Goal: Information Seeking & Learning: Learn about a topic

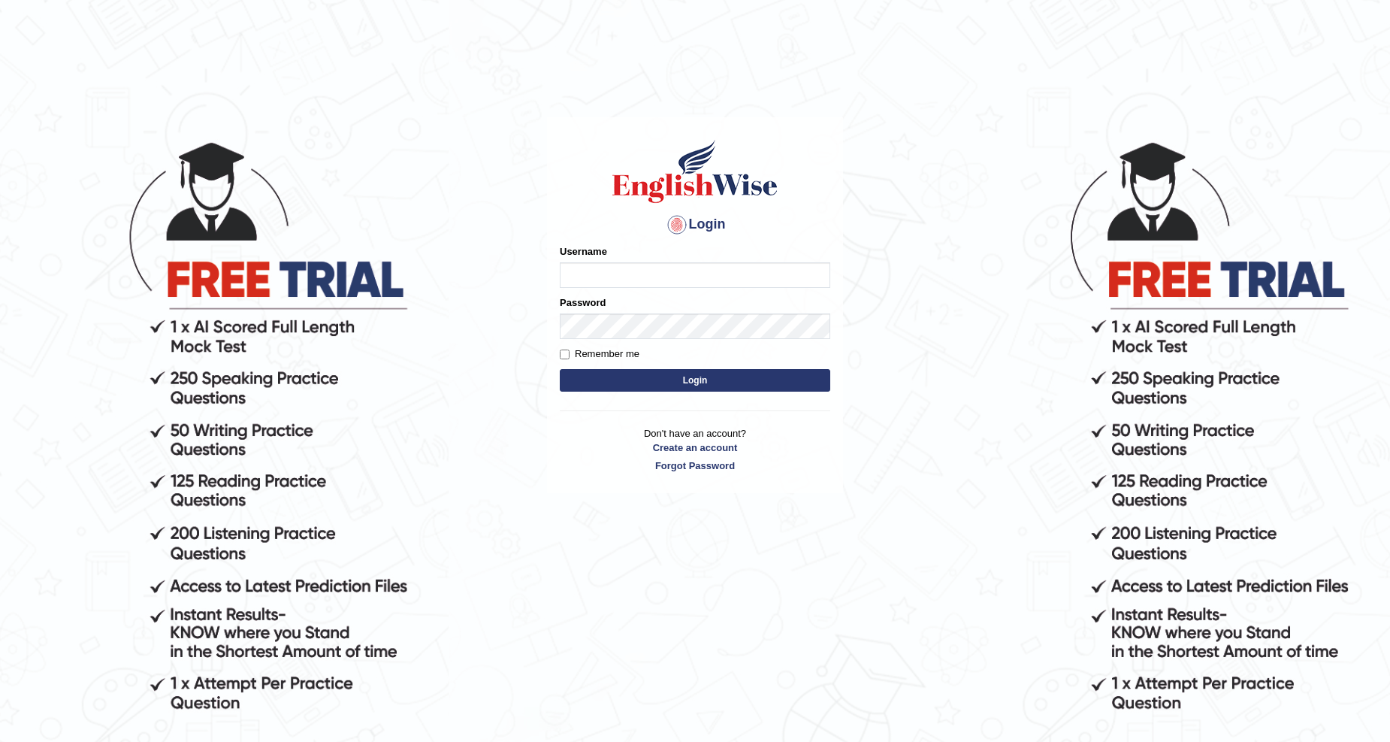
click at [635, 274] on input "Username" at bounding box center [695, 275] width 271 height 26
type input "Khenny"
click at [560, 369] on button "Login" at bounding box center [695, 380] width 271 height 23
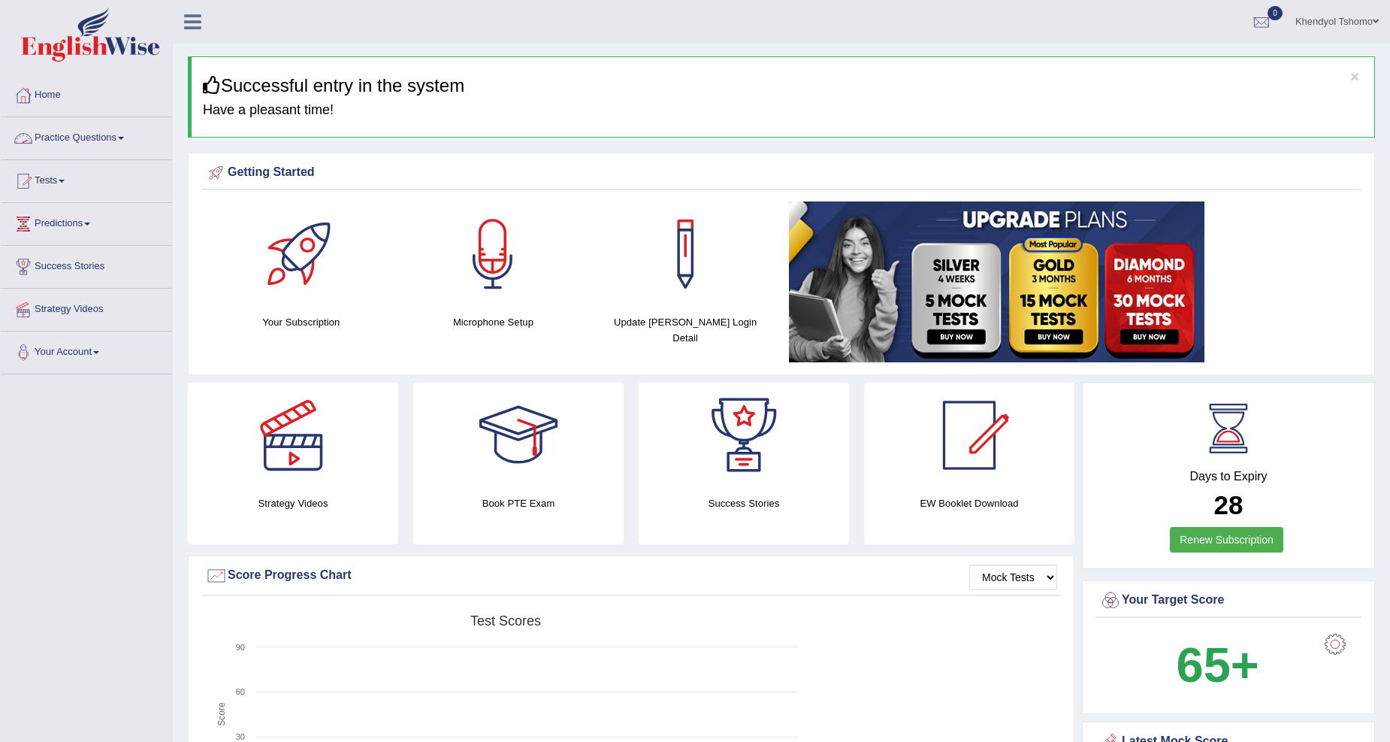
click at [102, 138] on link "Practice Questions" at bounding box center [86, 136] width 171 height 38
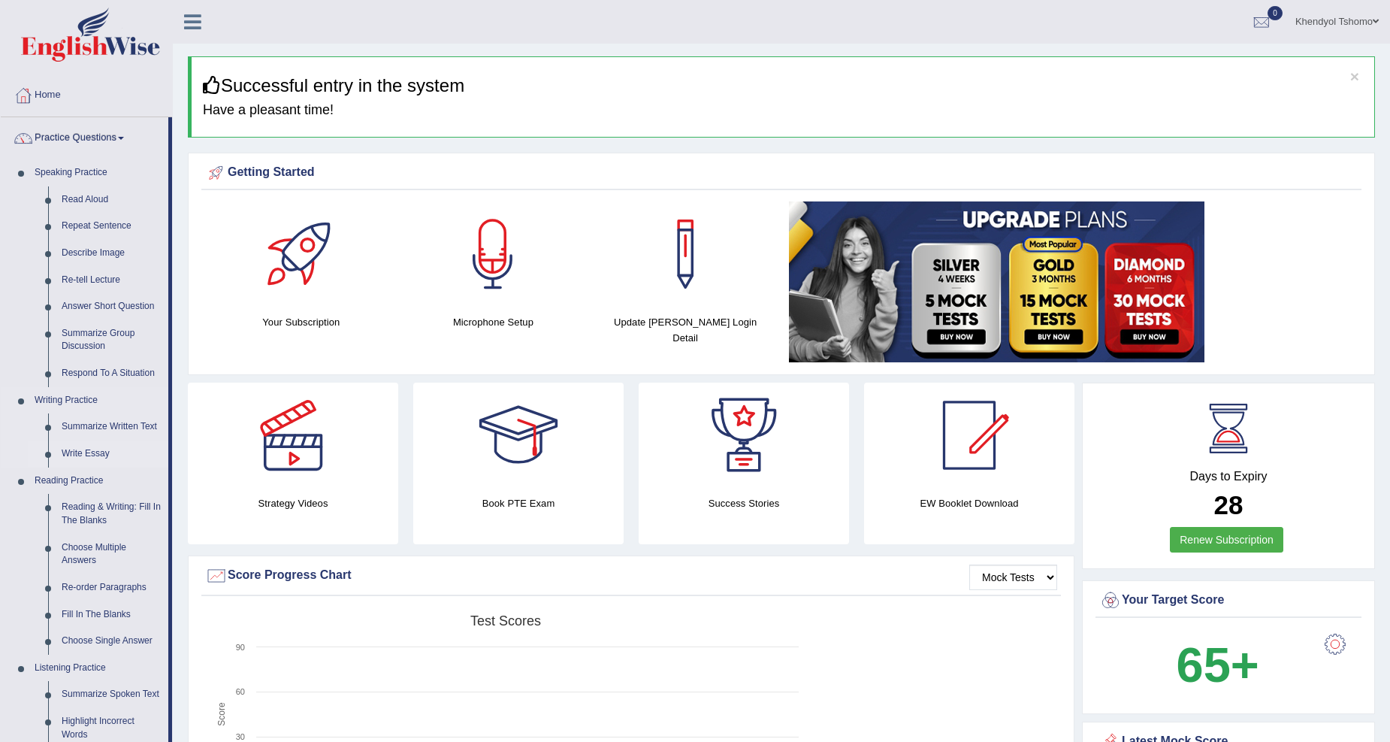
click at [91, 453] on link "Write Essay" at bounding box center [111, 453] width 113 height 27
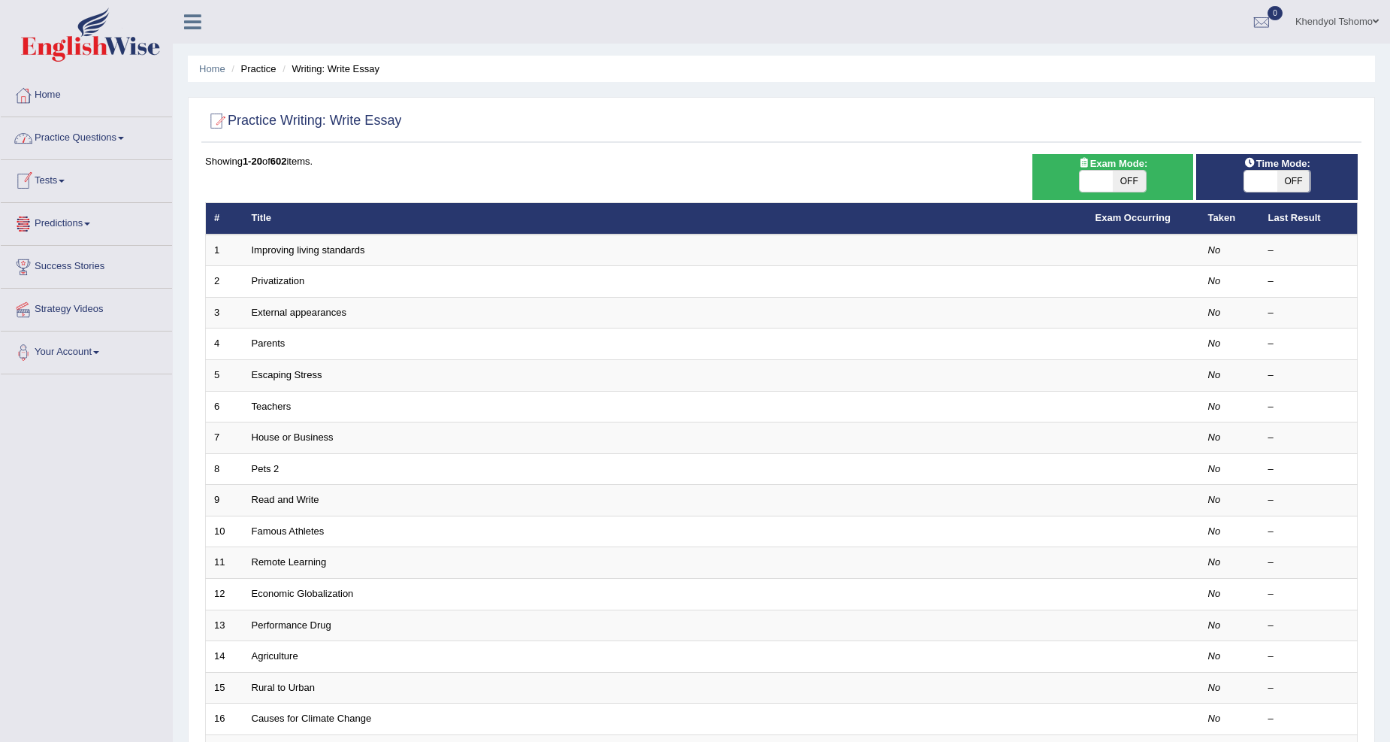
click at [69, 144] on link "Practice Questions" at bounding box center [86, 136] width 171 height 38
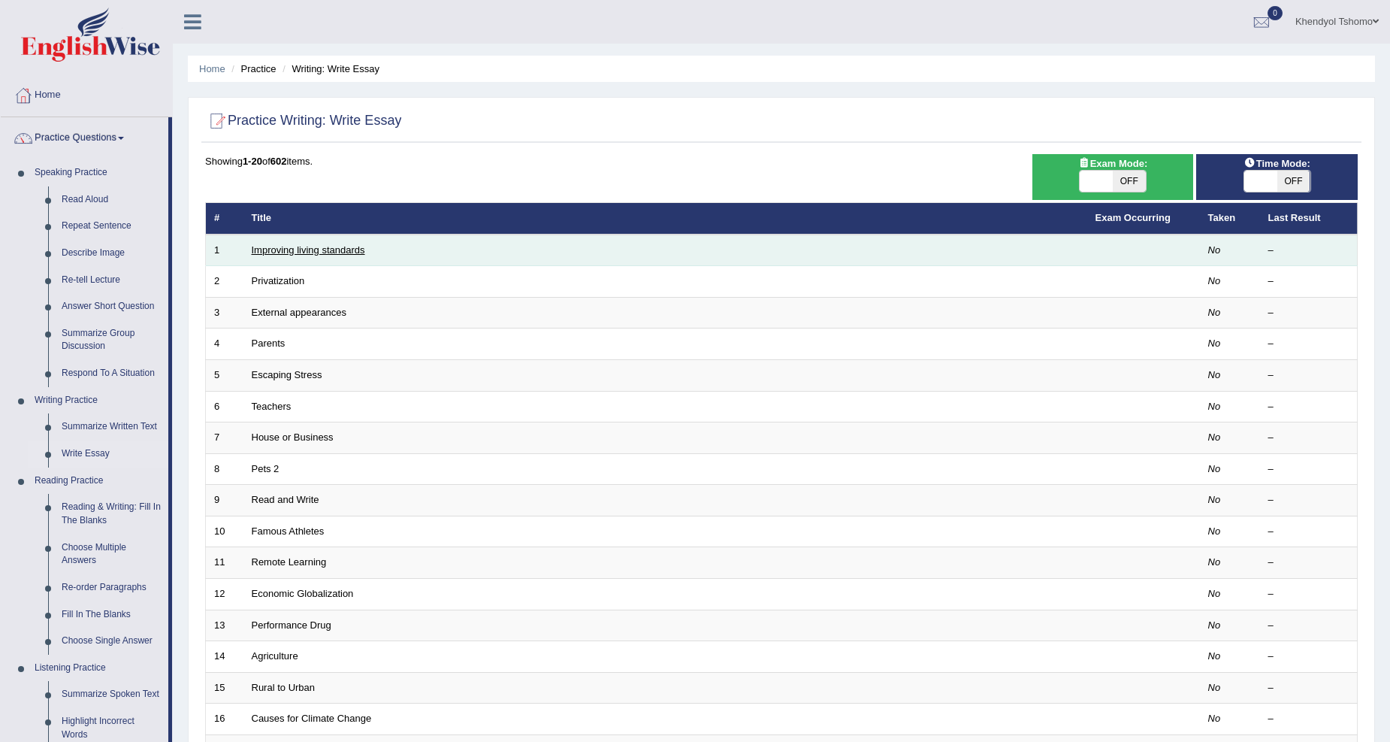
click at [323, 248] on link "Improving living standards" at bounding box center [308, 249] width 113 height 11
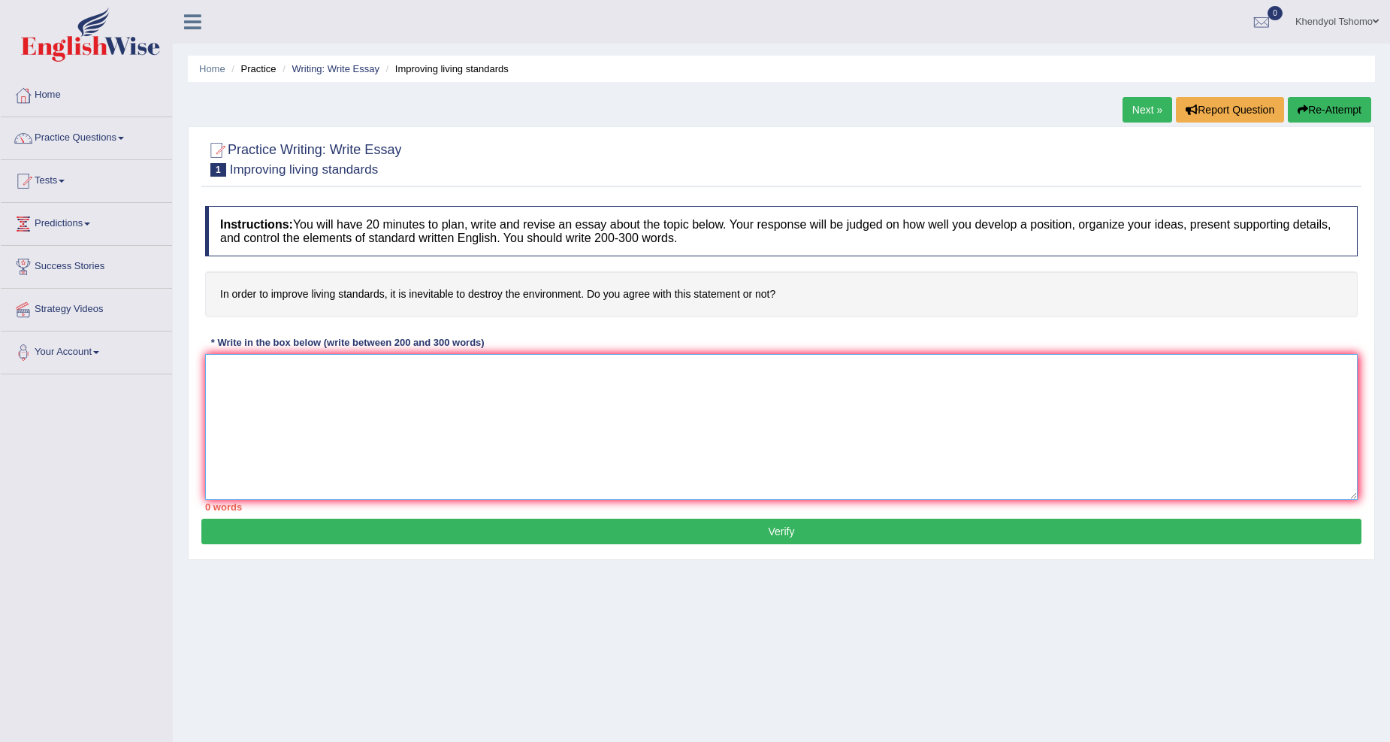
click at [269, 412] on textarea at bounding box center [781, 427] width 1153 height 146
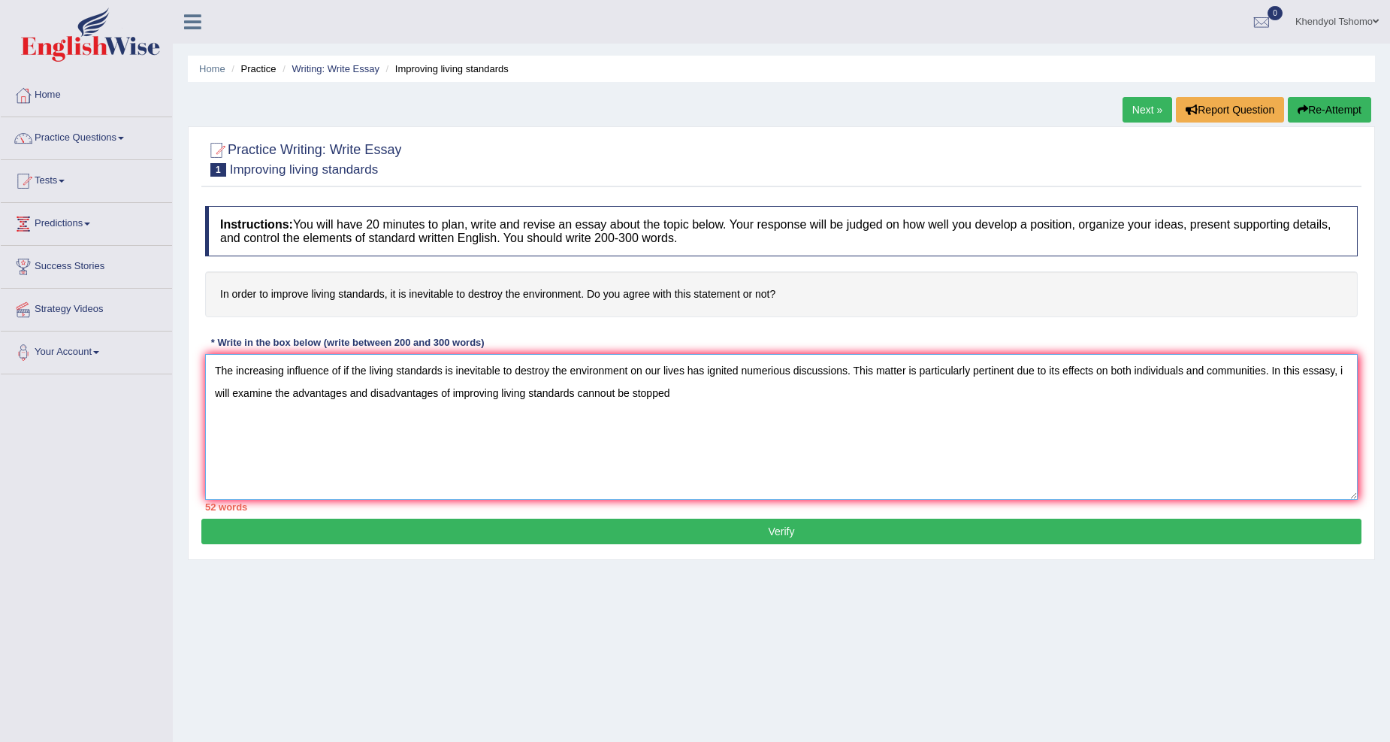
click at [610, 395] on textarea "The increasing influence of if the living standards is inevitable to destroy th…" at bounding box center [781, 427] width 1153 height 146
click at [731, 403] on textarea "The increasing influence of if the living standards is inevitable to destroy th…" at bounding box center [781, 427] width 1153 height 146
click at [652, 394] on textarea "The increasing influence of if the living standards is inevitable to destroy th…" at bounding box center [781, 427] width 1153 height 146
click at [669, 392] on textarea "The increasing influence of if the living standards is inevitable to destroy th…" at bounding box center [781, 427] width 1153 height 146
drag, startPoint x: 449, startPoint y: 387, endPoint x: 776, endPoint y: 396, distance: 326.3
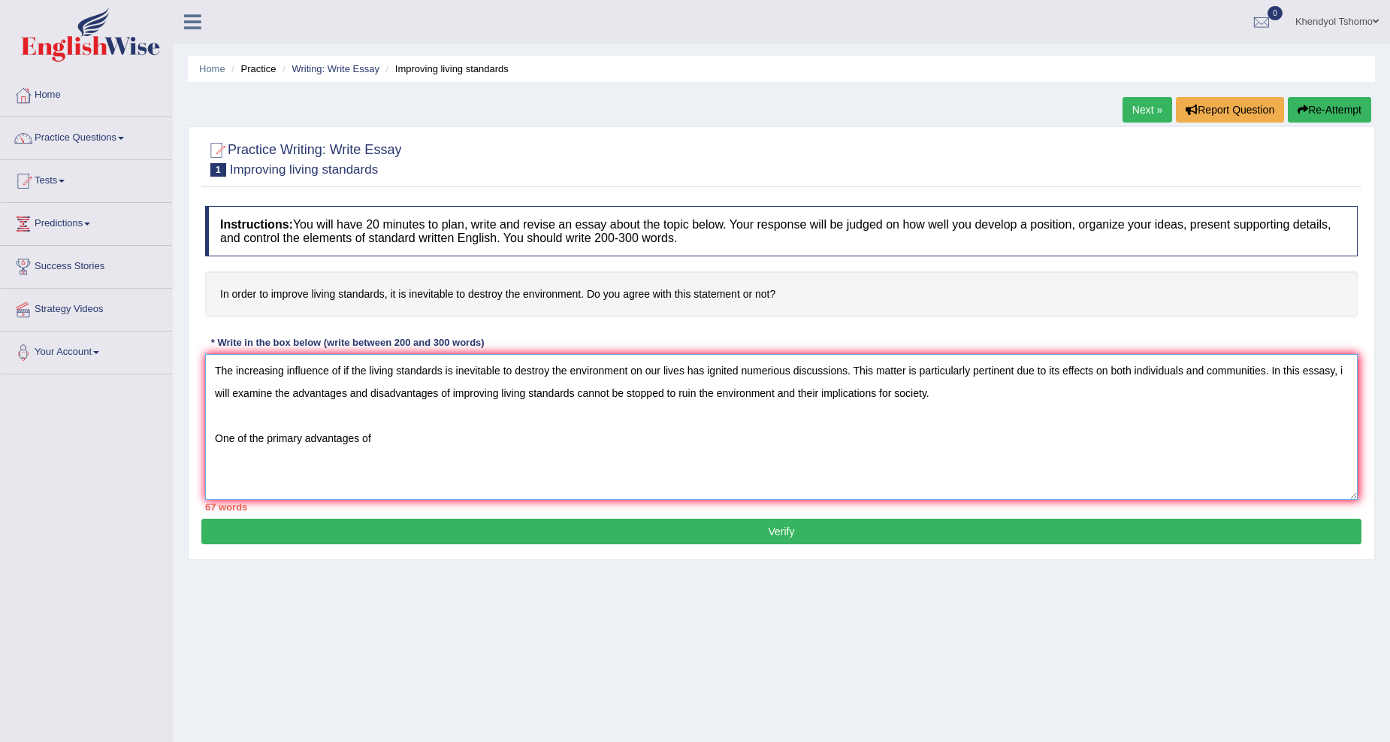
click at [776, 396] on textarea "The increasing influence of if the living standards is inevitable to destroy th…" at bounding box center [781, 427] width 1153 height 146
click at [729, 429] on textarea "The increasing influence of if the living standards is inevitable to destroy th…" at bounding box center [781, 427] width 1153 height 146
paste textarea "improving living standards cannot be stopped to ruin the environment"
click at [376, 434] on textarea "The increasing influence of if the living standards is inevitable to destroy th…" at bounding box center [781, 427] width 1153 height 146
click at [501, 440] on textarea "The increasing influence of if the living standards is inevitable to destroy th…" at bounding box center [781, 427] width 1153 height 146
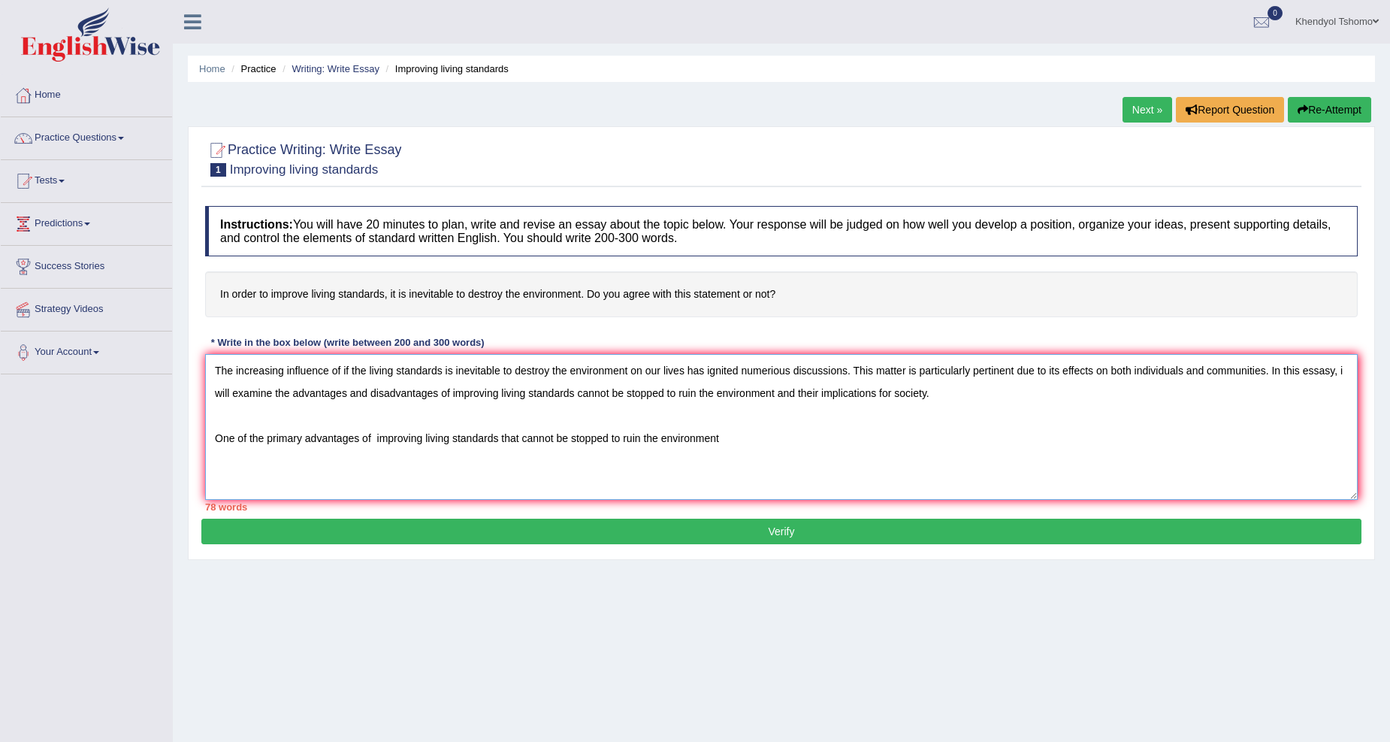
click at [640, 439] on textarea "The increasing influence of if the living standards is inevitable to destroy th…" at bounding box center [781, 427] width 1153 height 146
click at [767, 436] on textarea "The increasing influence of if the living standards is inevitable to destroy th…" at bounding box center [781, 427] width 1153 height 146
type textarea "The increasing influence of if the living standards is inevitable to destroy th…"
click at [41, 176] on link "Tests" at bounding box center [86, 179] width 171 height 38
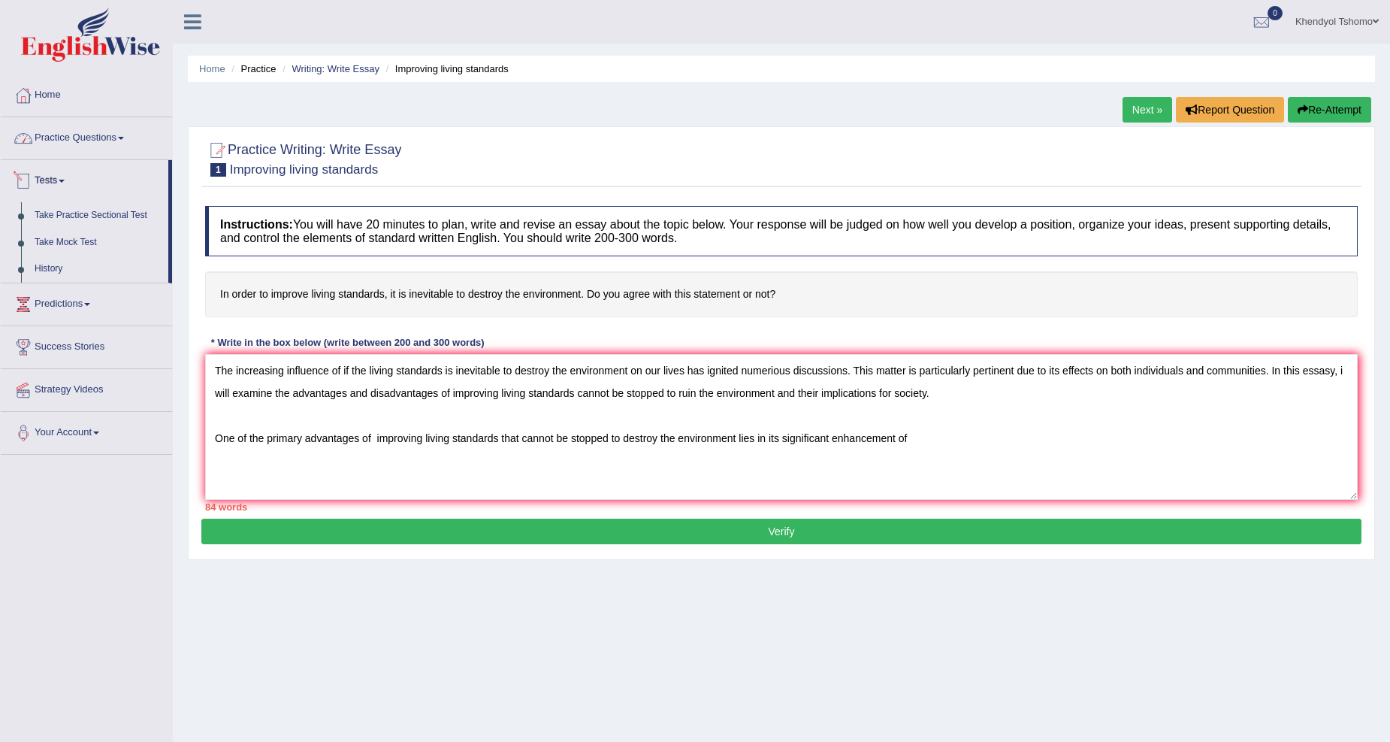
click at [62, 137] on link "Practice Questions" at bounding box center [86, 136] width 171 height 38
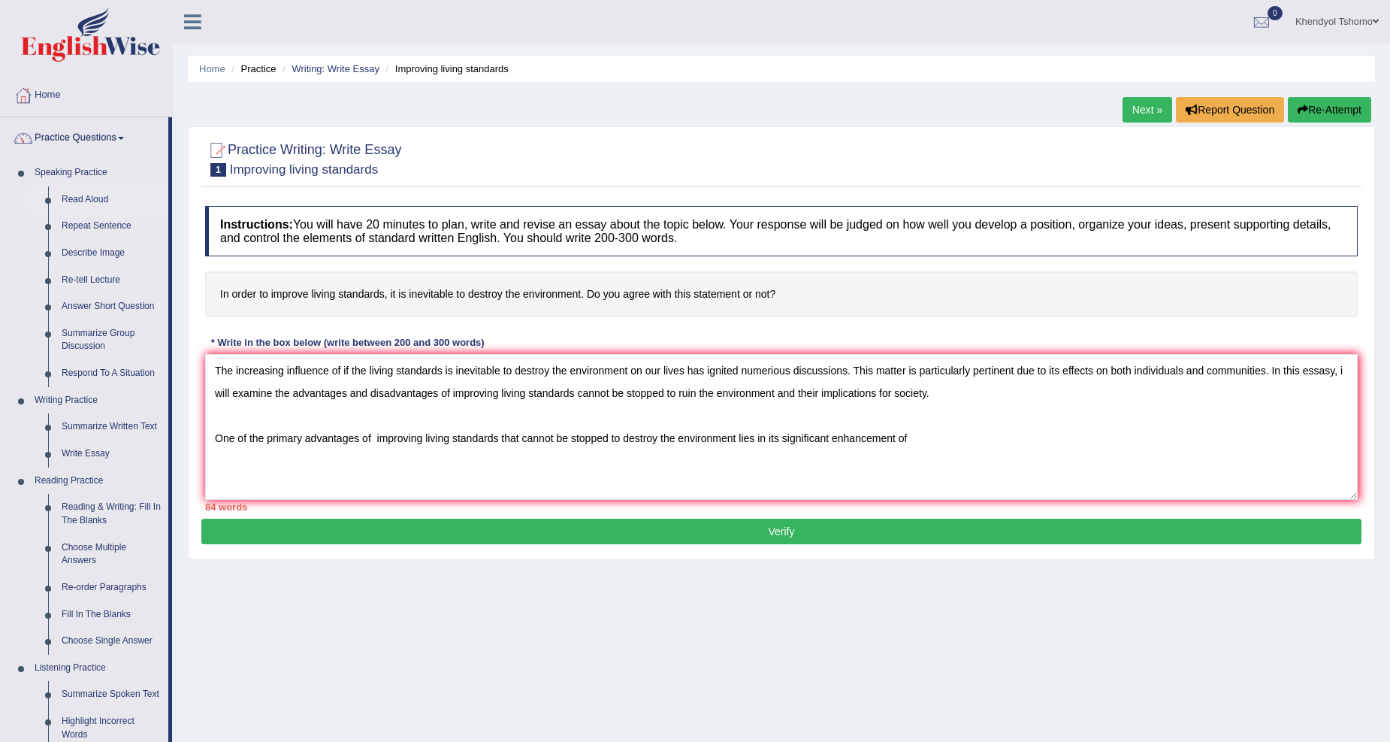
click at [80, 196] on link "Read Aloud" at bounding box center [111, 199] width 113 height 27
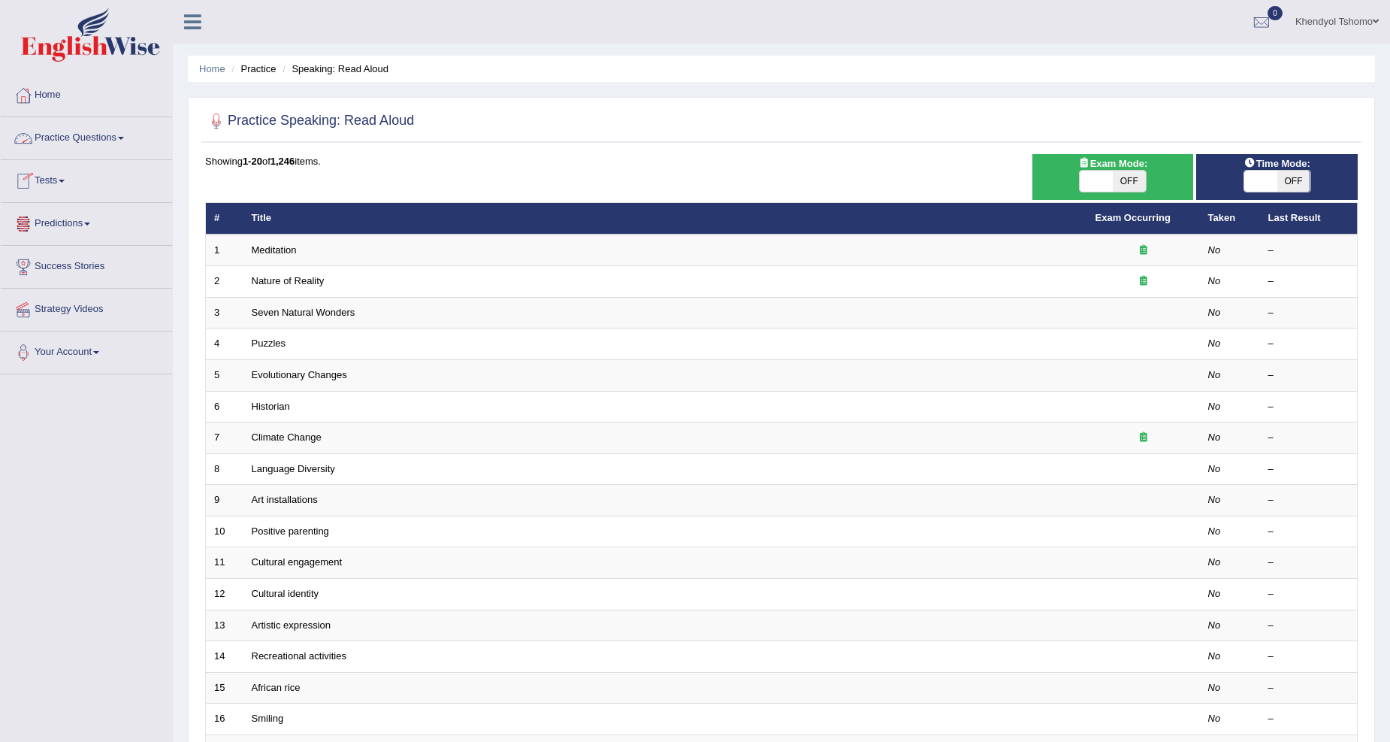
click at [130, 133] on link "Practice Questions" at bounding box center [86, 136] width 171 height 38
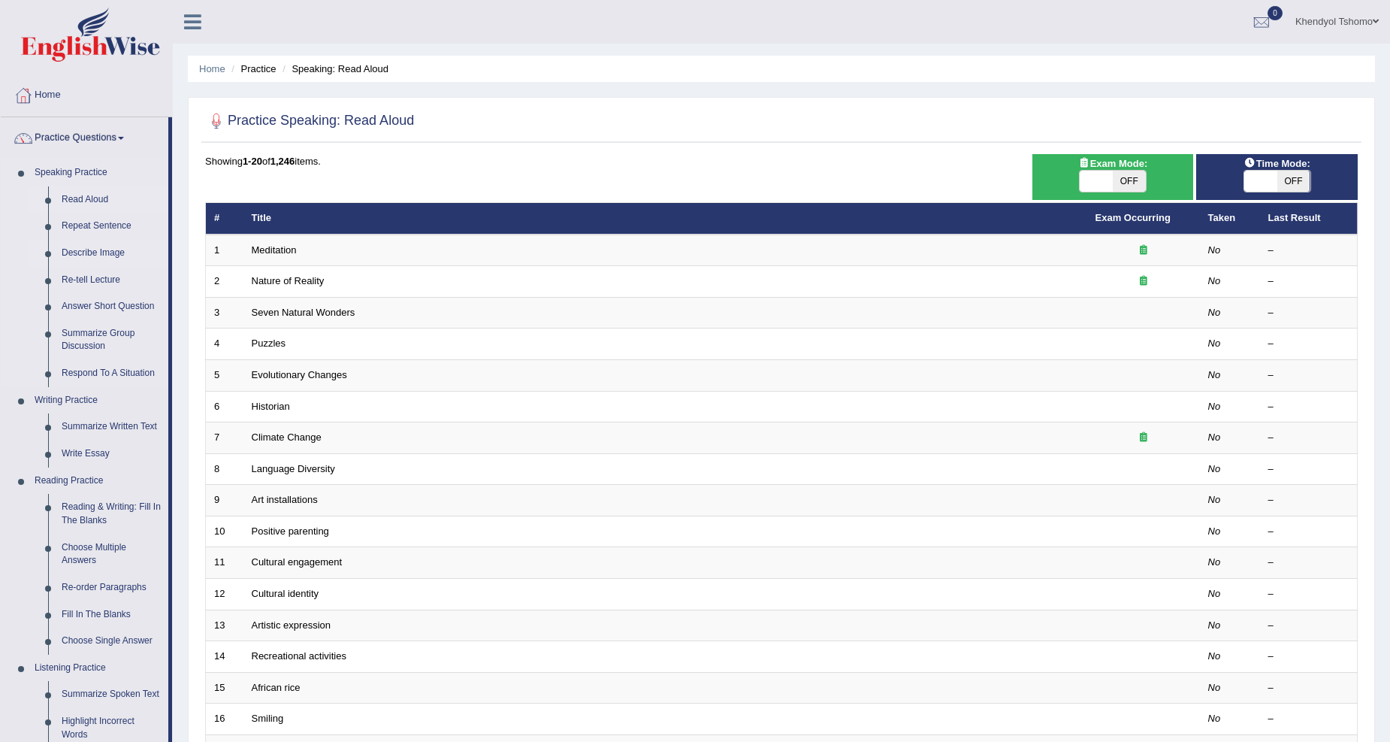
click at [80, 242] on link "Describe Image" at bounding box center [111, 253] width 113 height 27
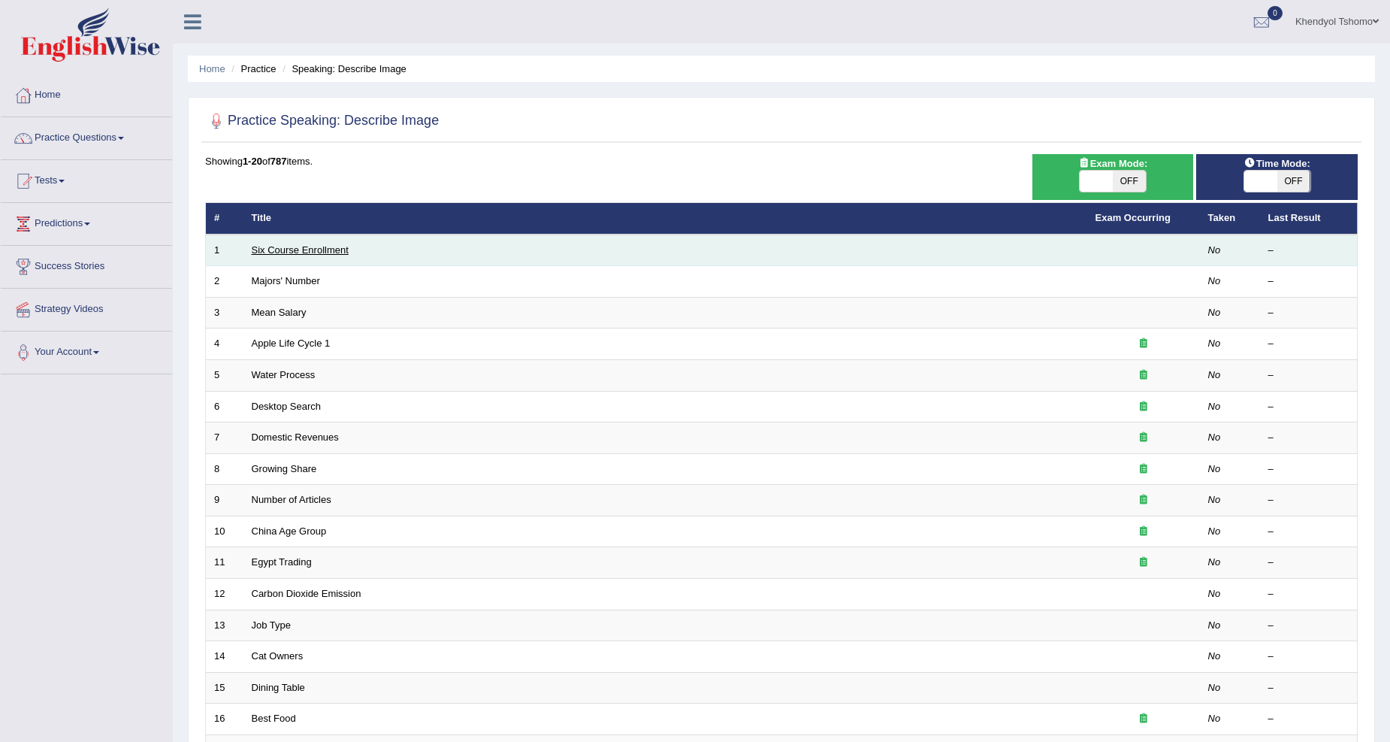
click at [331, 250] on link "Six Course Enrollment" at bounding box center [300, 249] width 97 height 11
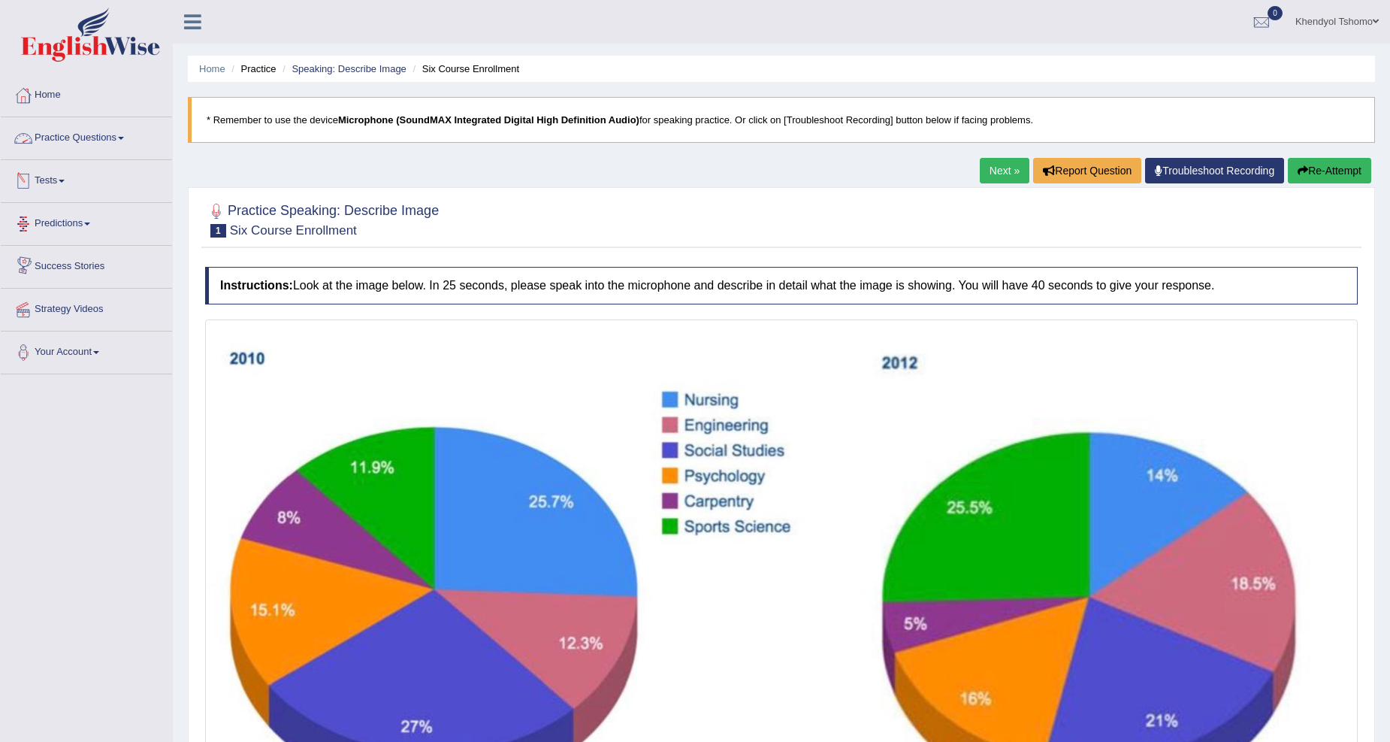
click at [89, 141] on link "Practice Questions" at bounding box center [86, 136] width 171 height 38
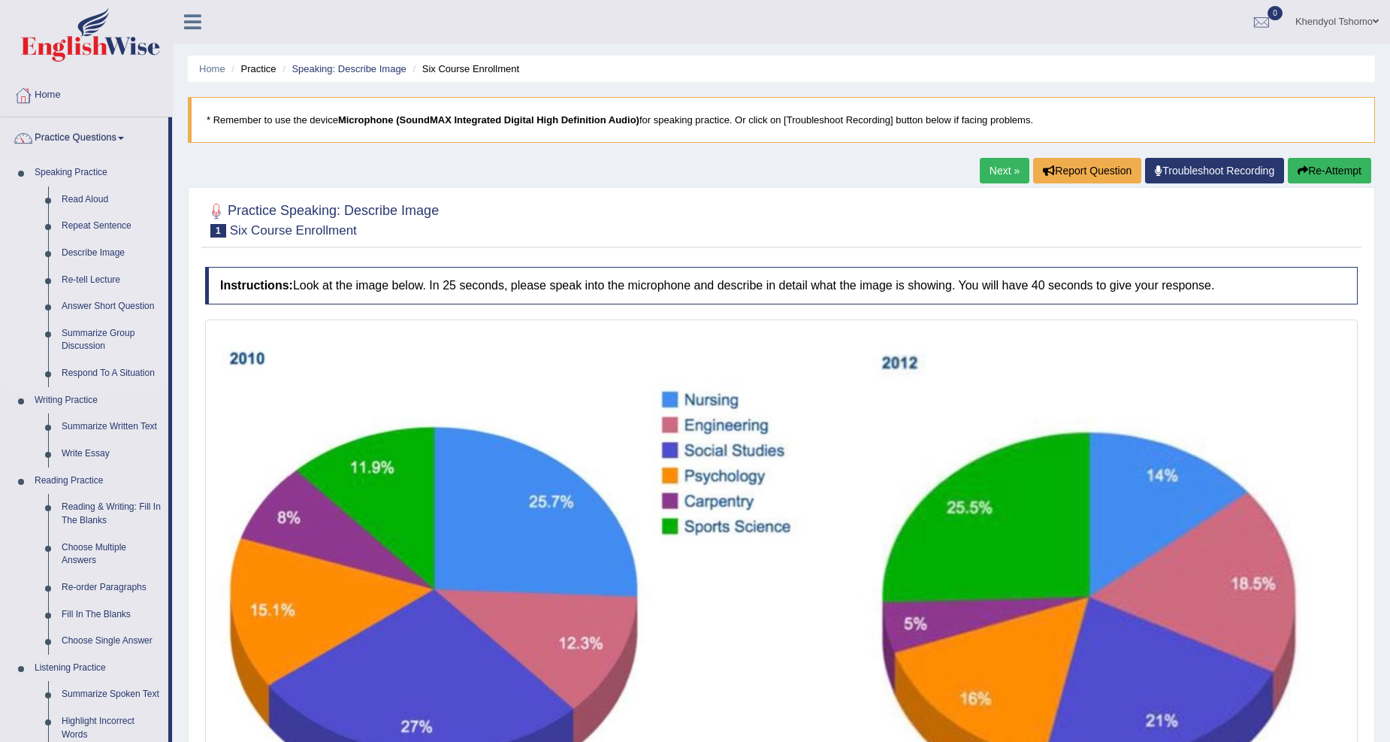
click at [80, 173] on link "Speaking Practice" at bounding box center [98, 172] width 141 height 27
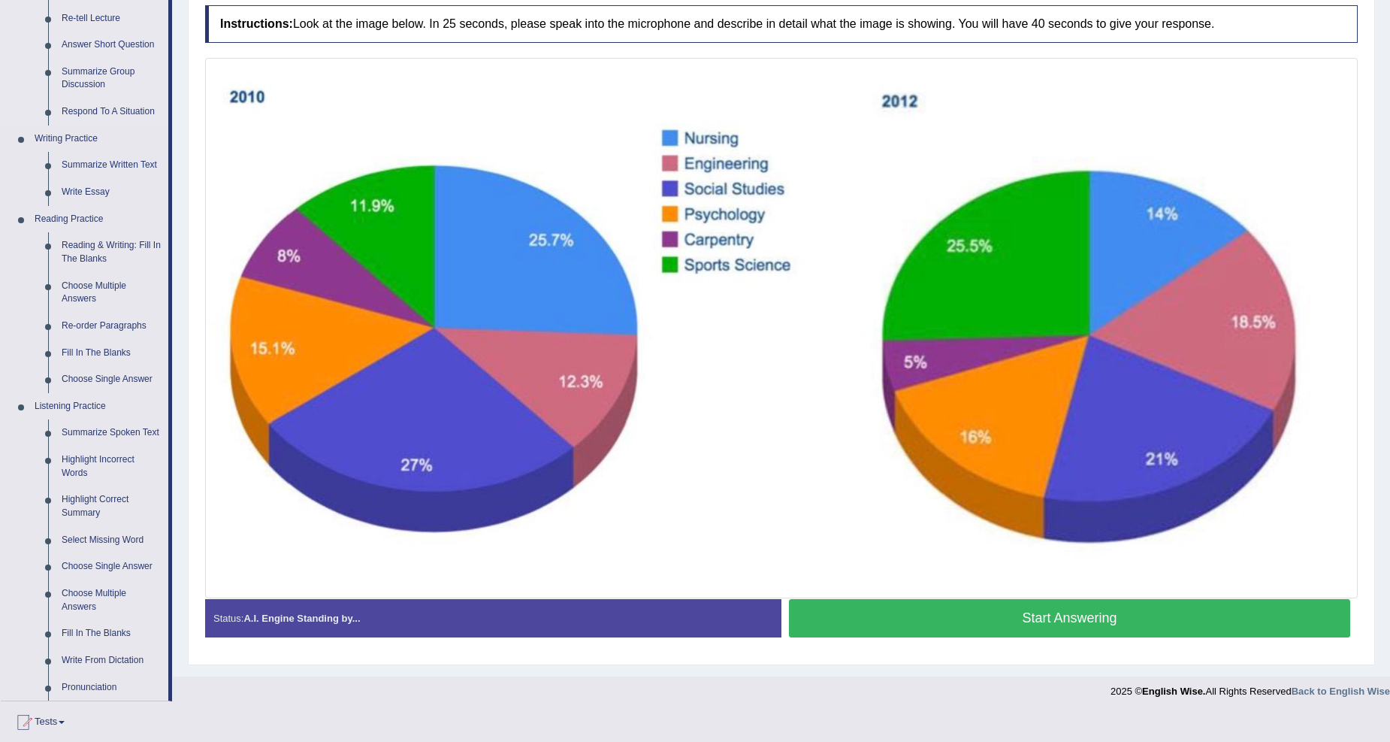
scroll to position [278, 0]
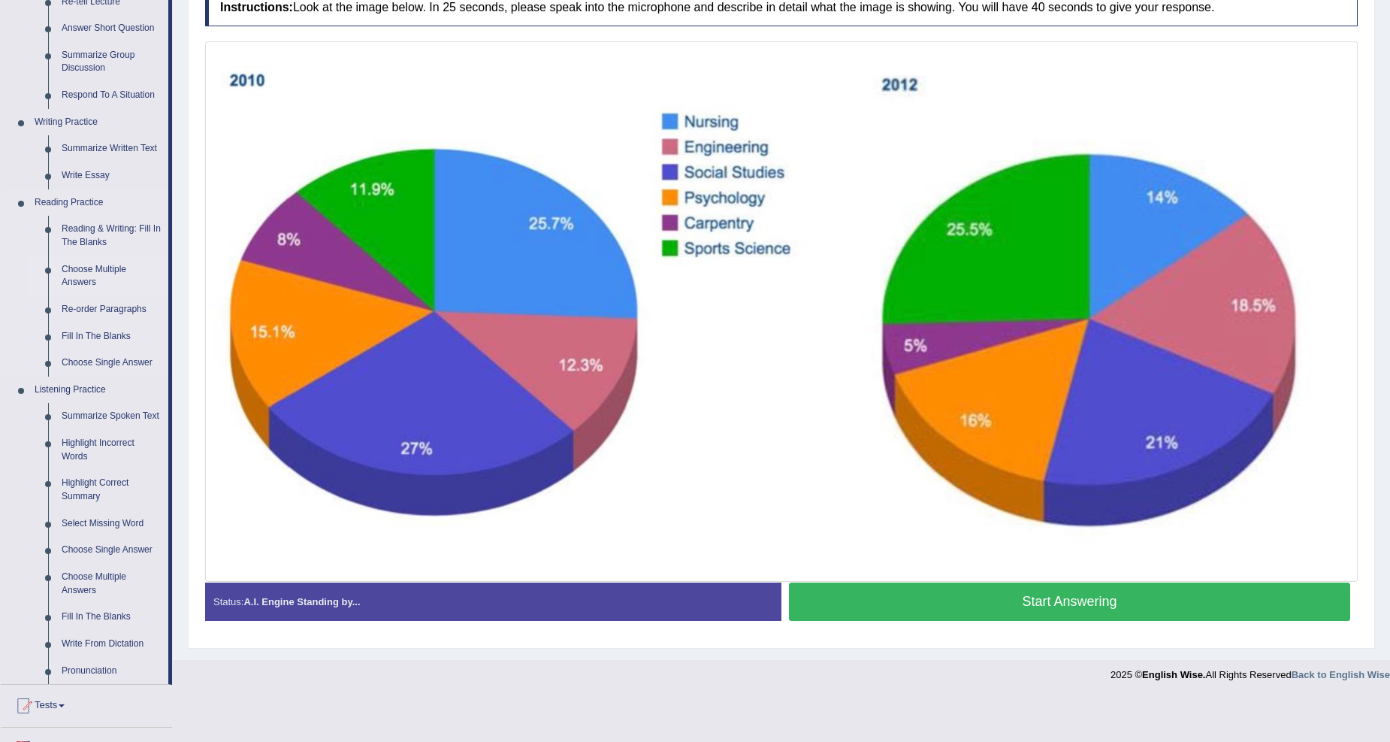
click at [80, 264] on link "Choose Multiple Answers" at bounding box center [111, 276] width 113 height 40
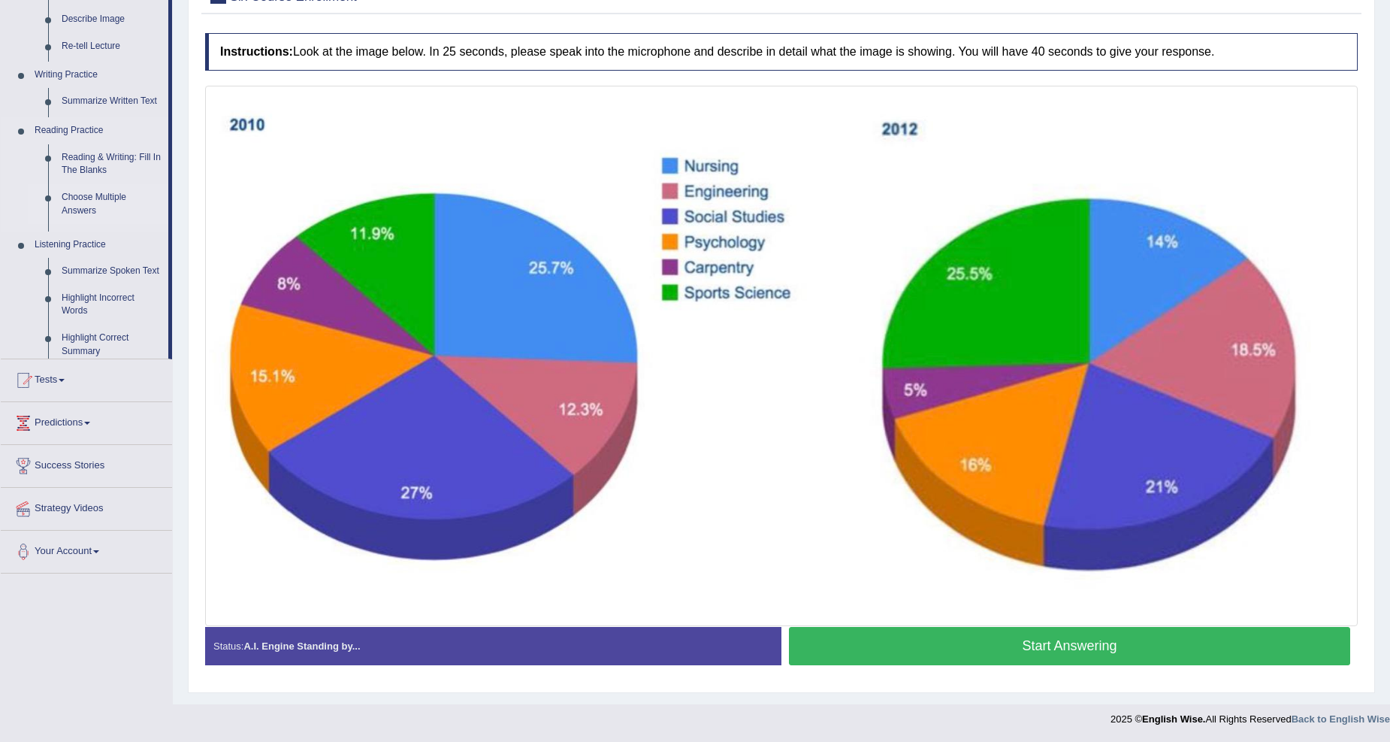
scroll to position [233, 0]
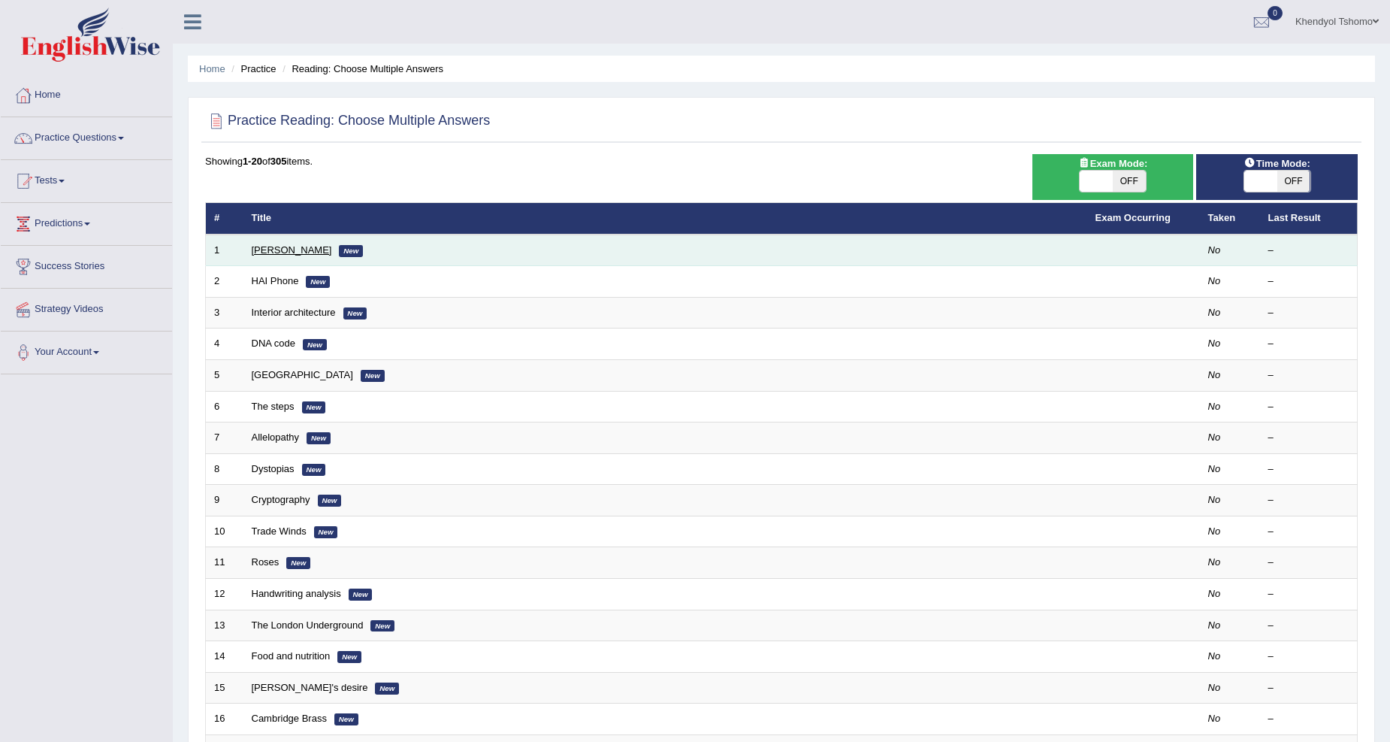
click at [288, 247] on link "[PERSON_NAME]" at bounding box center [292, 249] width 80 height 11
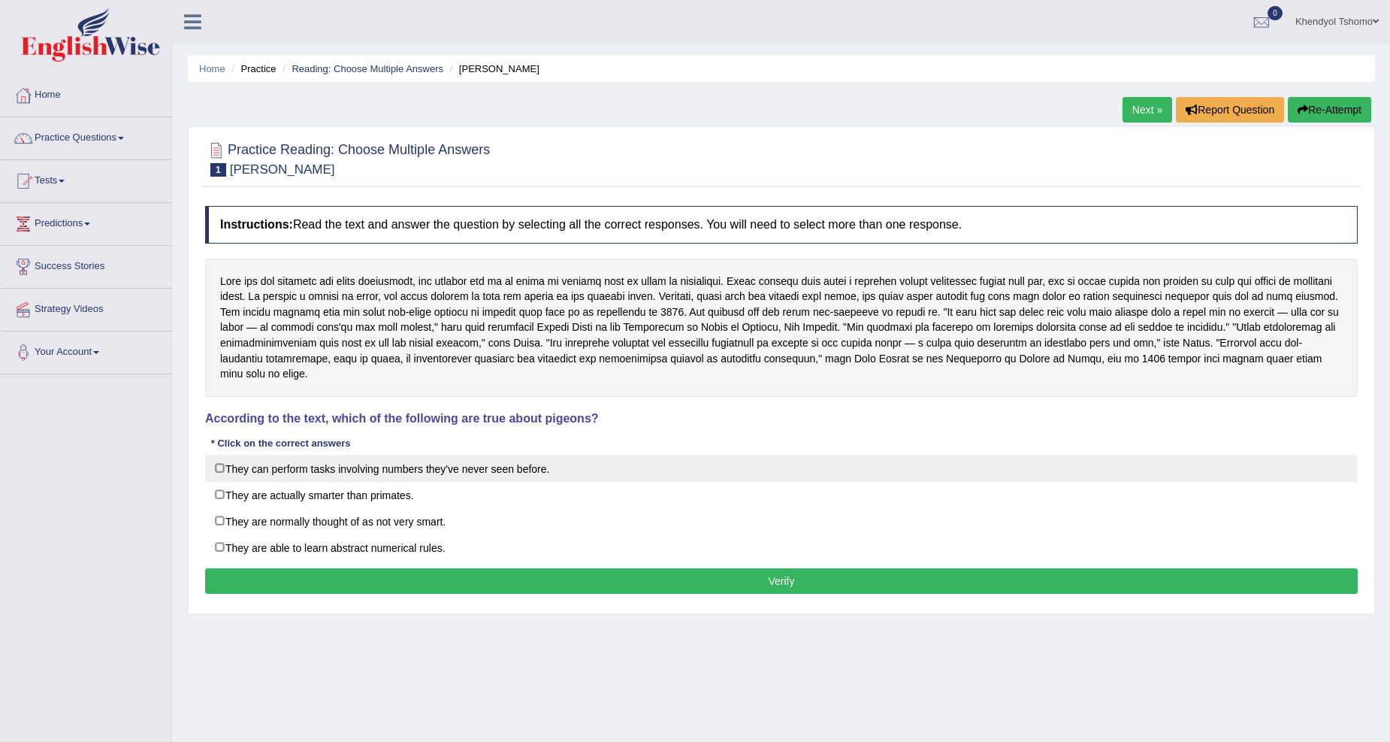
click at [224, 467] on label "They can perform tasks involving numbers they've never seen before." at bounding box center [781, 468] width 1153 height 27
checkbox input "true"
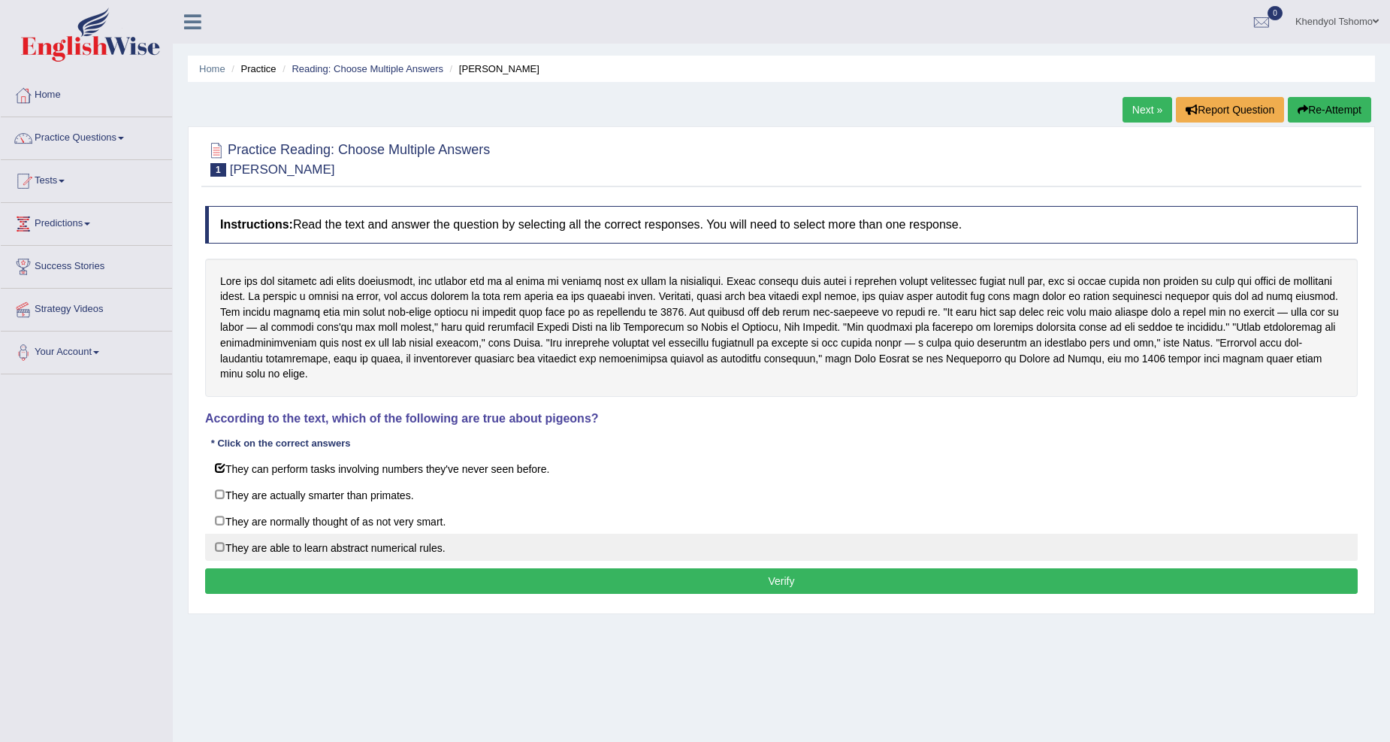
click at [225, 549] on label "They are able to learn abstract numerical rules." at bounding box center [781, 547] width 1153 height 27
checkbox input "true"
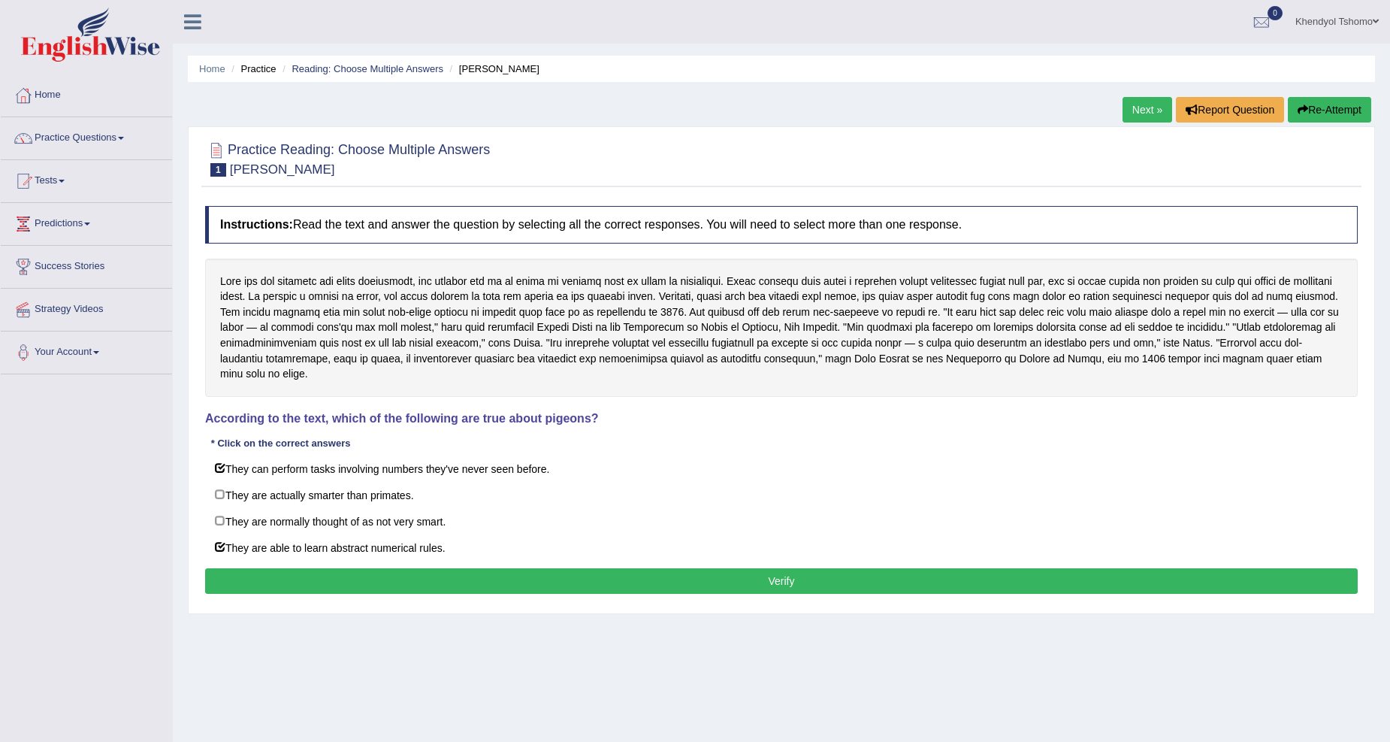
click at [358, 590] on button "Verify" at bounding box center [781, 581] width 1153 height 26
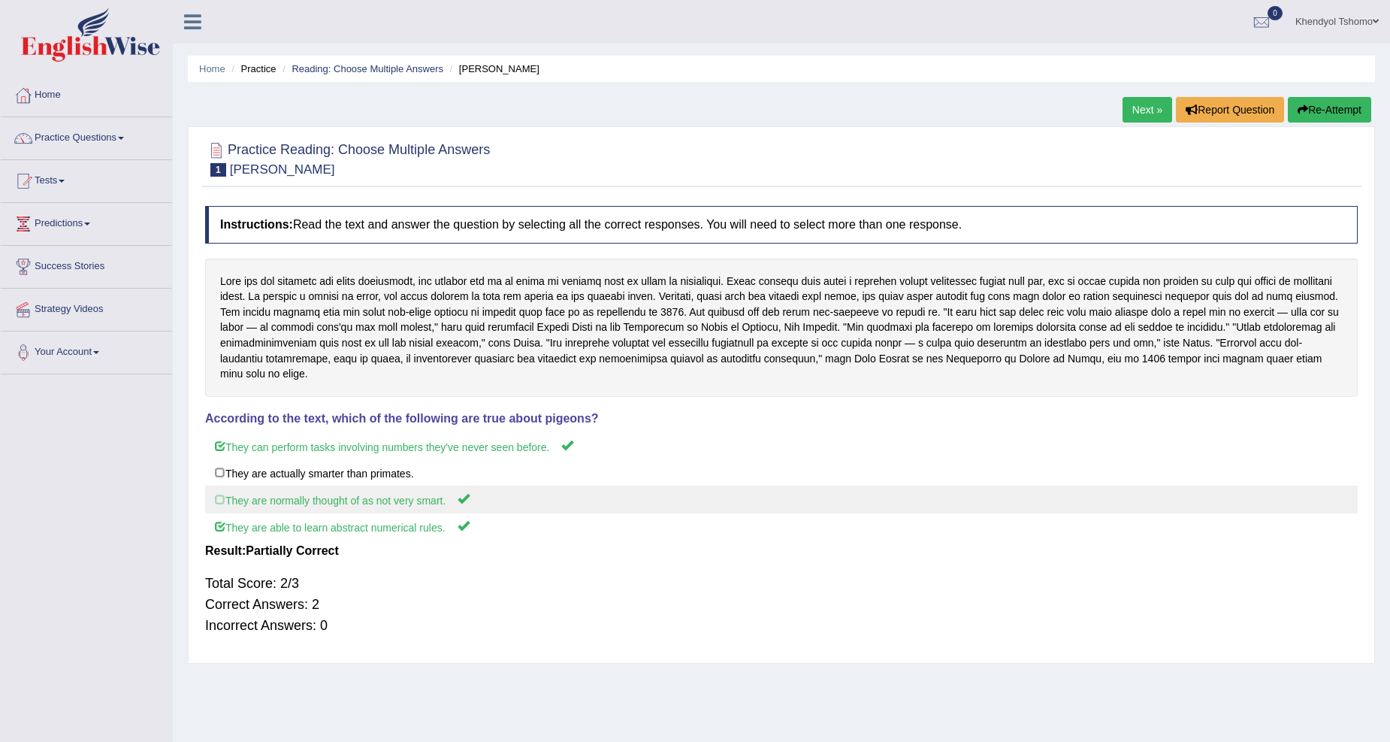
click at [299, 507] on label "They are normally thought of as not very smart." at bounding box center [781, 500] width 1153 height 28
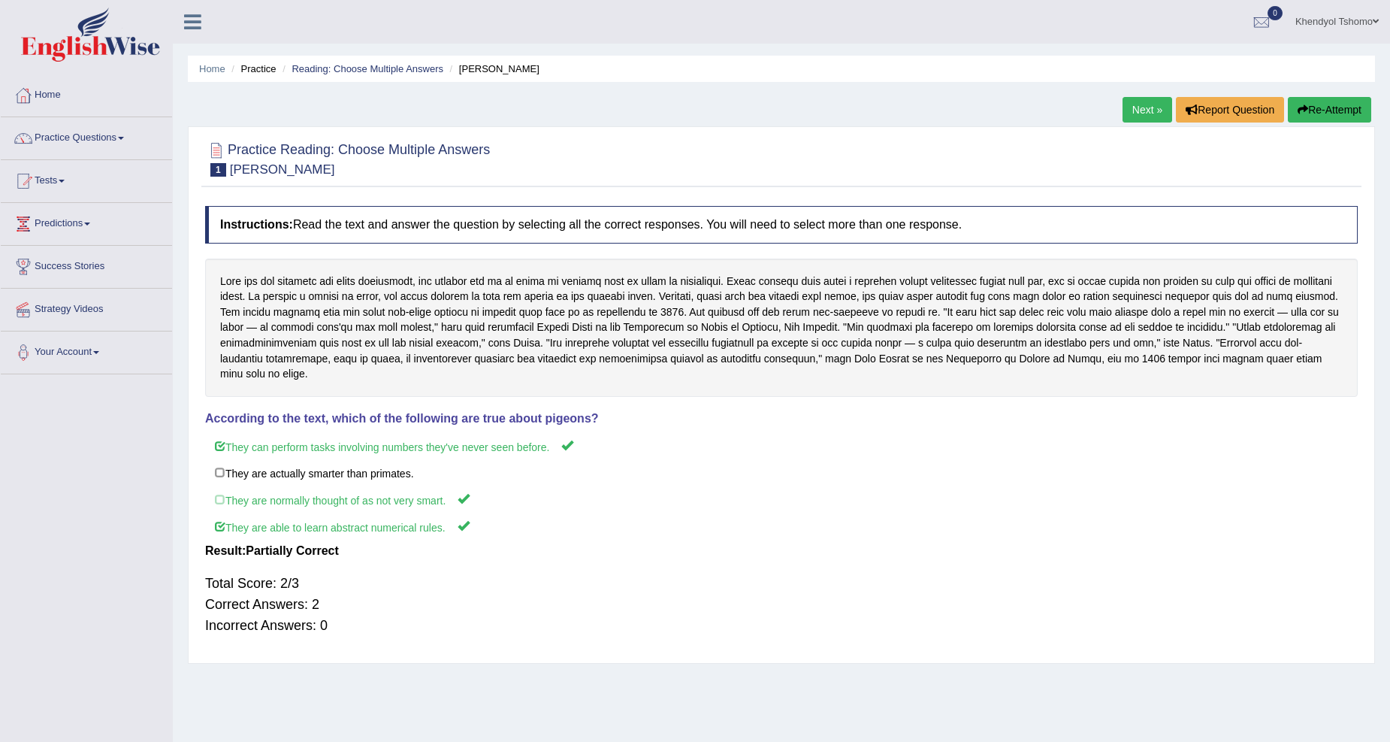
click at [1305, 108] on button "Re-Attempt" at bounding box center [1329, 110] width 83 height 26
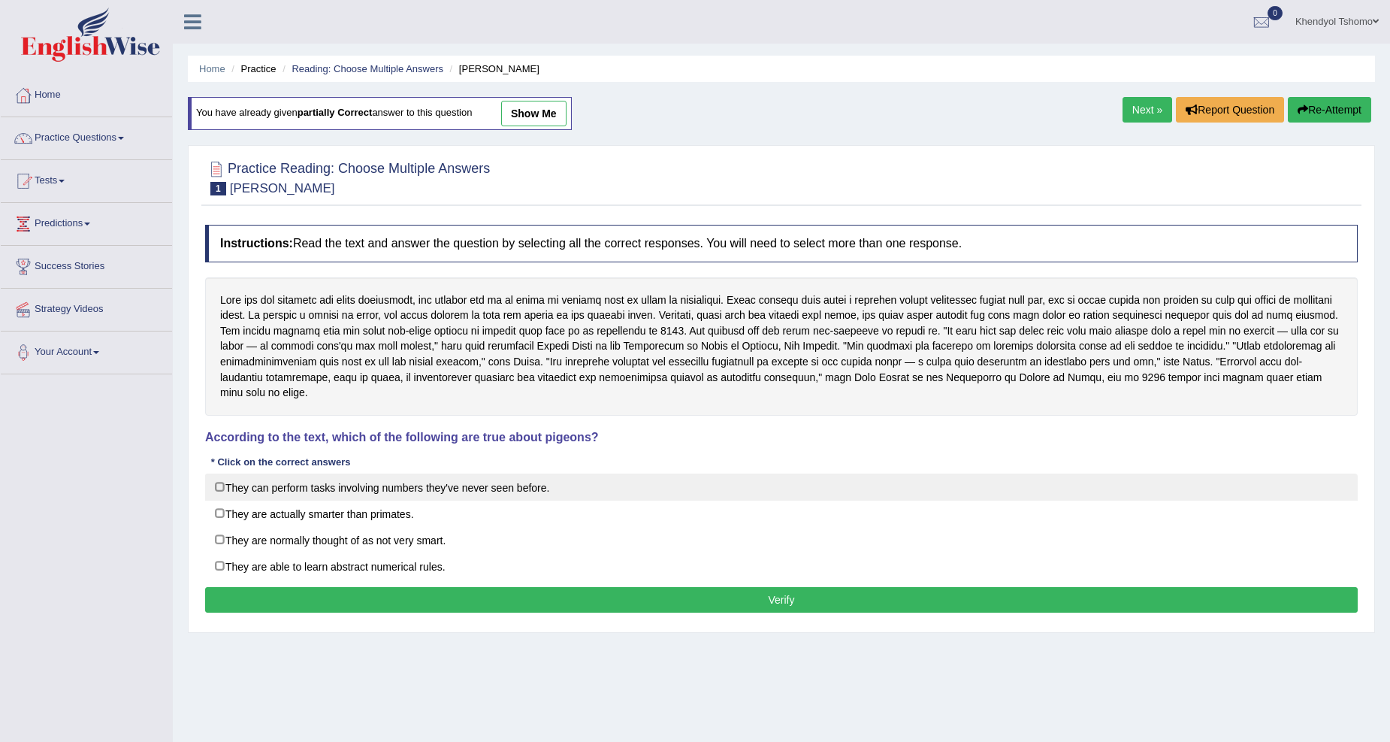
click at [321, 474] on label "They can perform tasks involving numbers they've never seen before." at bounding box center [781, 486] width 1153 height 27
checkbox input "true"
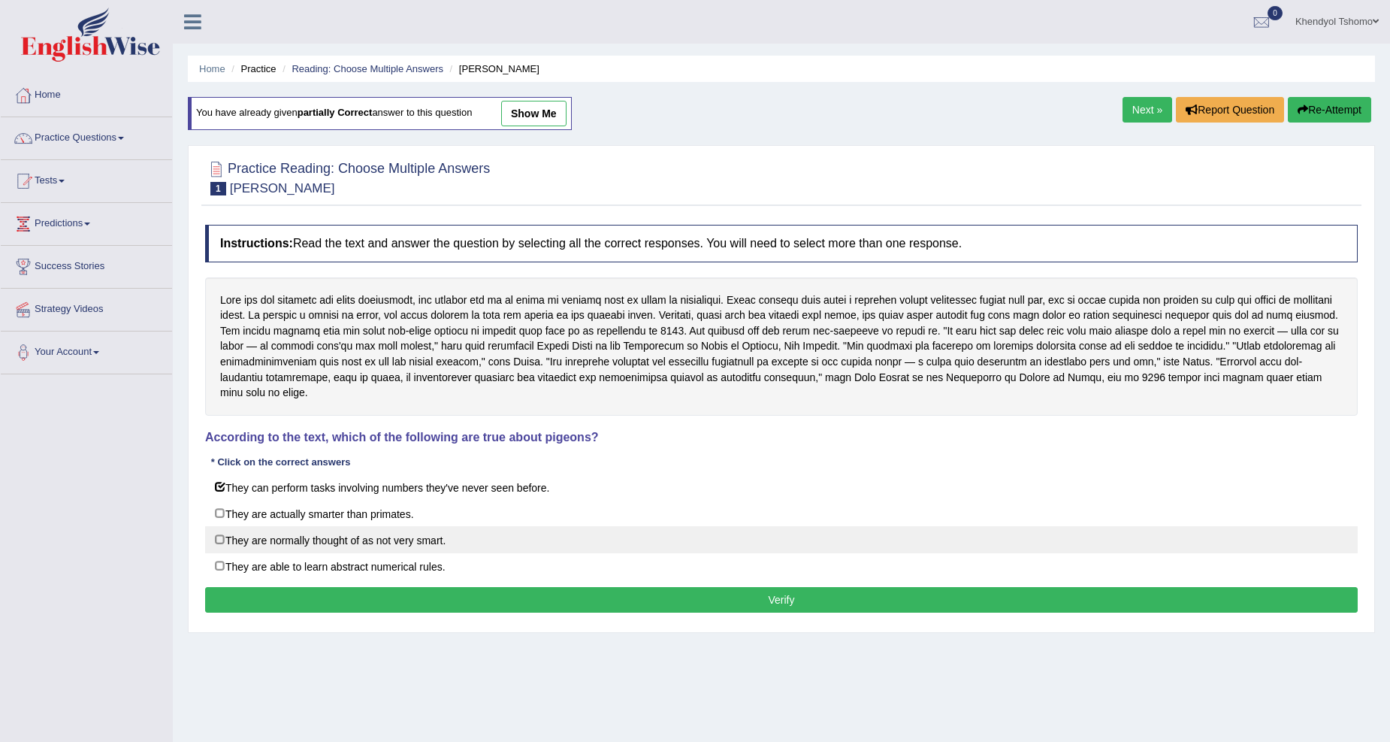
click at [308, 541] on label "They are normally thought of as not very smart." at bounding box center [781, 539] width 1153 height 27
checkbox input "true"
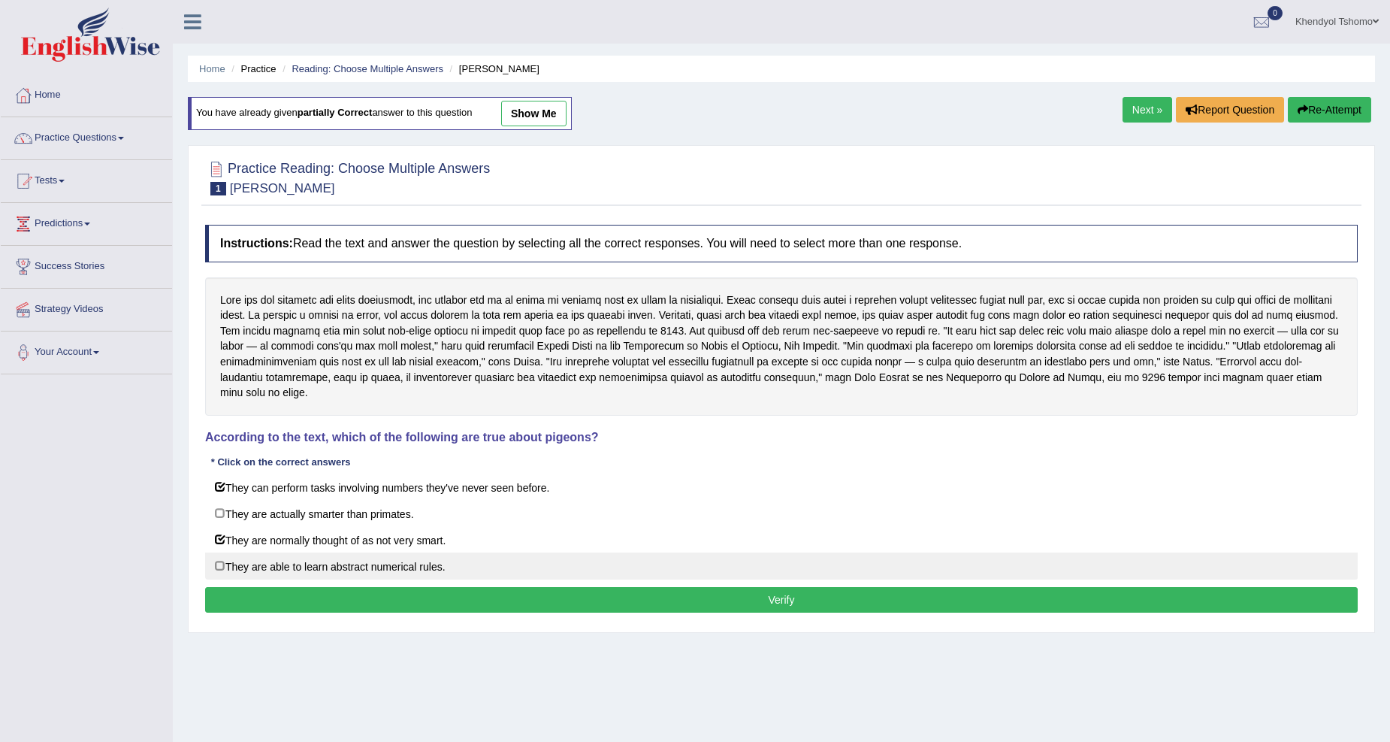
click at [321, 561] on label "They are able to learn abstract numerical rules." at bounding box center [781, 565] width 1153 height 27
checkbox input "true"
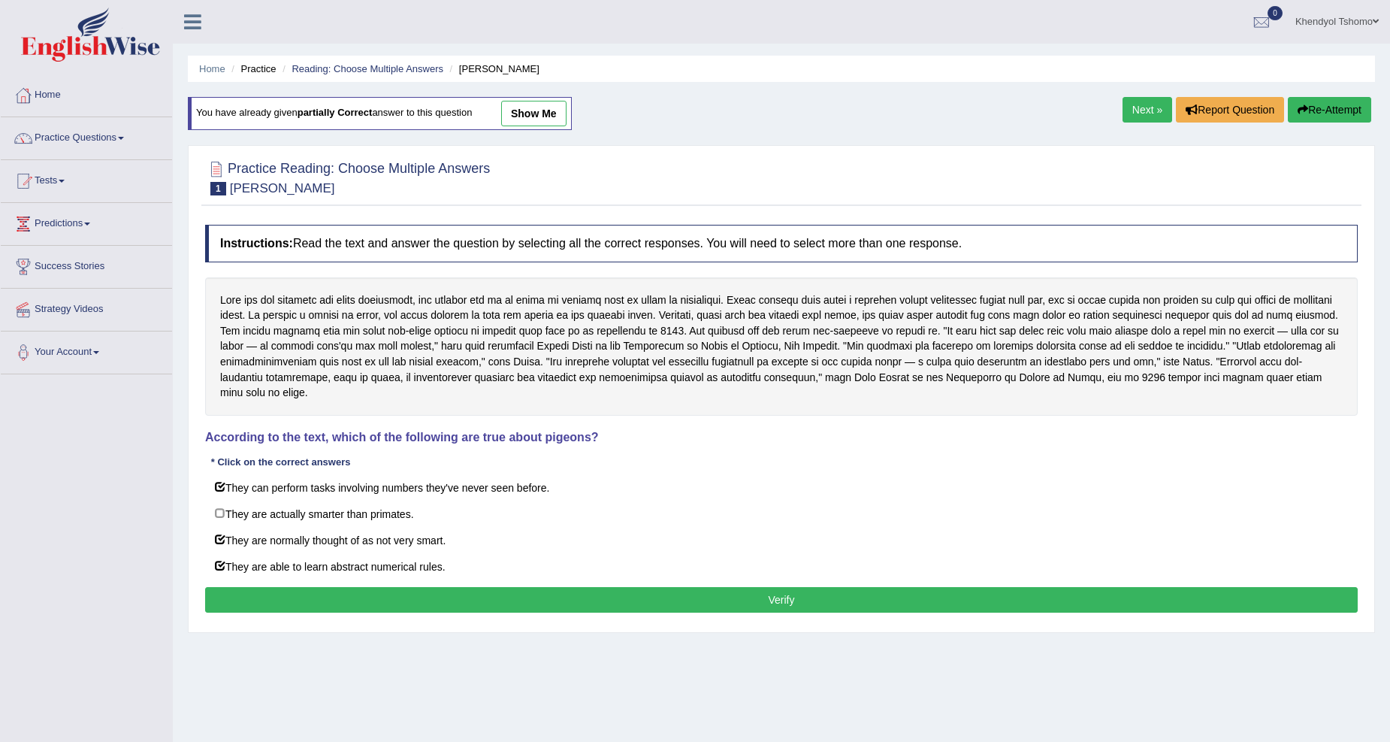
click at [343, 602] on button "Verify" at bounding box center [781, 600] width 1153 height 26
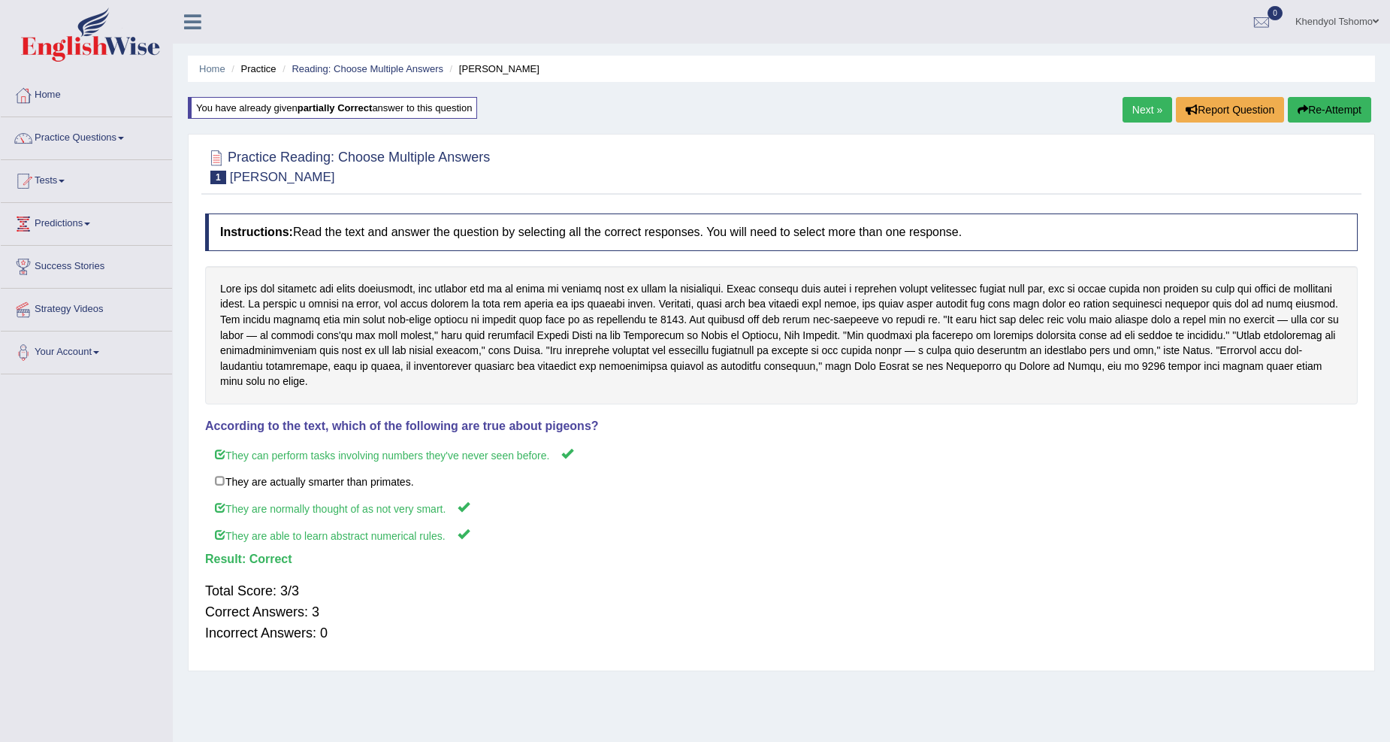
scroll to position [47, 0]
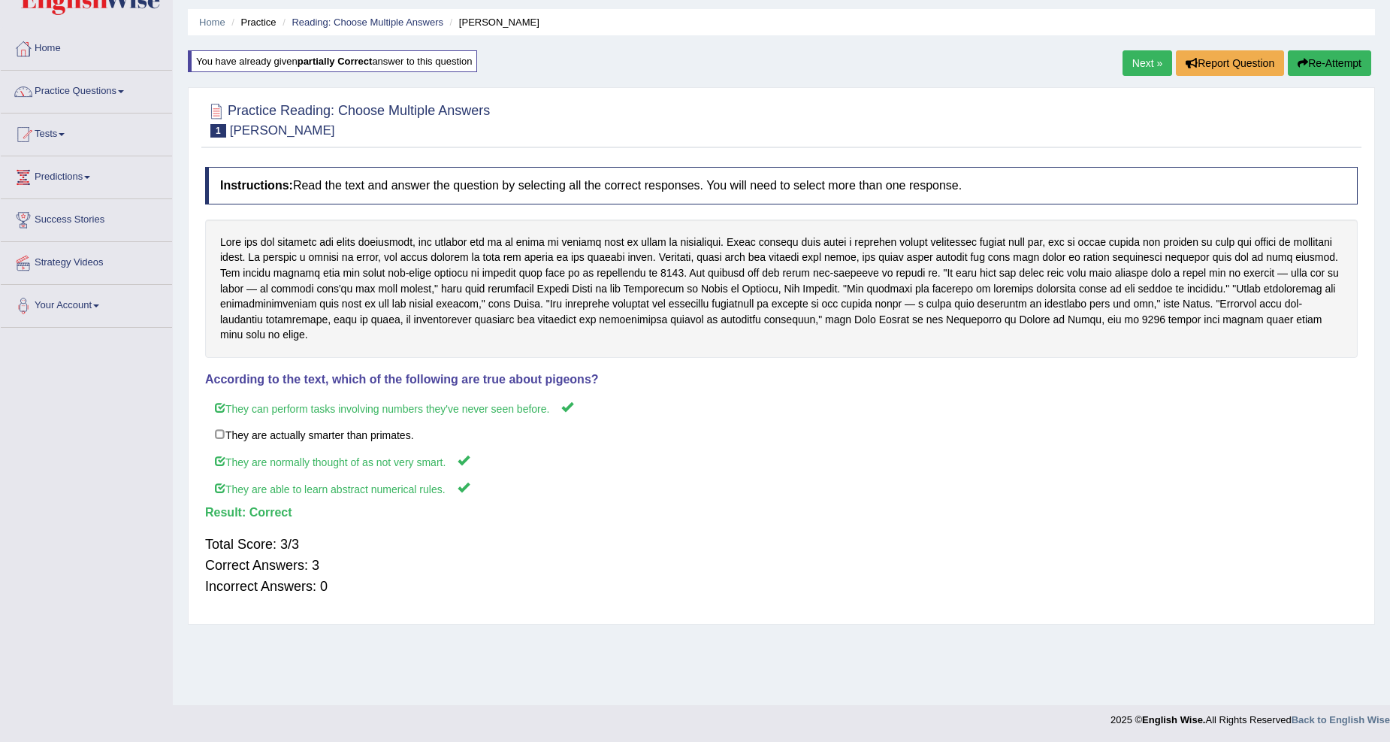
click at [1140, 66] on link "Next »" at bounding box center [1148, 63] width 50 height 26
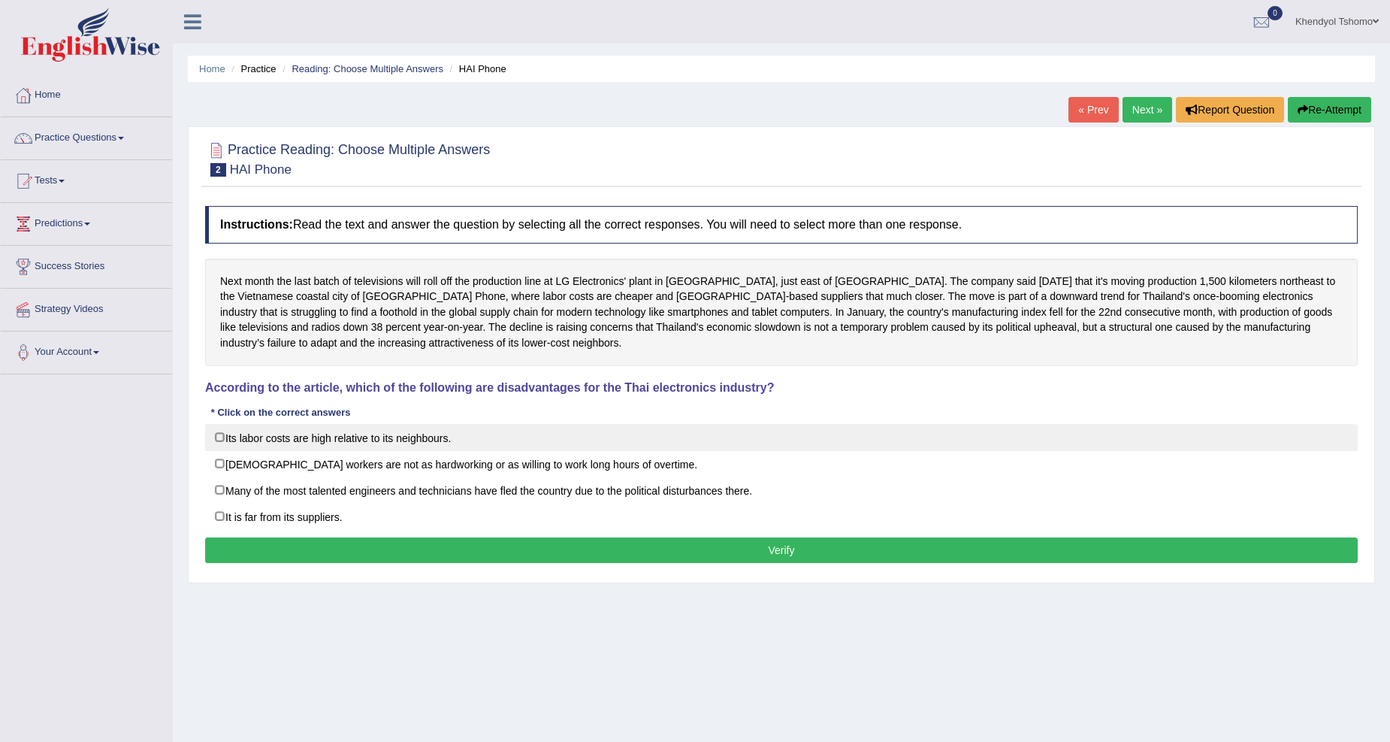
click at [278, 443] on label "Its labor costs are high relative to its neighbours." at bounding box center [781, 437] width 1153 height 27
click at [307, 433] on label "Its labor costs are high relative to its neighbours." at bounding box center [781, 437] width 1153 height 27
checkbox input "false"
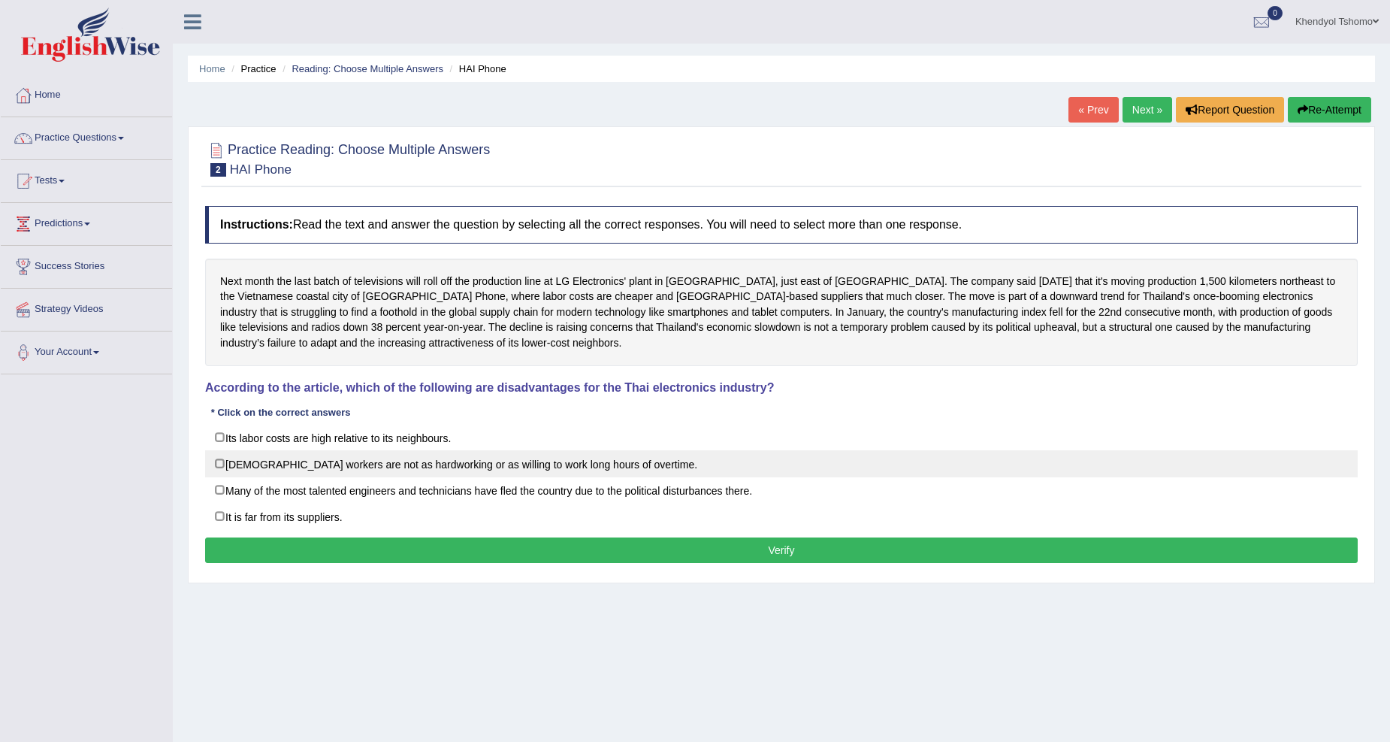
click at [241, 467] on label "Thai workers are not as hardworking or as willing to work long hours of overtim…" at bounding box center [781, 463] width 1153 height 27
checkbox input "true"
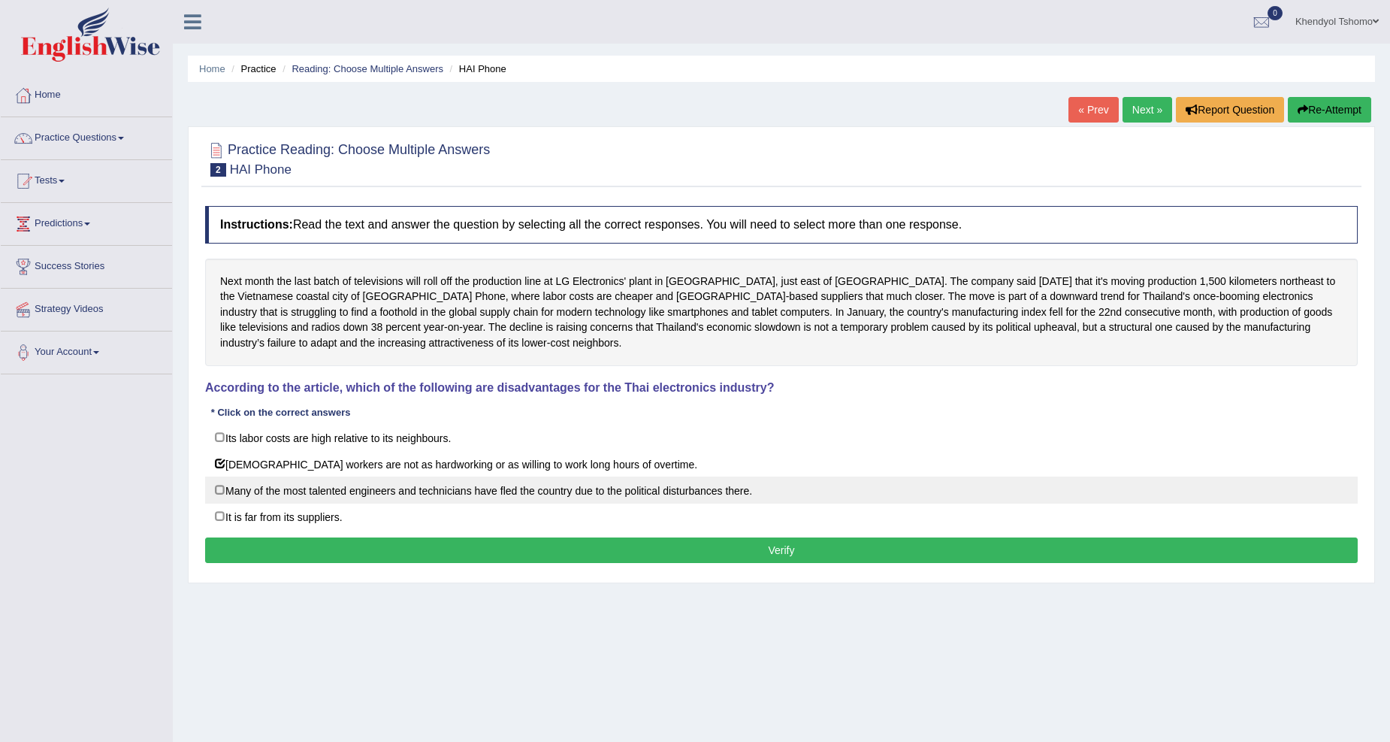
click at [238, 484] on label "Many of the most talented engineers and technicians have fled the country due t…" at bounding box center [781, 489] width 1153 height 27
checkbox input "true"
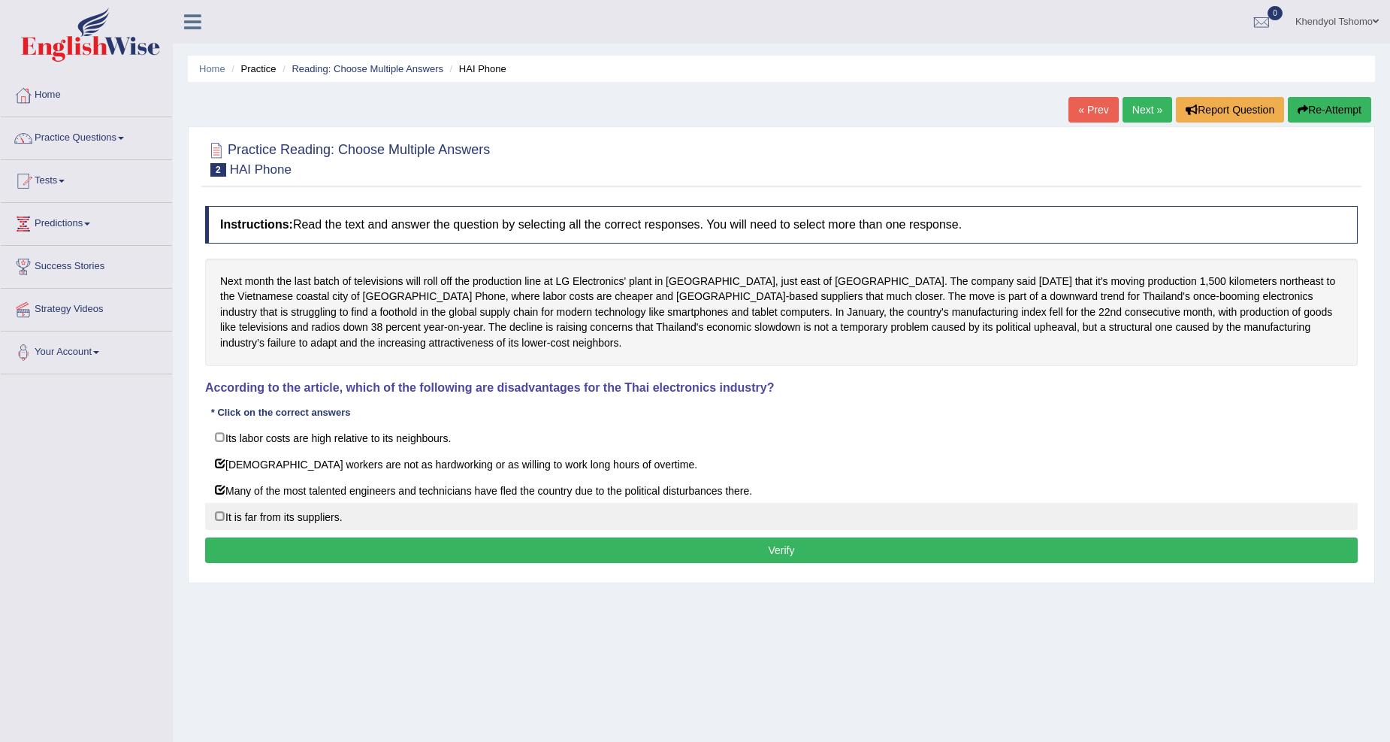
click at [274, 526] on label "It is far from its suppliers." at bounding box center [781, 516] width 1153 height 27
checkbox input "true"
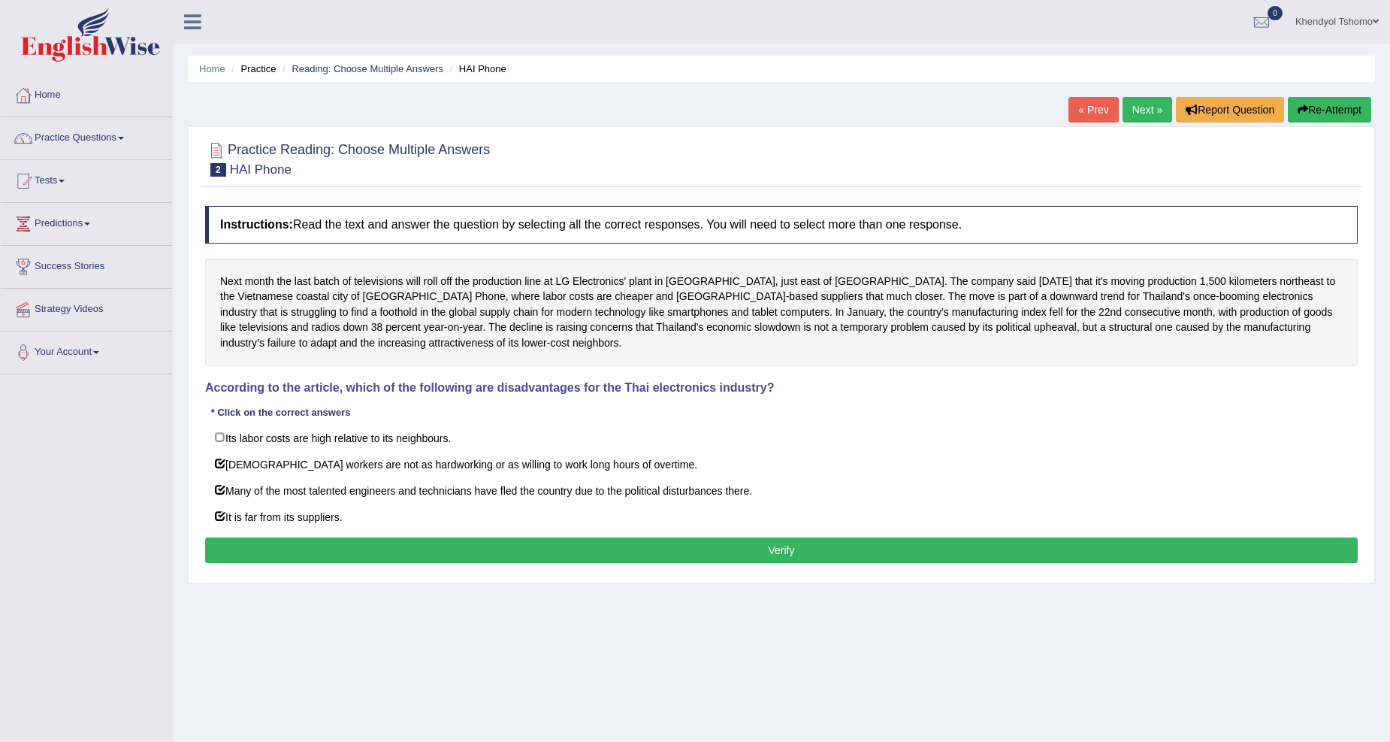
click at [303, 550] on button "Verify" at bounding box center [781, 550] width 1153 height 26
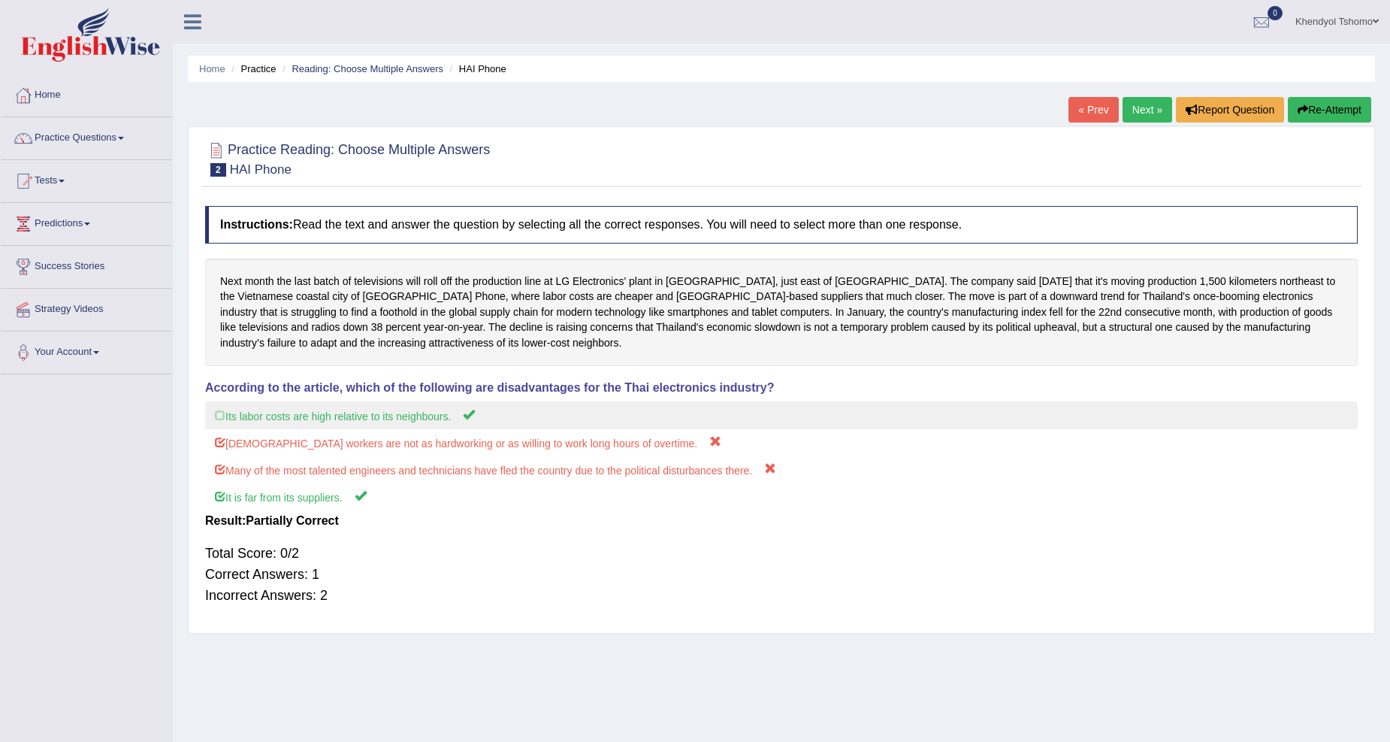
click at [304, 412] on label "Its labor costs are high relative to its neighbours." at bounding box center [781, 415] width 1153 height 28
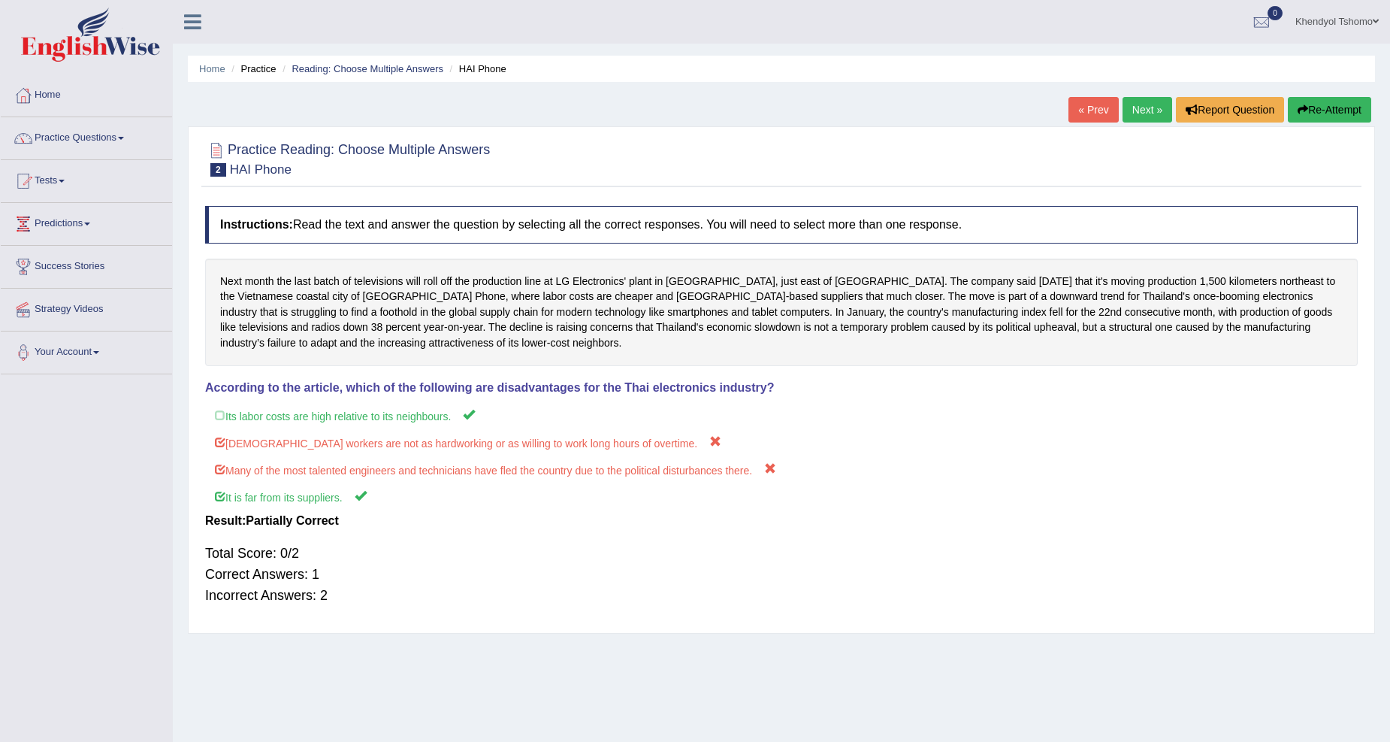
click at [1327, 110] on button "Re-Attempt" at bounding box center [1329, 110] width 83 height 26
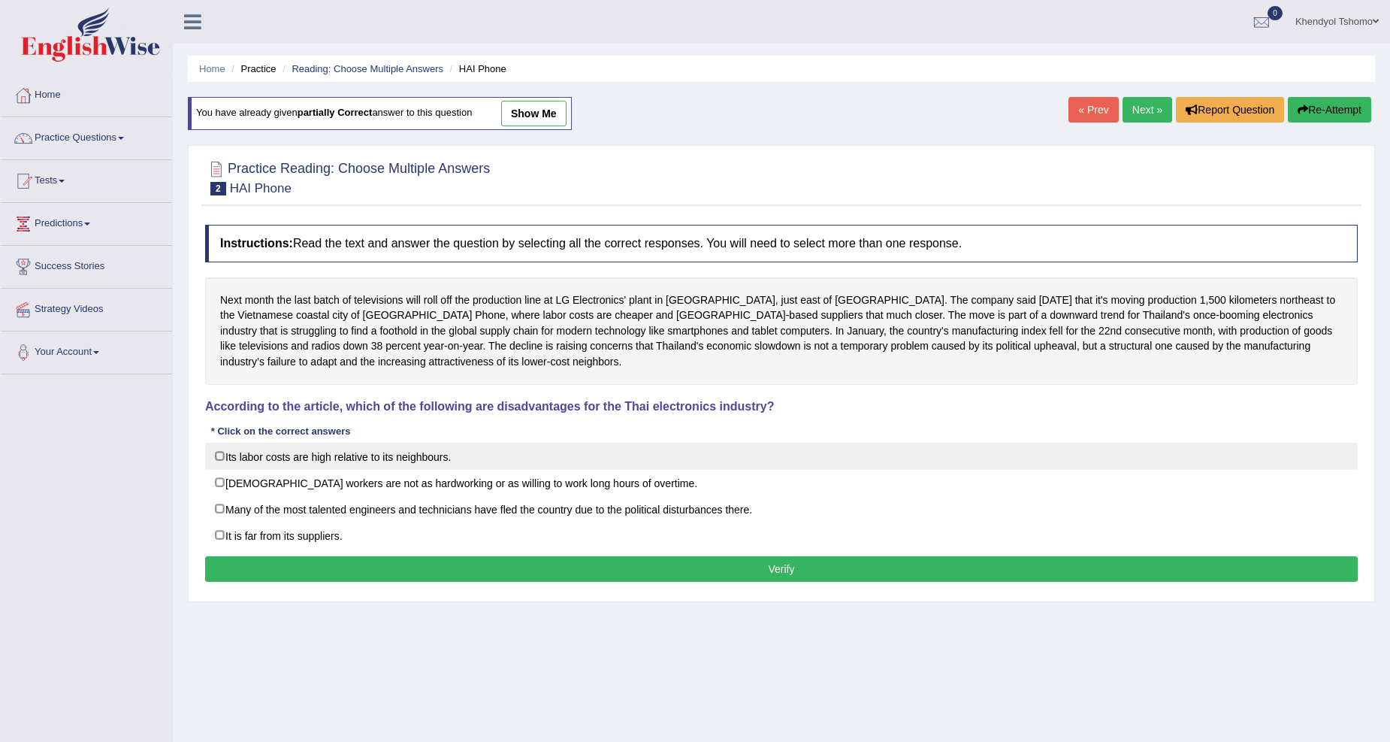
click at [310, 463] on label "Its labor costs are high relative to its neighbours." at bounding box center [781, 456] width 1153 height 27
checkbox input "true"
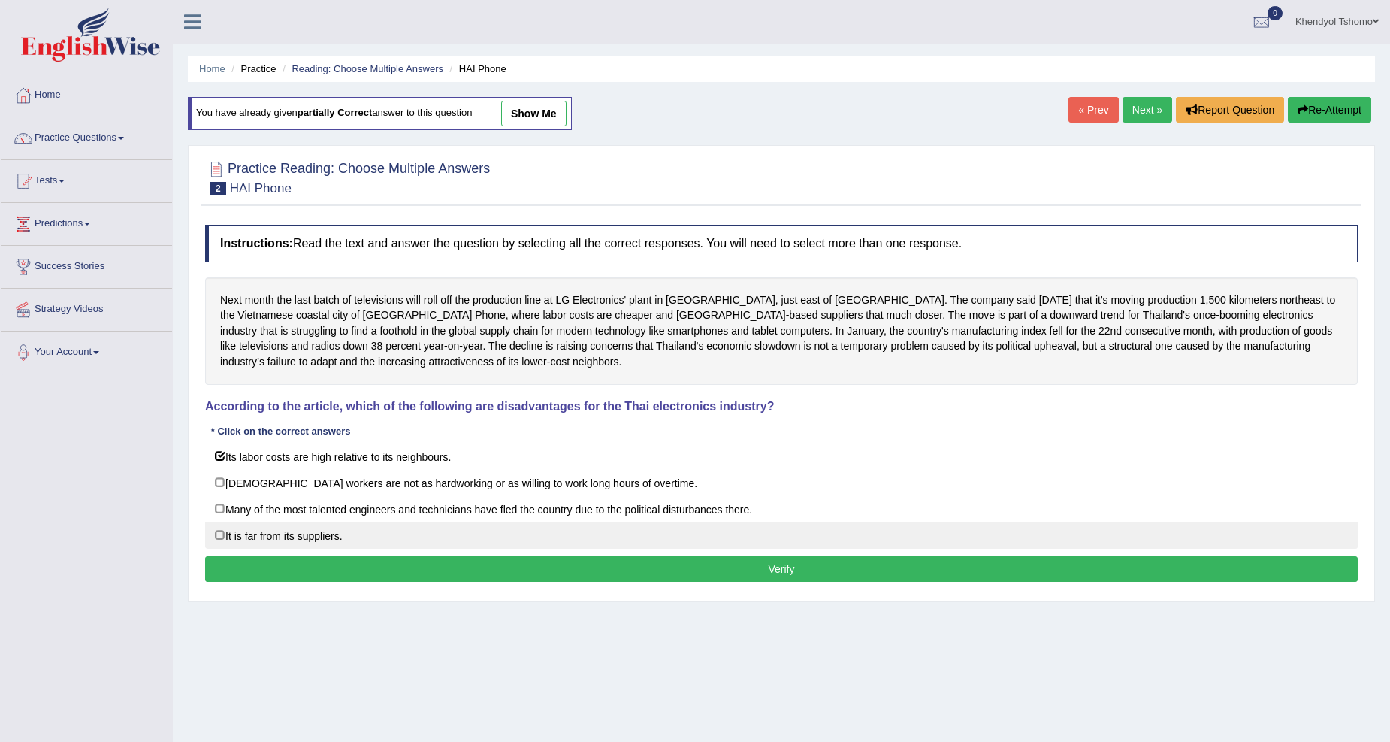
click at [325, 545] on label "It is far from its suppliers." at bounding box center [781, 535] width 1153 height 27
checkbox input "true"
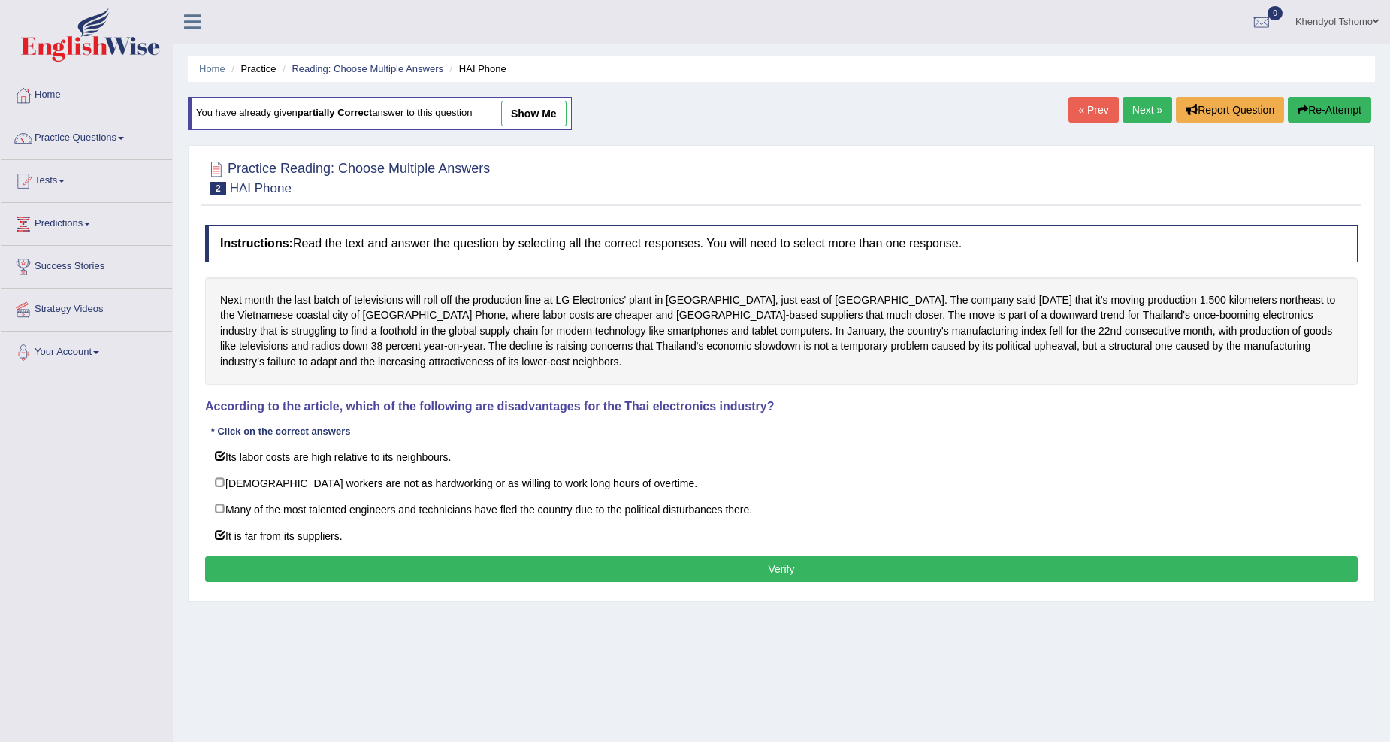
click at [412, 566] on button "Verify" at bounding box center [781, 569] width 1153 height 26
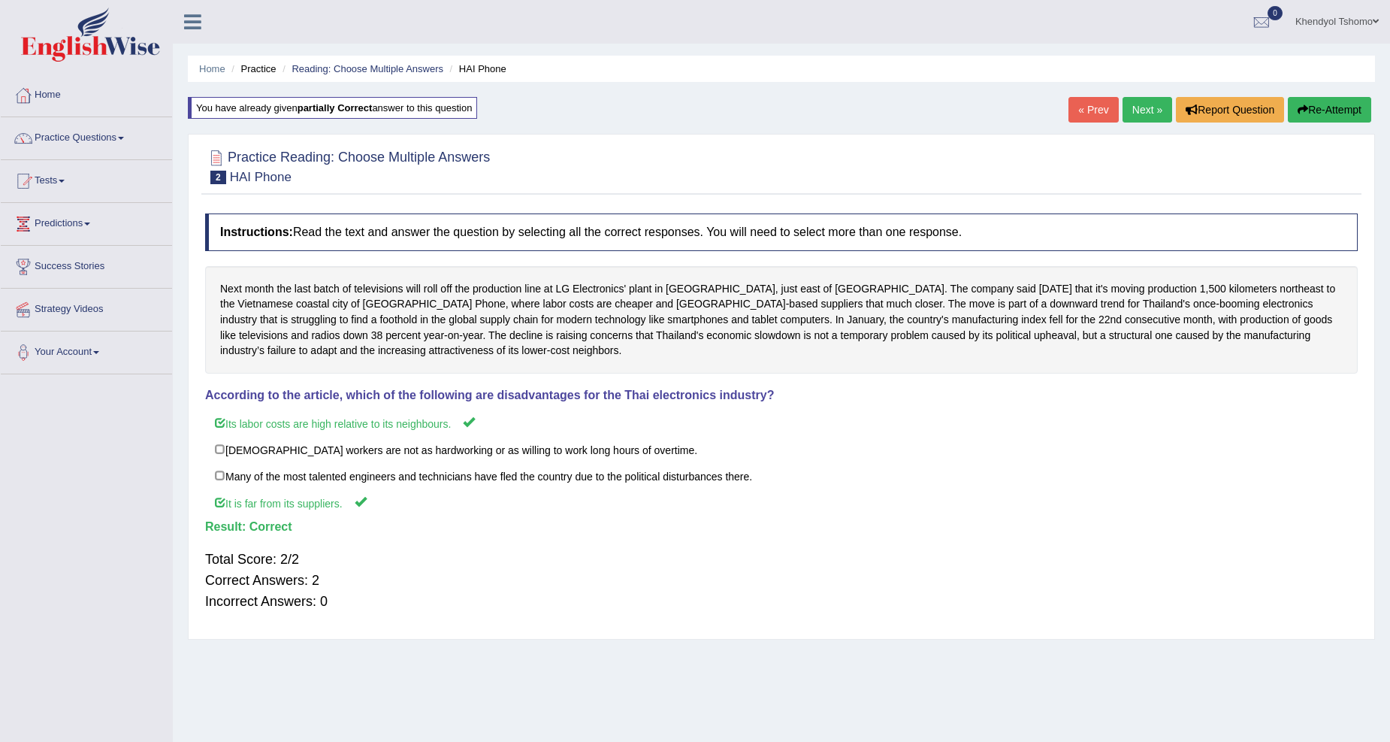
click at [1131, 104] on link "Next »" at bounding box center [1148, 110] width 50 height 26
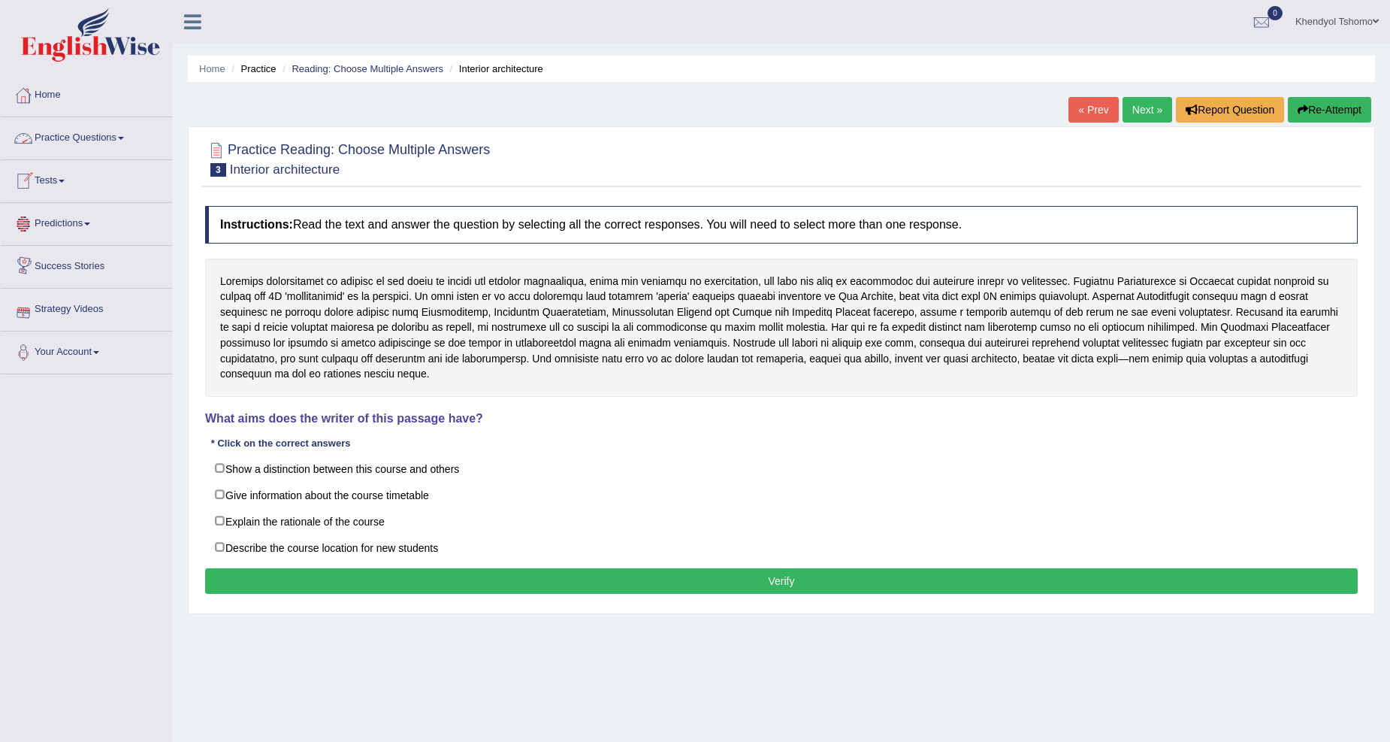
click at [85, 140] on link "Practice Questions" at bounding box center [86, 136] width 171 height 38
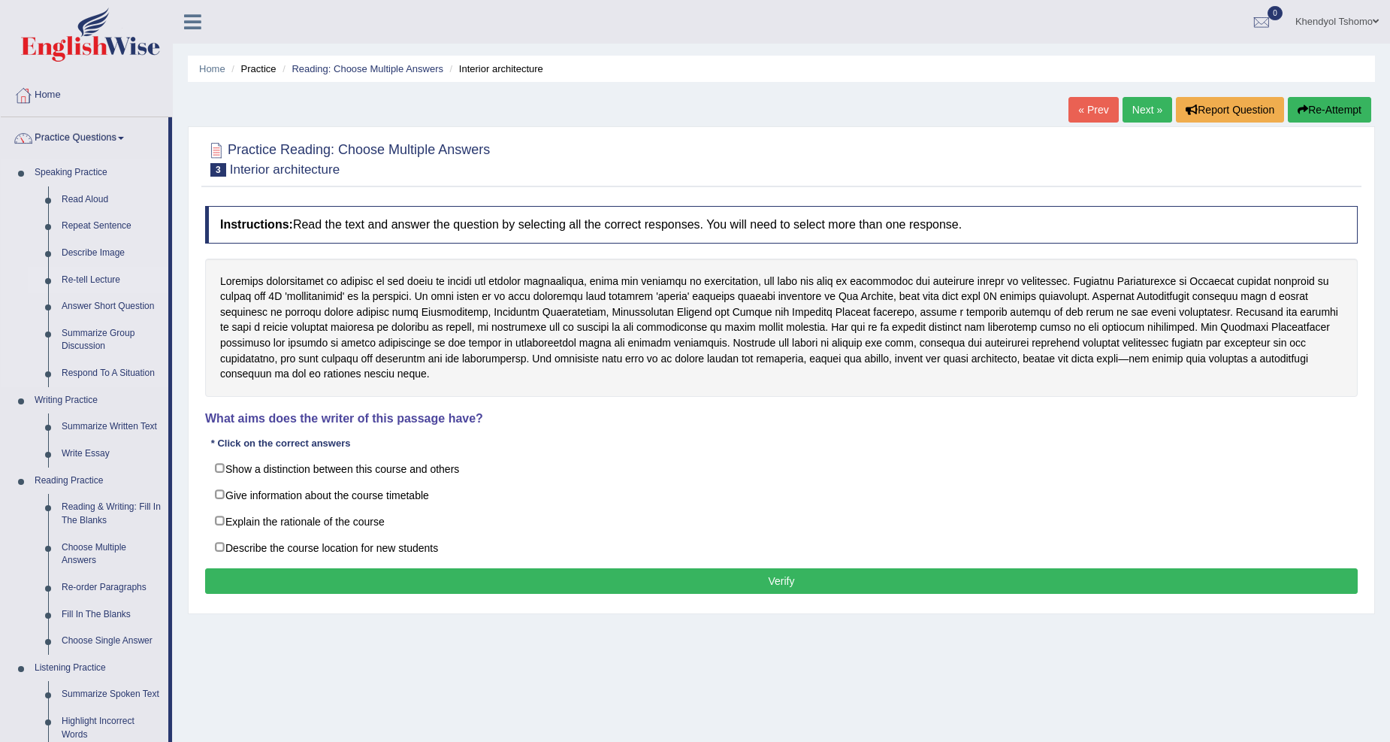
click at [99, 275] on link "Re-tell Lecture" at bounding box center [111, 280] width 113 height 27
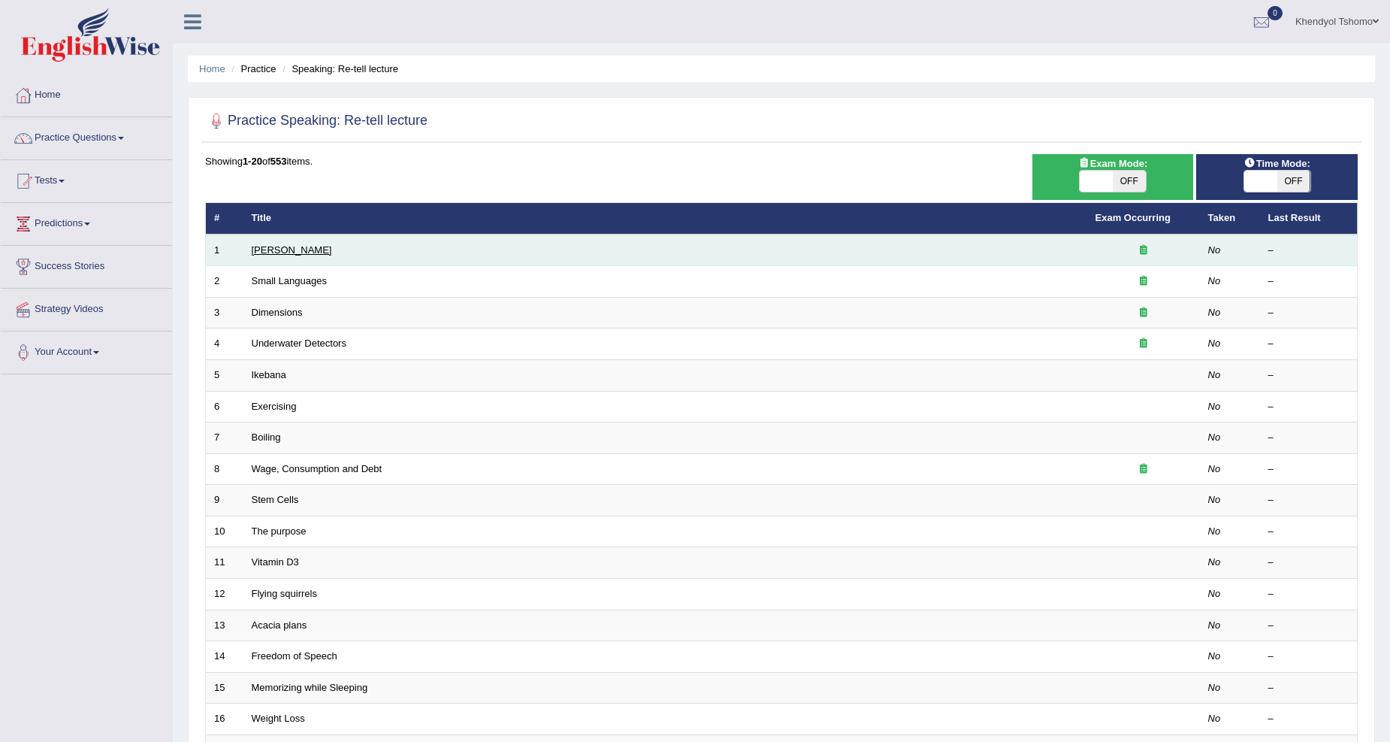
click at [273, 247] on link "[PERSON_NAME]" at bounding box center [292, 249] width 80 height 11
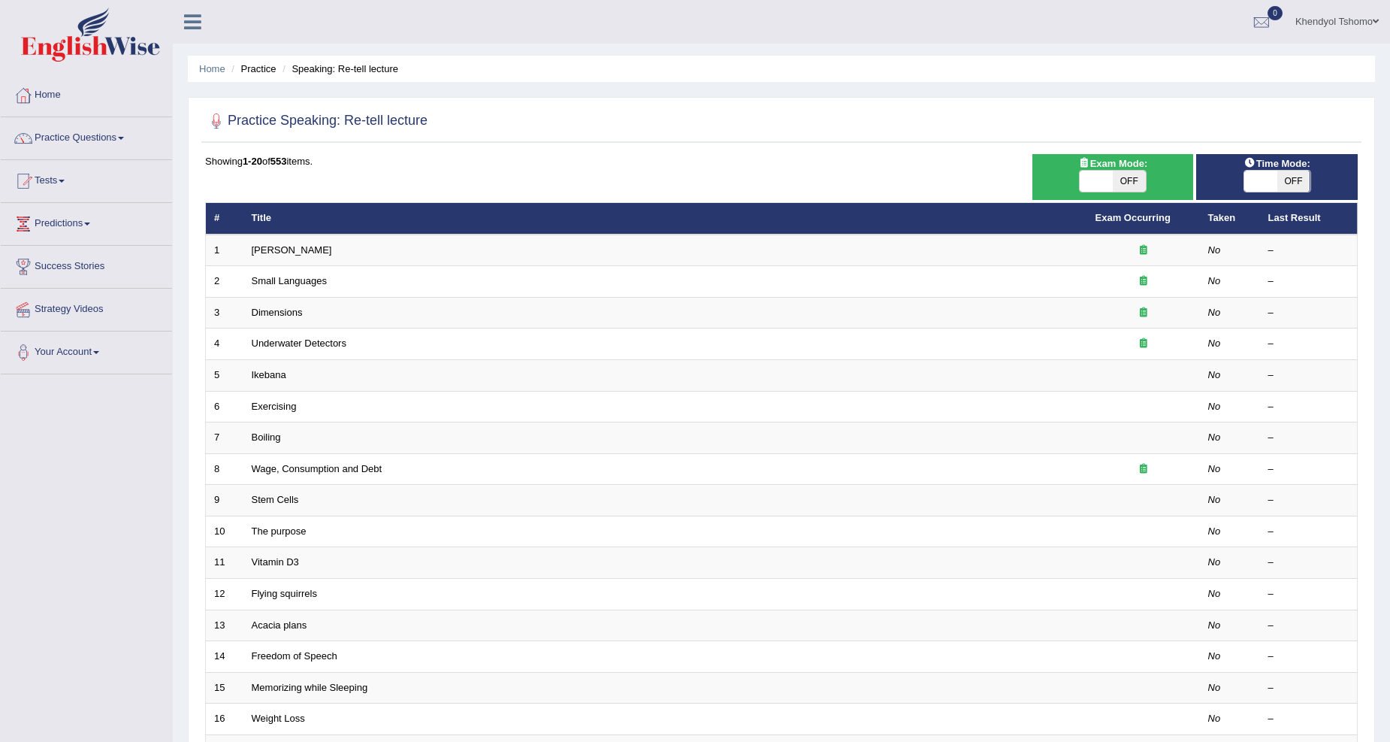
click at [1295, 179] on span "OFF" at bounding box center [1294, 181] width 33 height 21
checkbox input "true"
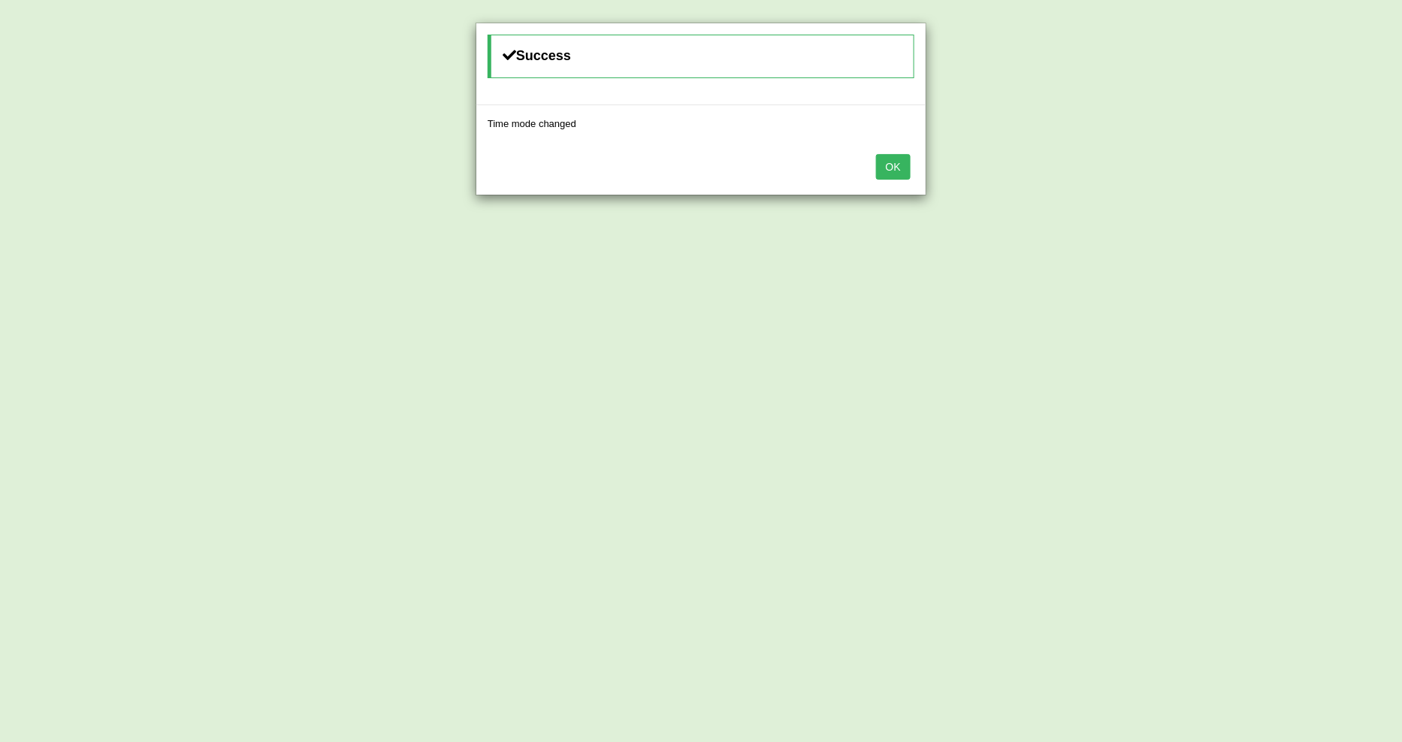
click at [891, 166] on button "OK" at bounding box center [893, 167] width 35 height 26
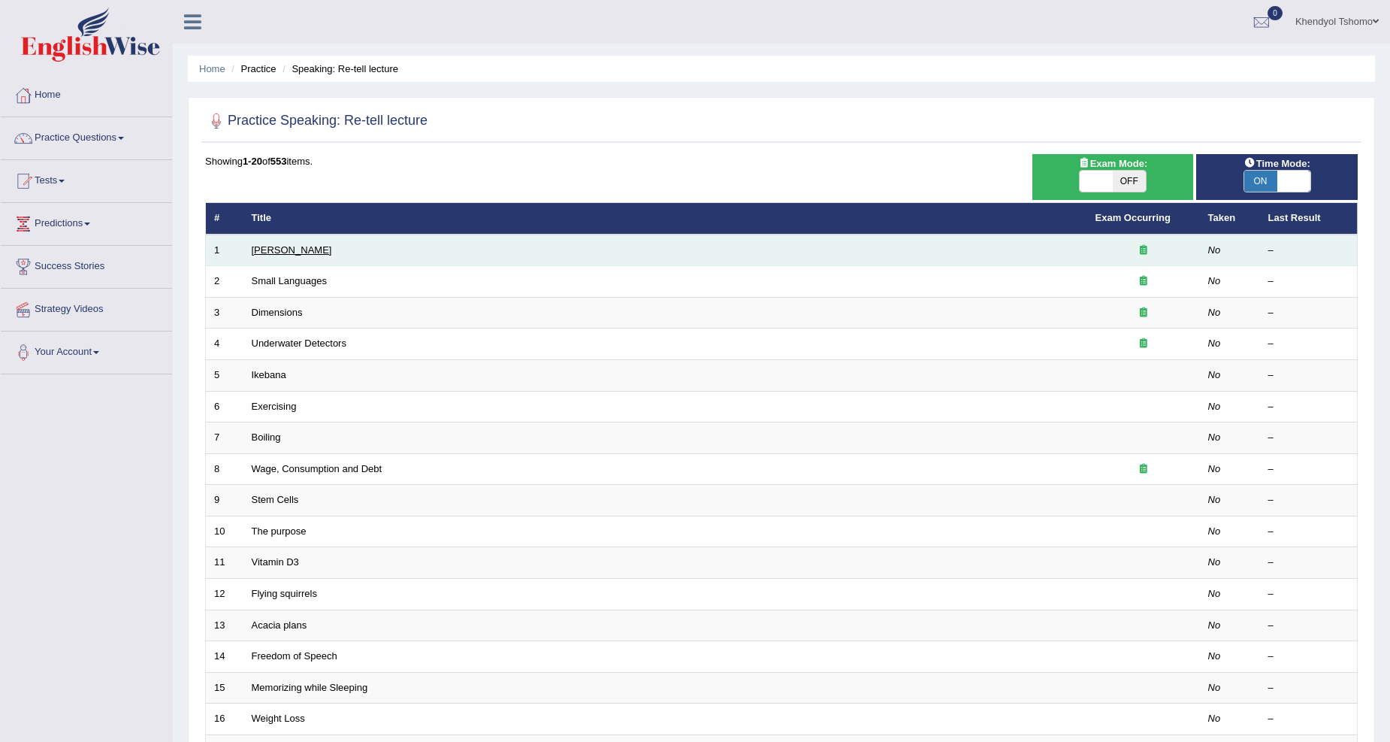
click at [290, 253] on link "[PERSON_NAME]" at bounding box center [292, 249] width 80 height 11
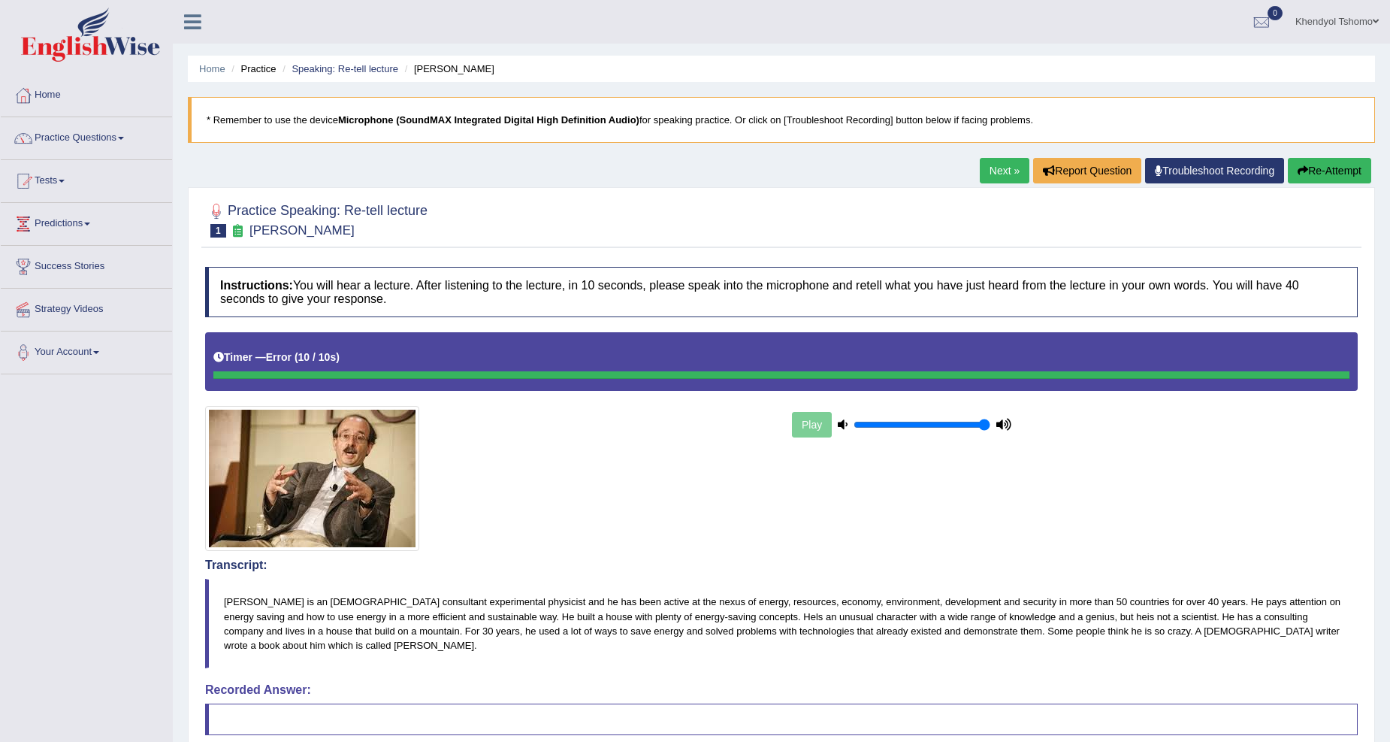
scroll to position [213, 0]
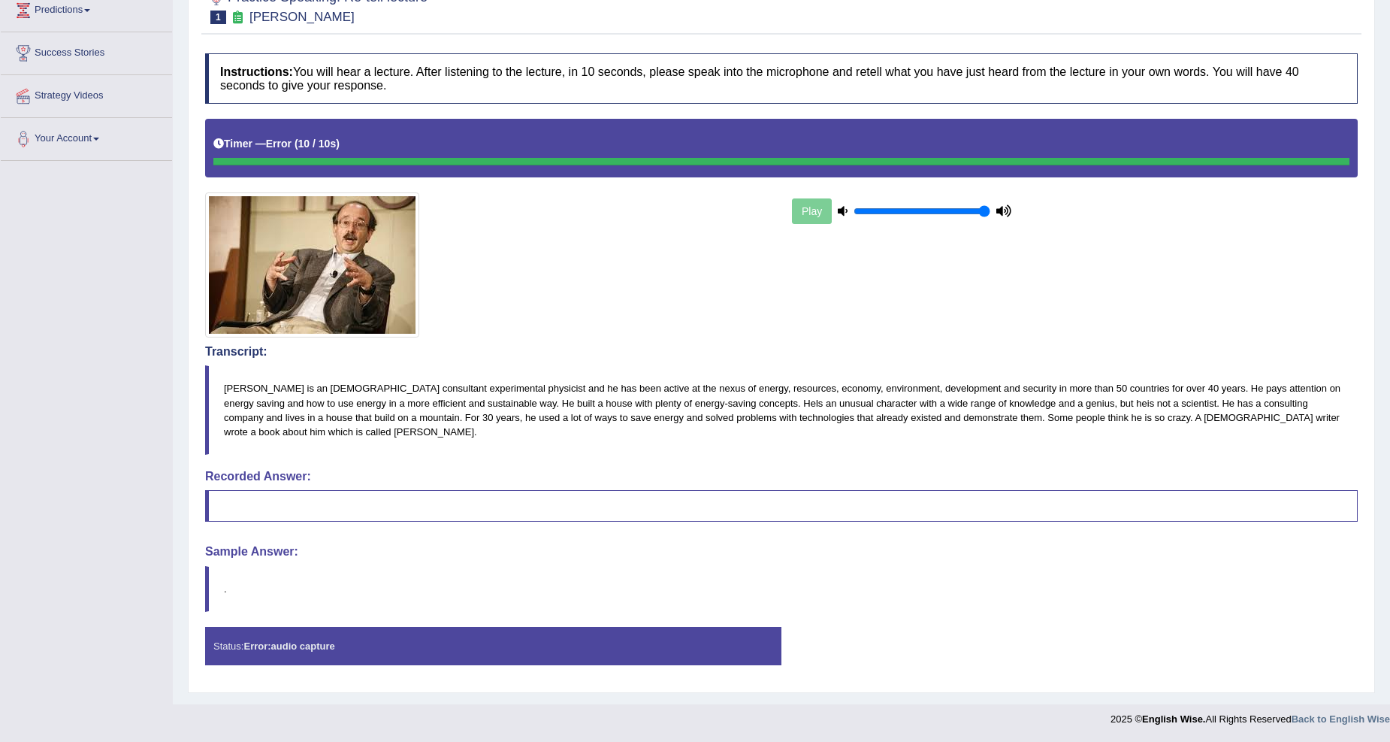
click at [280, 497] on blockquote at bounding box center [781, 506] width 1153 height 32
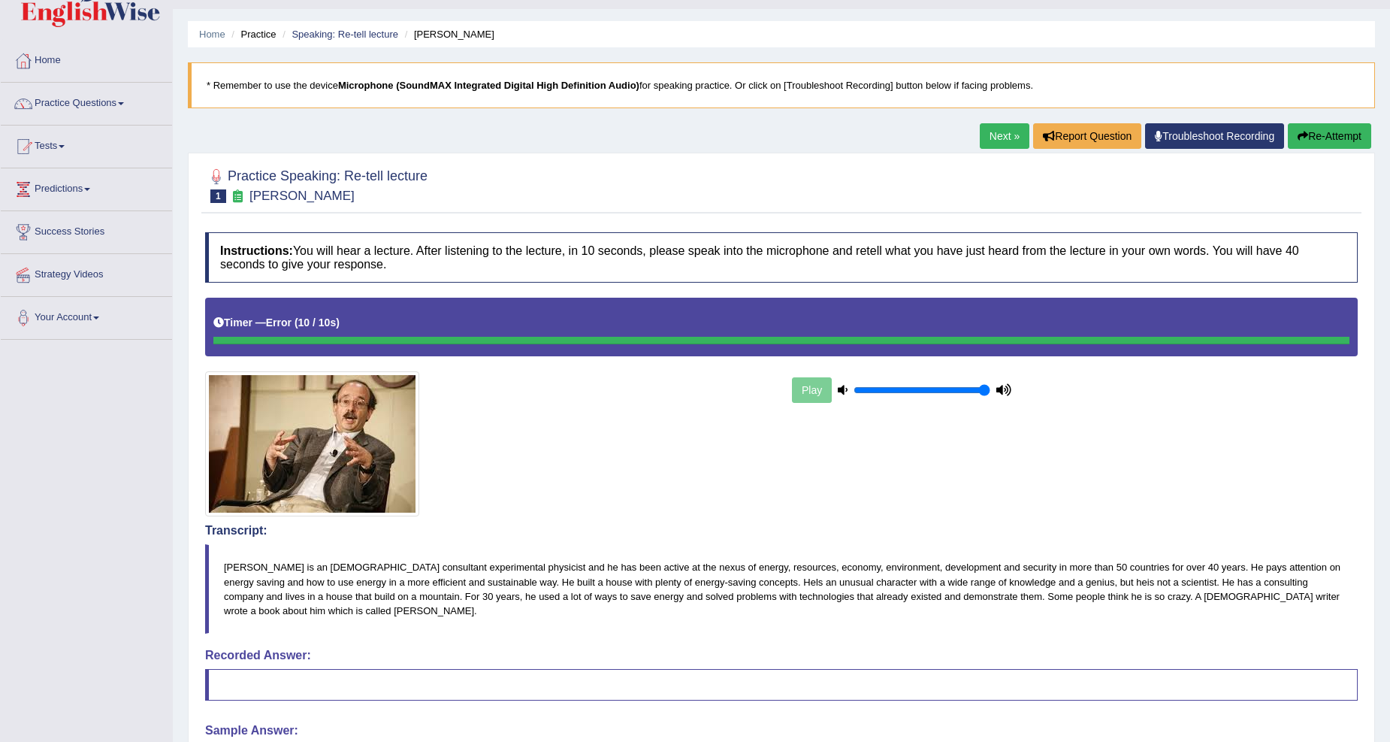
scroll to position [0, 0]
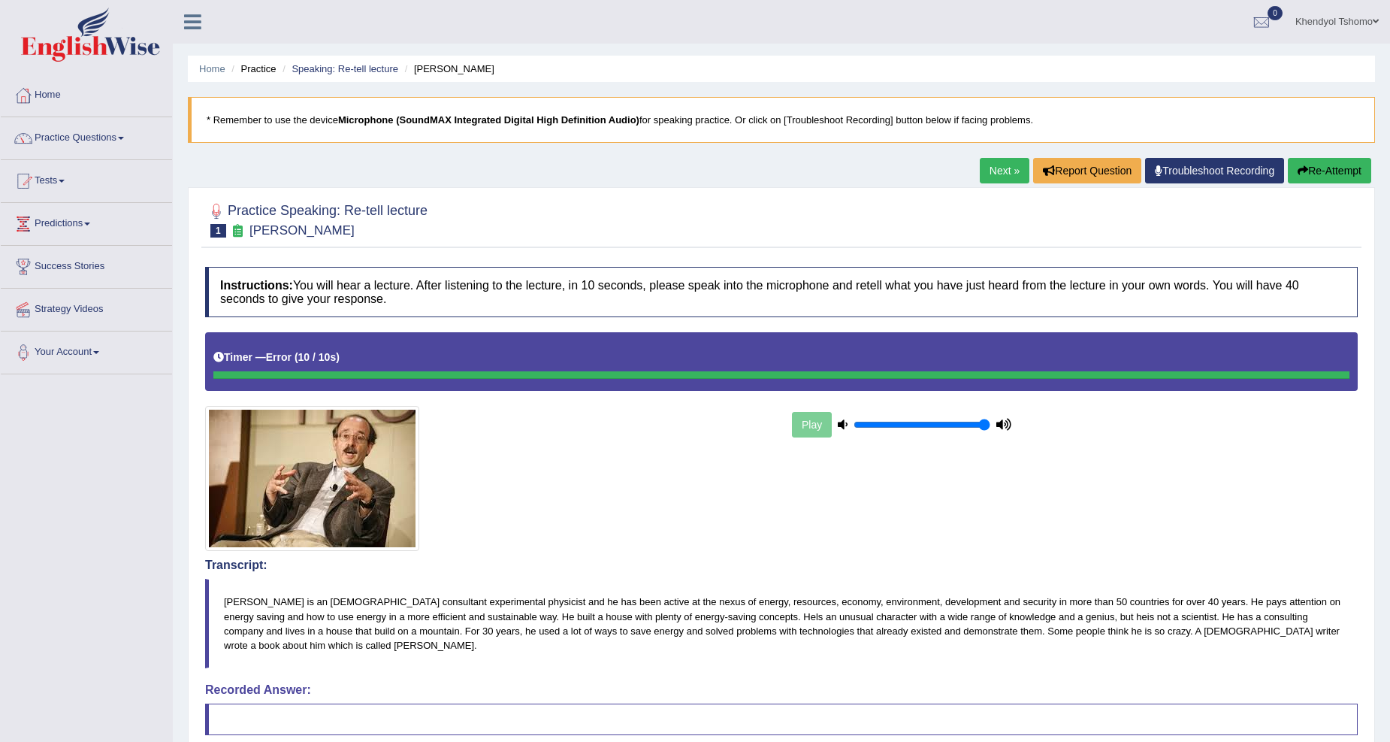
click at [1312, 165] on button "Re-Attempt" at bounding box center [1329, 171] width 83 height 26
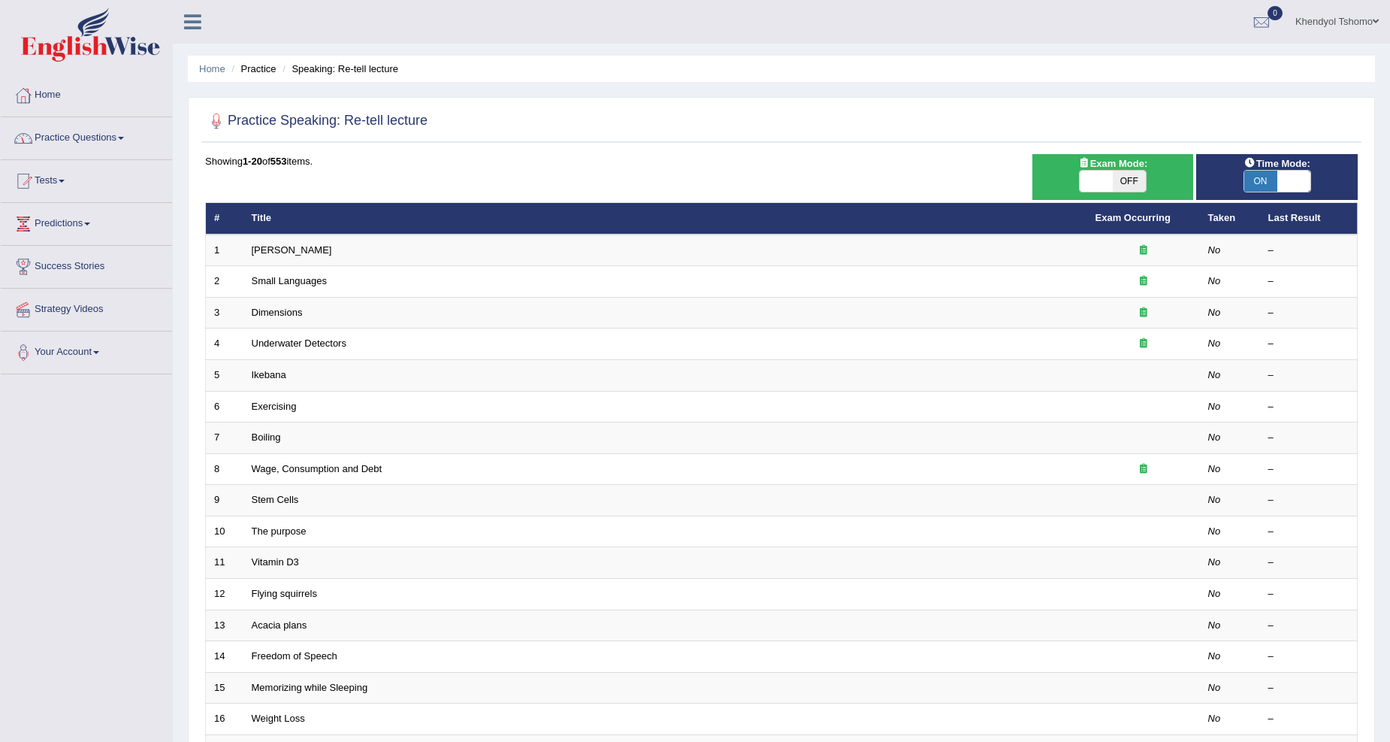
click at [116, 134] on link "Practice Questions" at bounding box center [86, 136] width 171 height 38
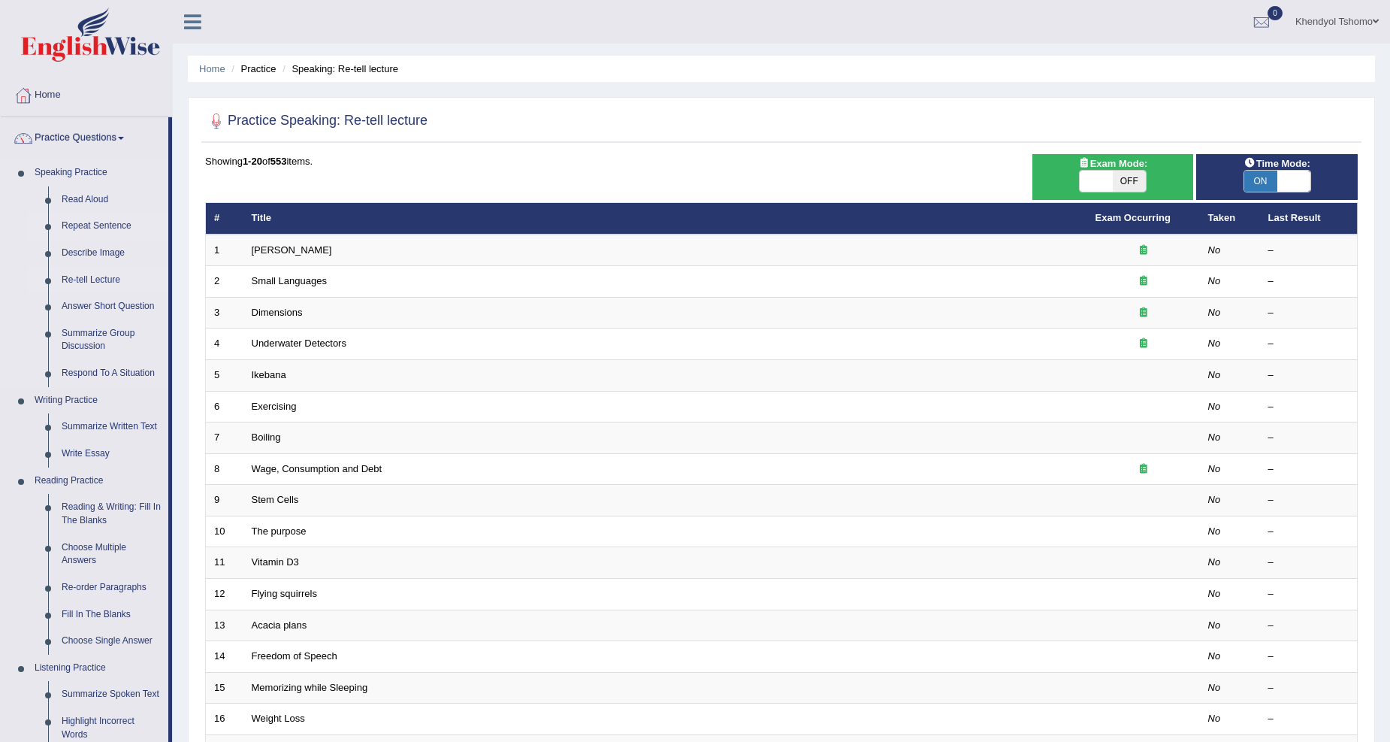
click at [92, 223] on link "Repeat Sentence" at bounding box center [111, 226] width 113 height 27
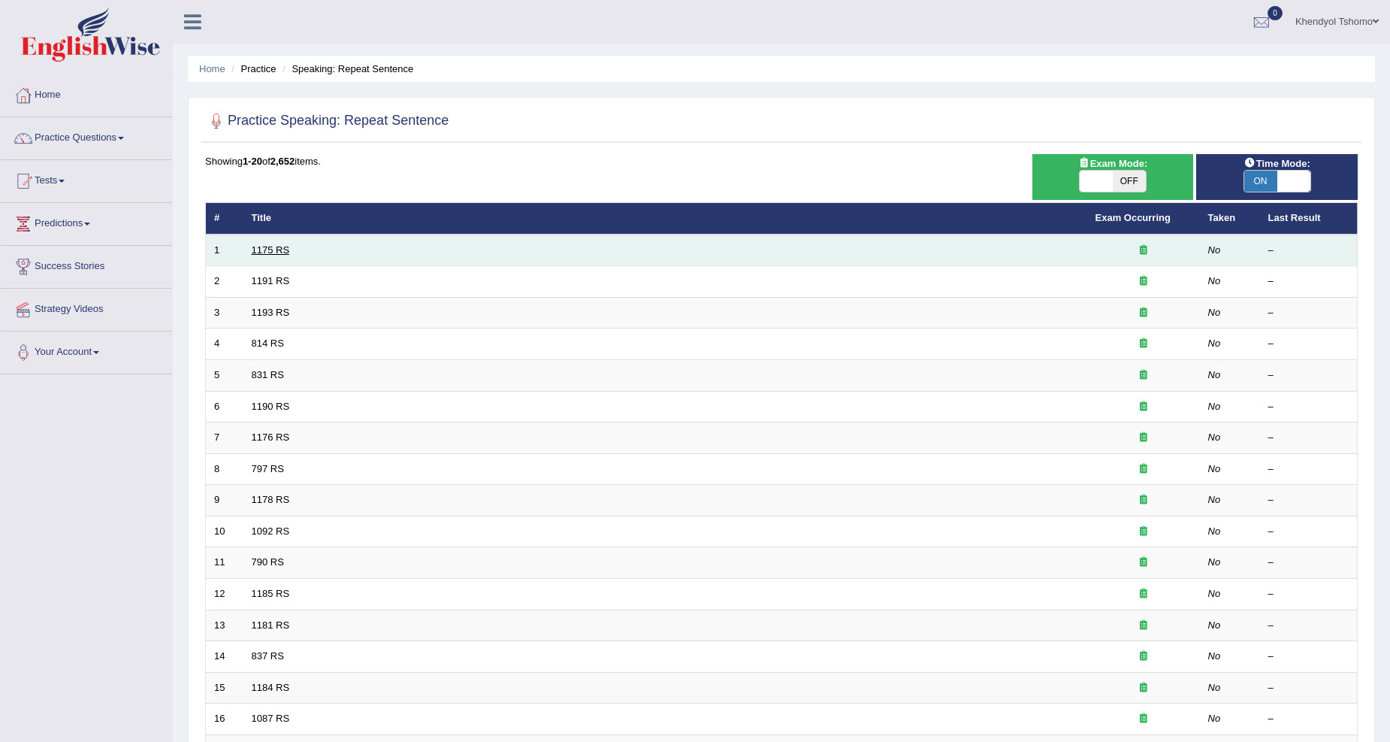
click at [271, 248] on link "1175 RS" at bounding box center [271, 249] width 38 height 11
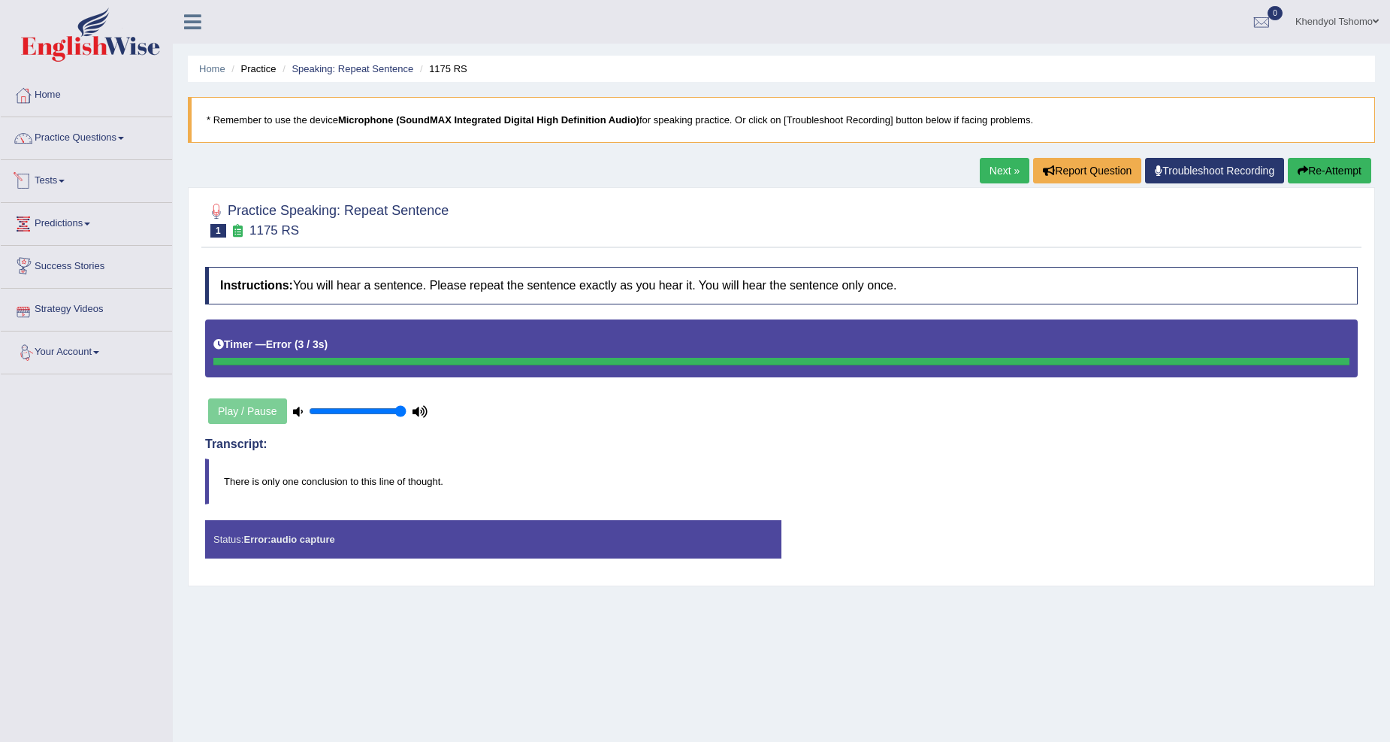
click at [61, 177] on link "Tests" at bounding box center [86, 179] width 171 height 38
click at [78, 216] on link "Take Practice Sectional Test" at bounding box center [98, 215] width 141 height 27
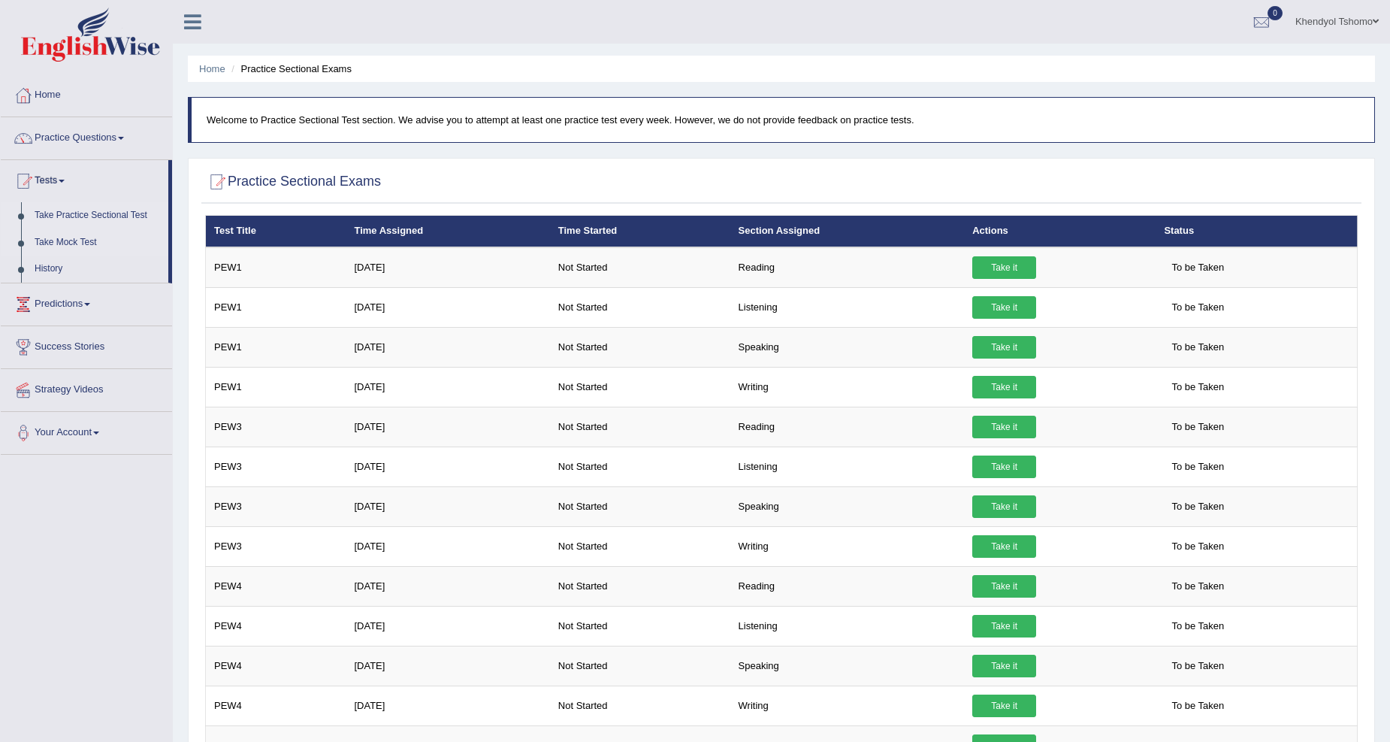
click at [65, 233] on link "Take Mock Test" at bounding box center [98, 242] width 141 height 27
drag, startPoint x: 306, startPoint y: 368, endPoint x: 204, endPoint y: 335, distance: 107.4
click at [50, 259] on link "History" at bounding box center [98, 269] width 141 height 27
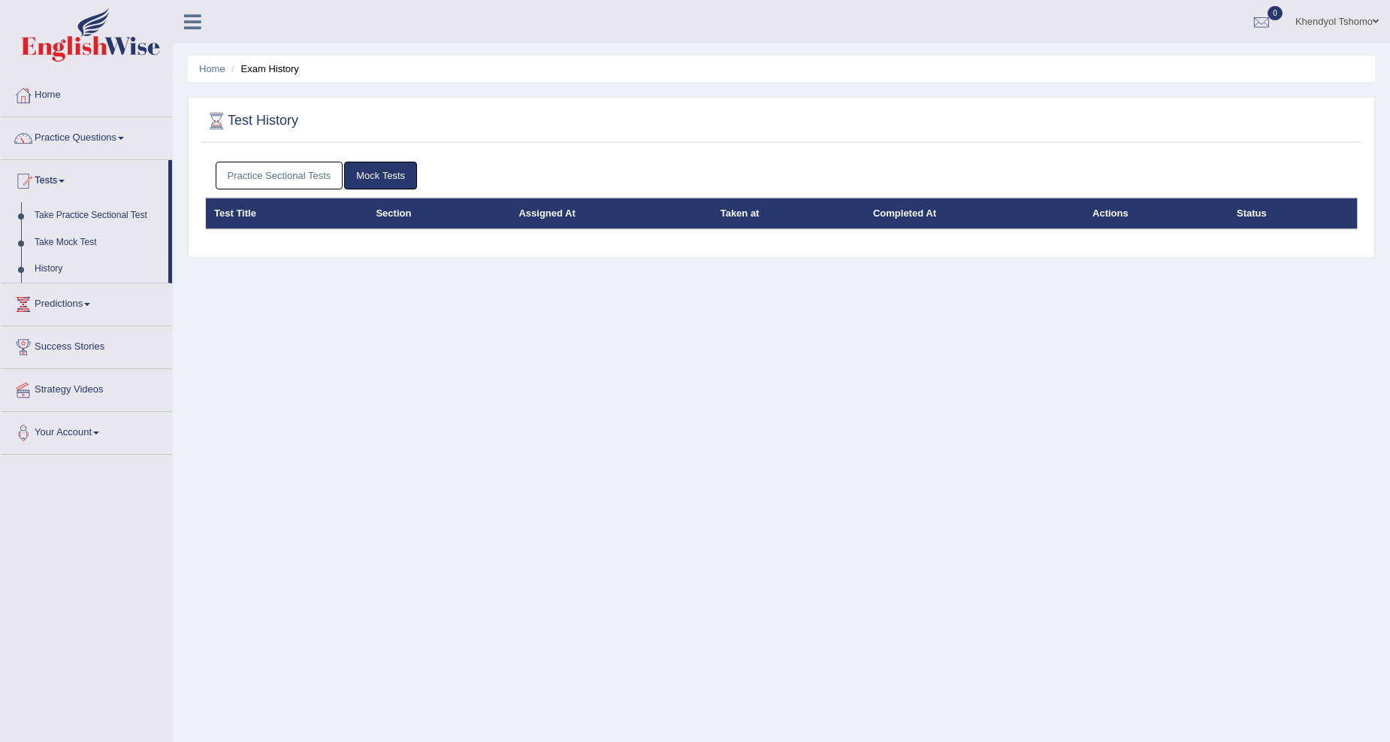
click at [274, 174] on link "Practice Sectional Tests" at bounding box center [280, 176] width 128 height 28
click at [91, 206] on link "Take Practice Sectional Test" at bounding box center [98, 215] width 141 height 27
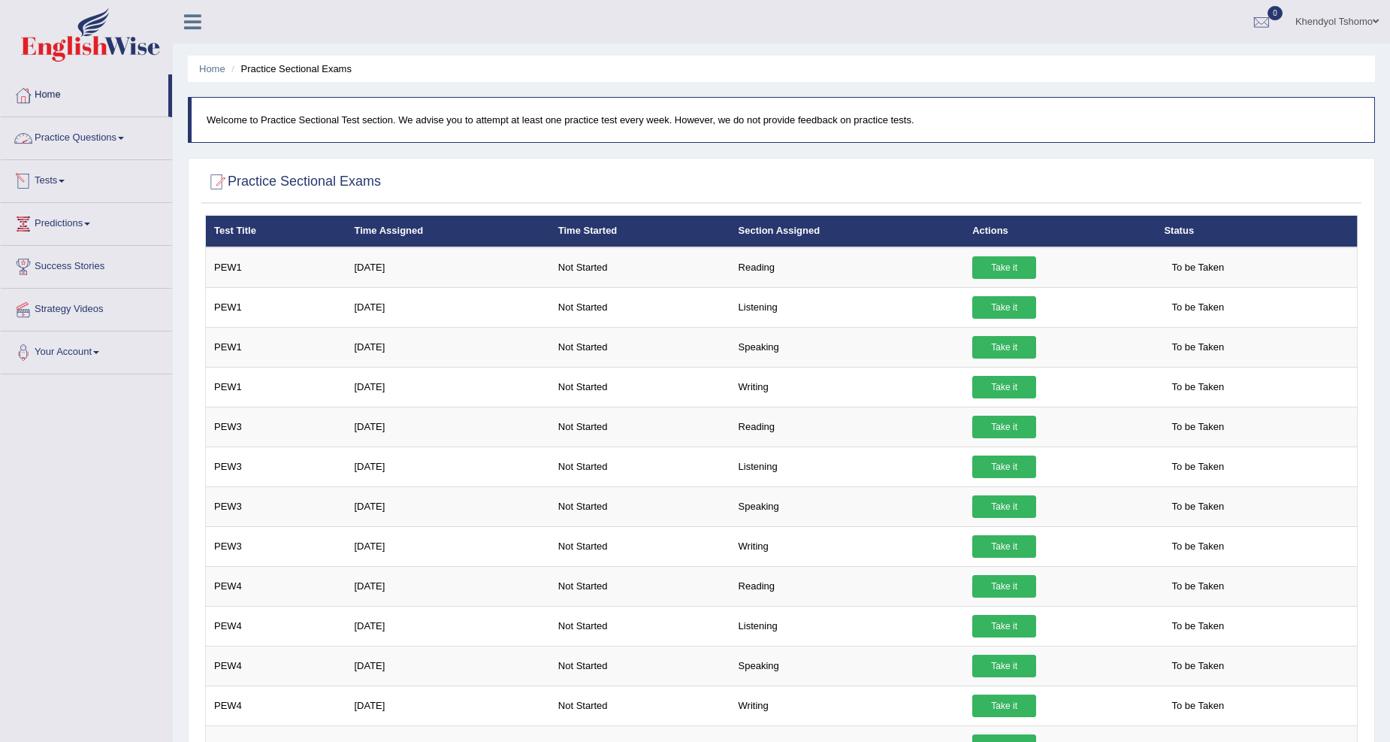
click at [98, 134] on link "Practice Questions" at bounding box center [86, 136] width 171 height 38
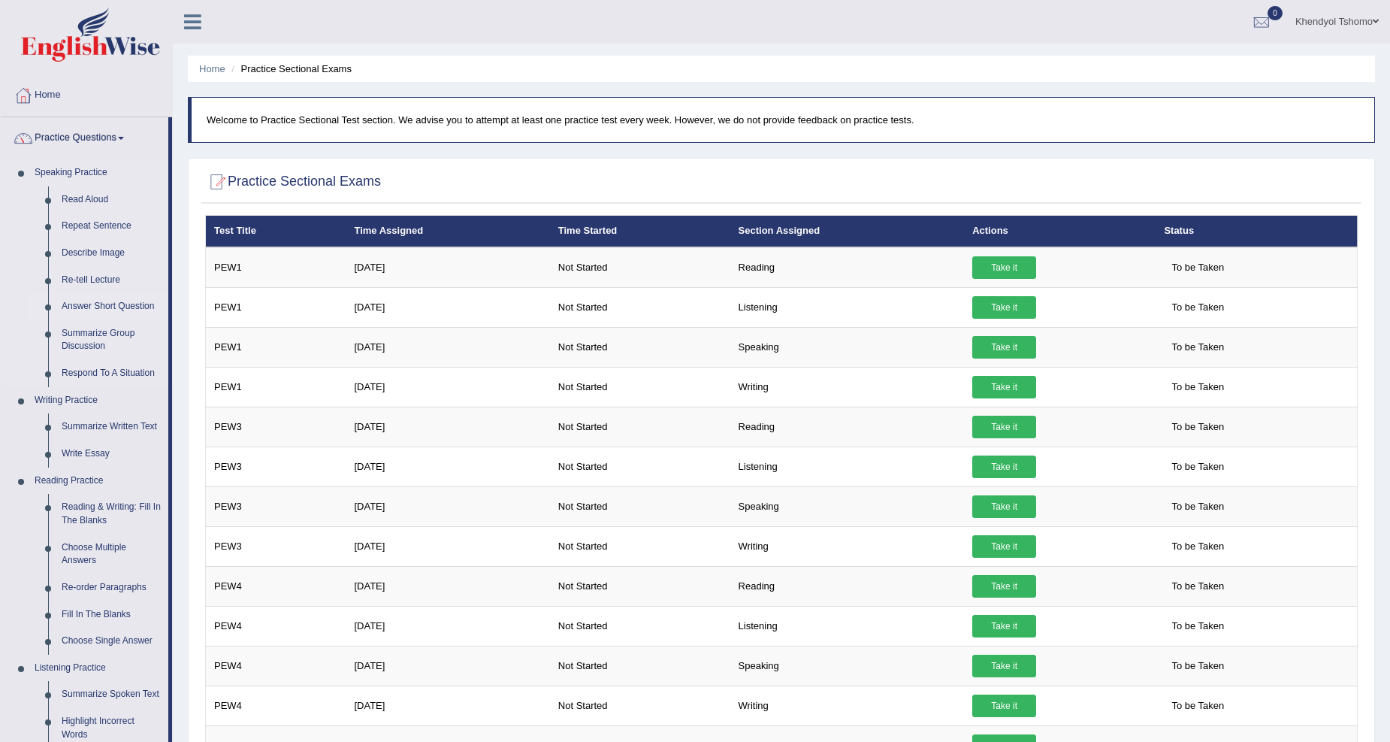
click at [111, 301] on link "Answer Short Question" at bounding box center [111, 306] width 113 height 27
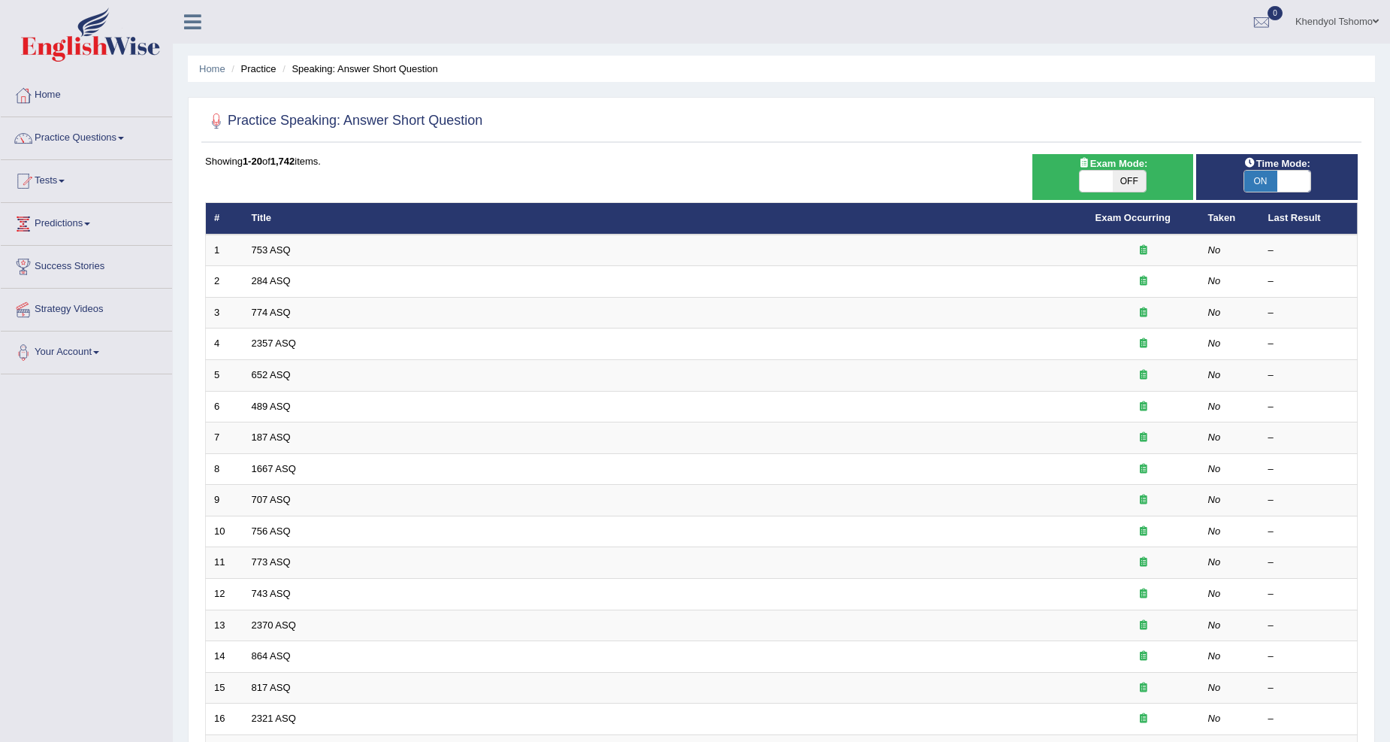
click at [1270, 180] on span "ON" at bounding box center [1261, 181] width 33 height 21
checkbox input "false"
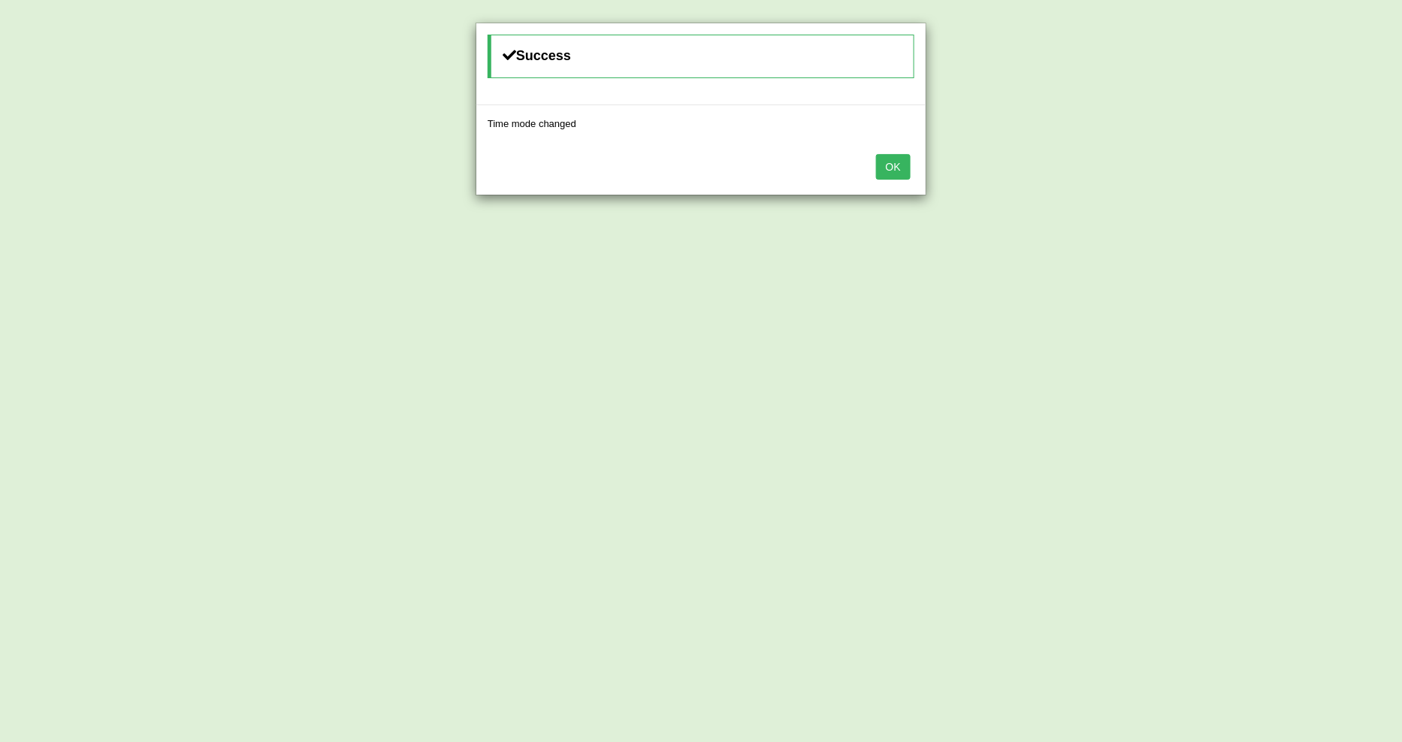
click at [890, 160] on button "OK" at bounding box center [893, 167] width 35 height 26
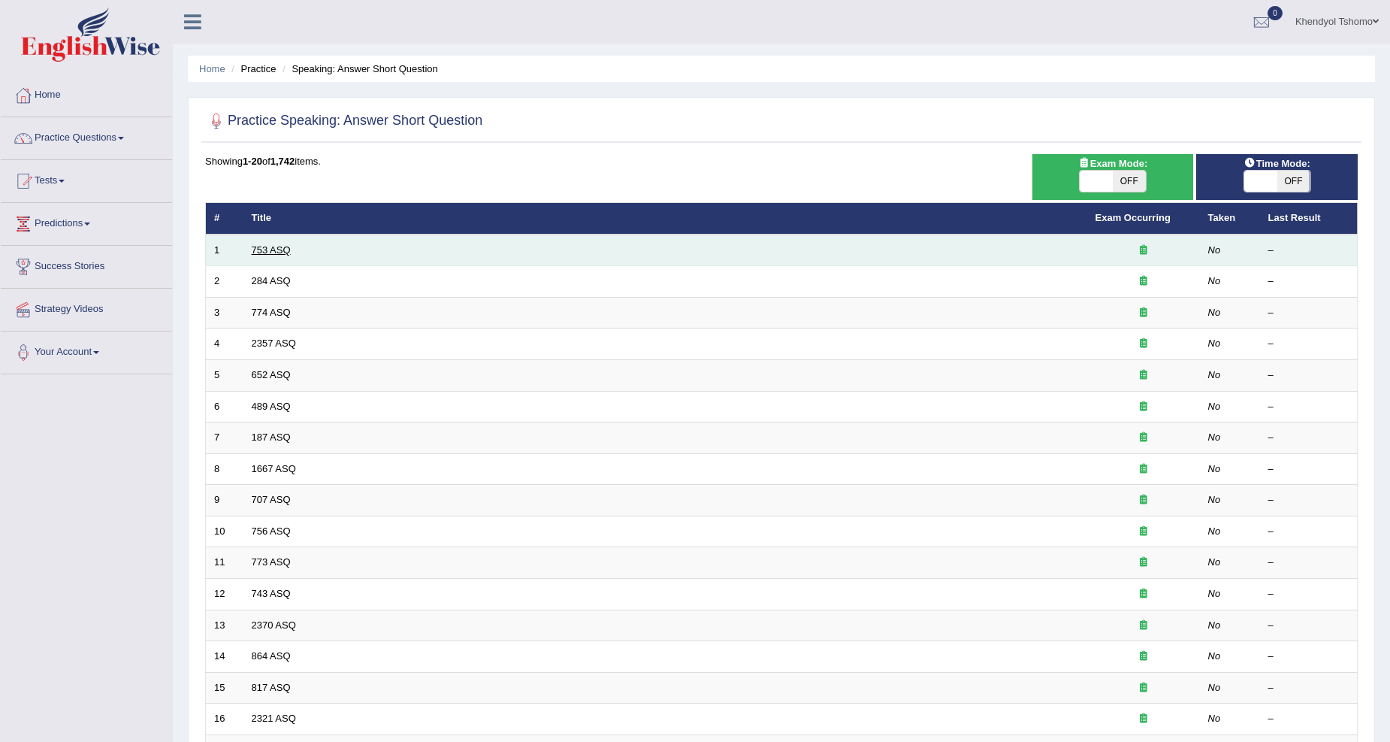
click at [280, 251] on link "753 ASQ" at bounding box center [271, 249] width 39 height 11
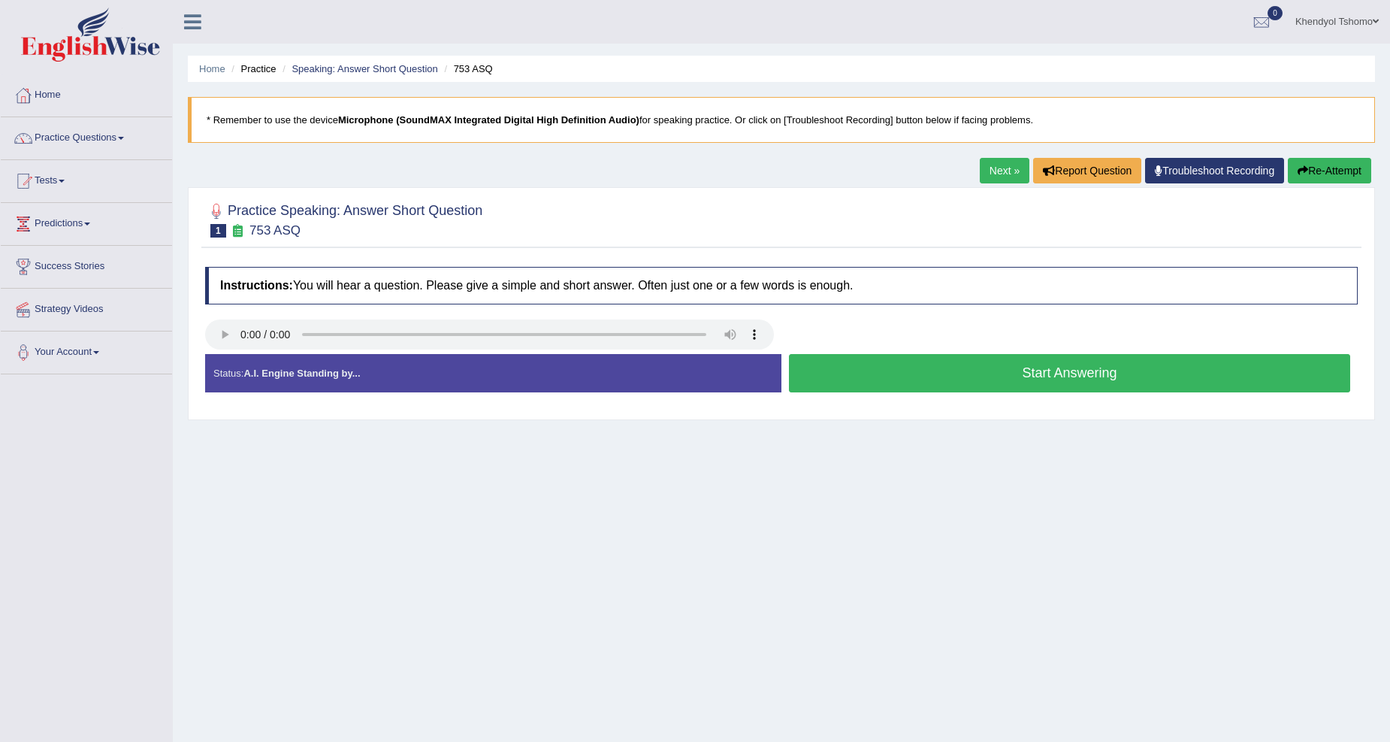
click at [952, 374] on button "Start Answering" at bounding box center [1069, 373] width 561 height 38
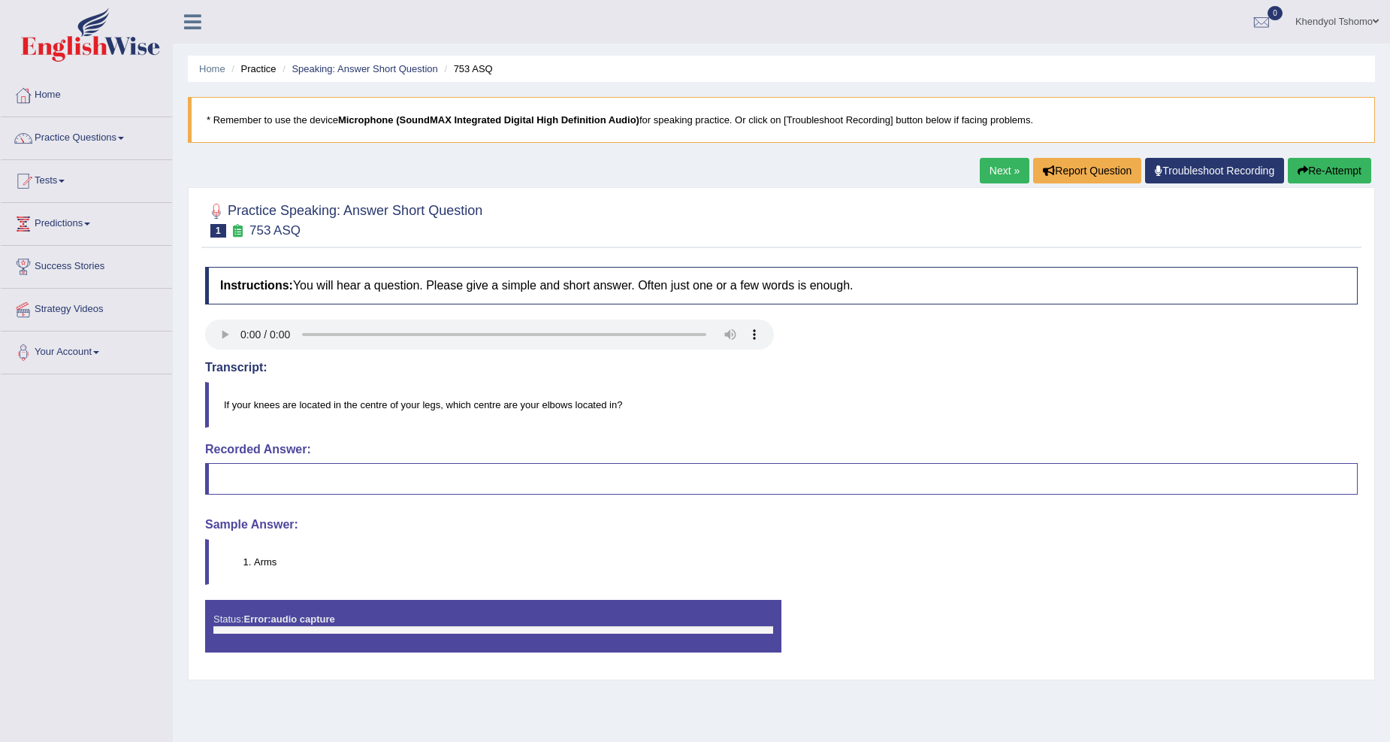
click at [712, 473] on blockquote at bounding box center [781, 479] width 1153 height 32
click at [123, 135] on link "Practice Questions" at bounding box center [86, 136] width 171 height 38
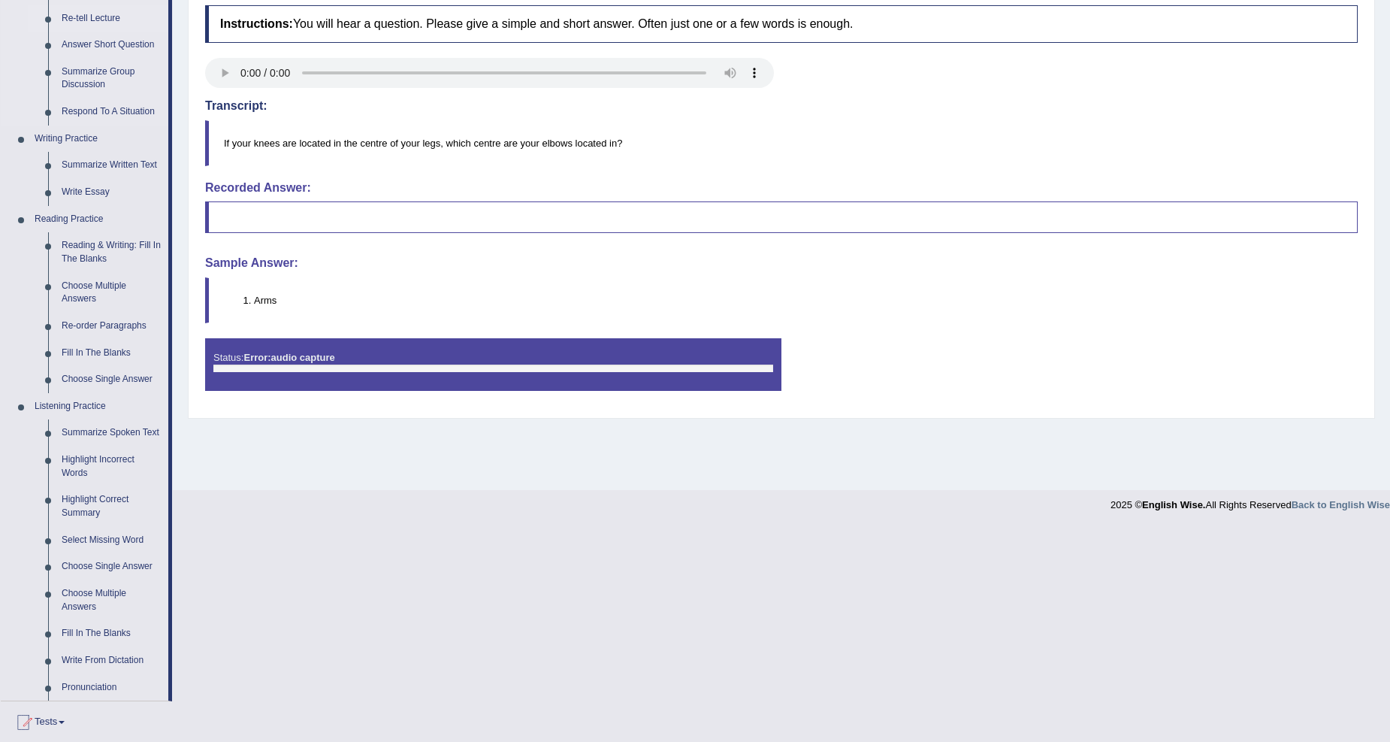
scroll to position [278, 0]
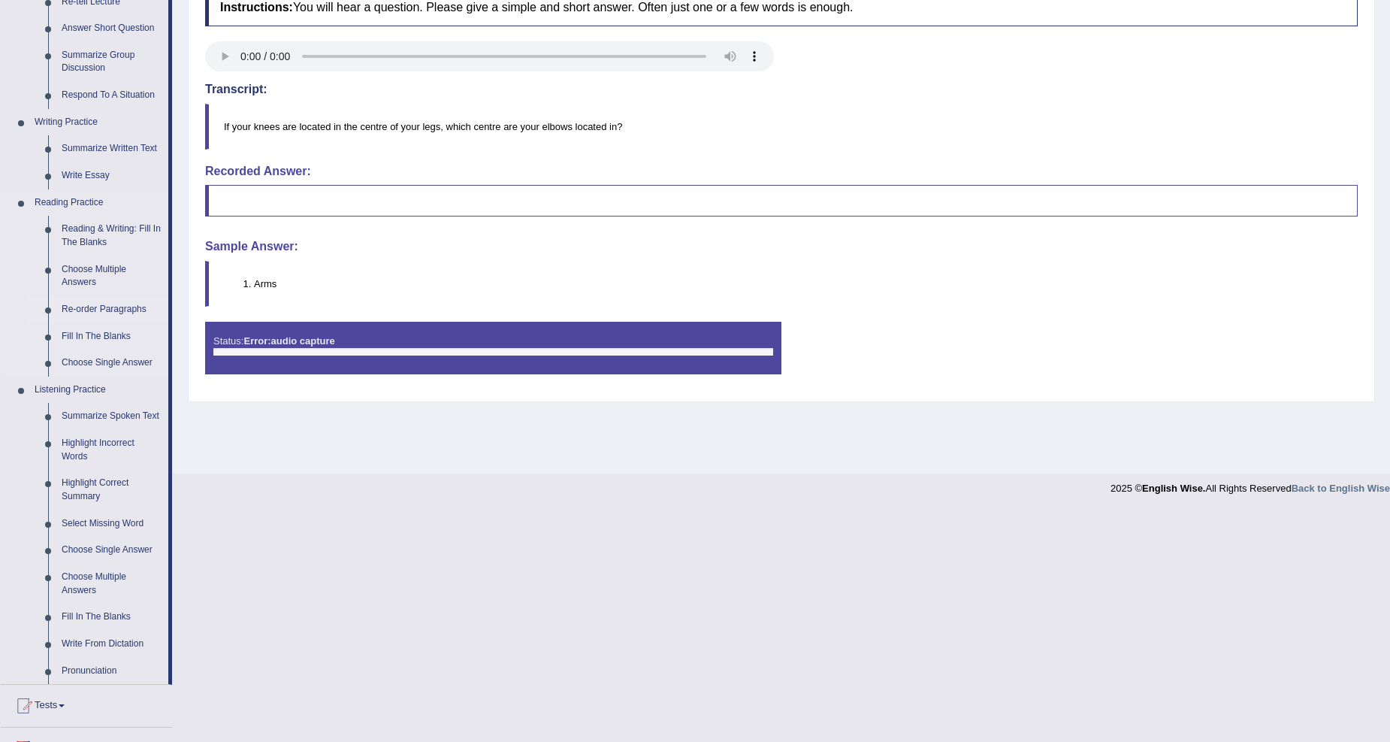
click at [90, 307] on link "Re-order Paragraphs" at bounding box center [111, 309] width 113 height 27
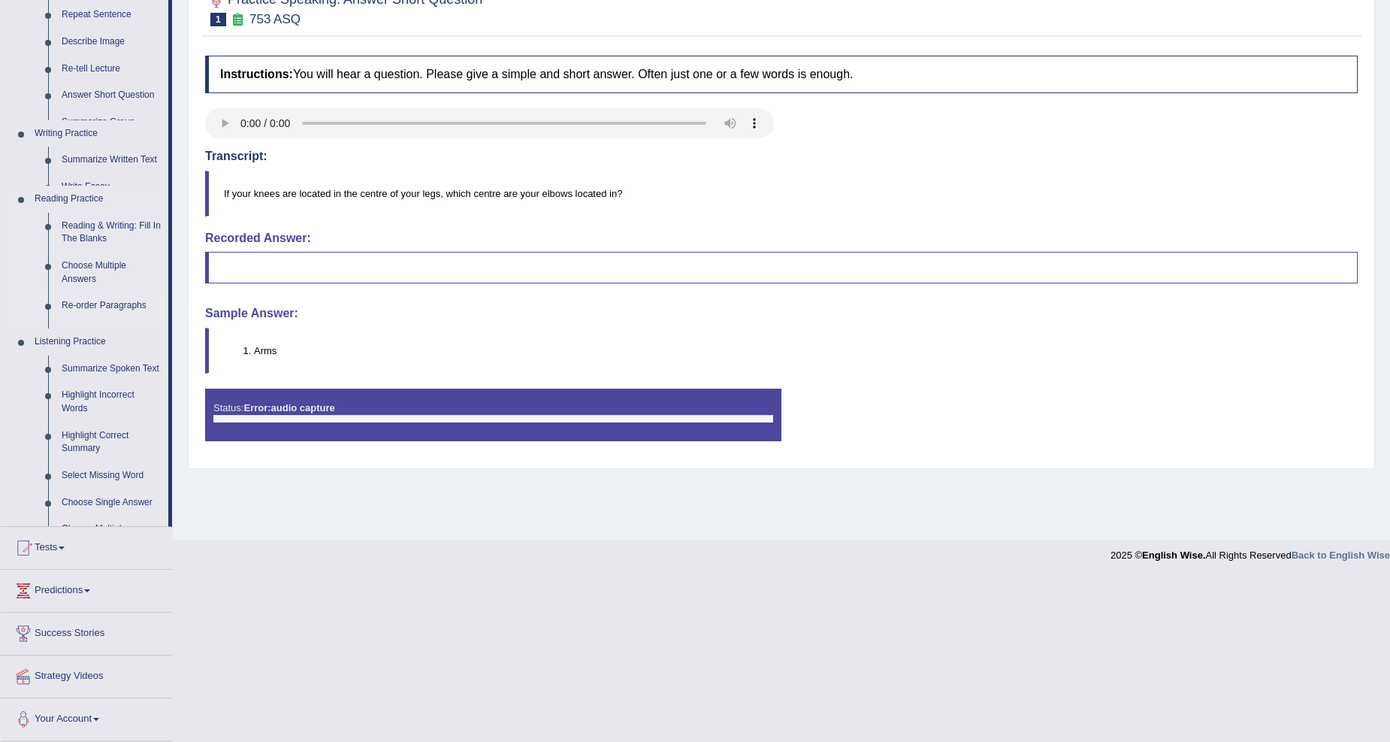
scroll to position [47, 0]
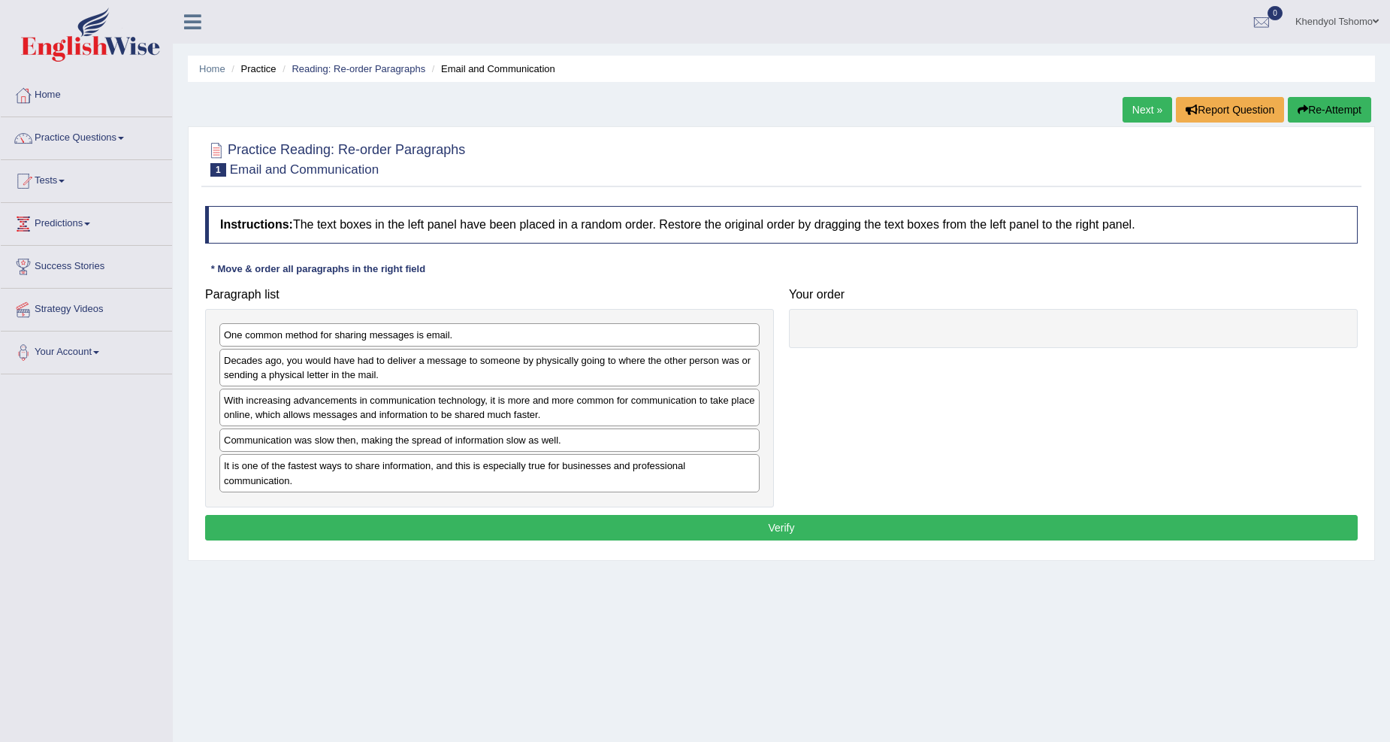
drag, startPoint x: 332, startPoint y: 320, endPoint x: 342, endPoint y: 372, distance: 52.8
click at [342, 372] on div "One common method for sharing messages is email. Decades ago, you would have ha…" at bounding box center [489, 408] width 569 height 198
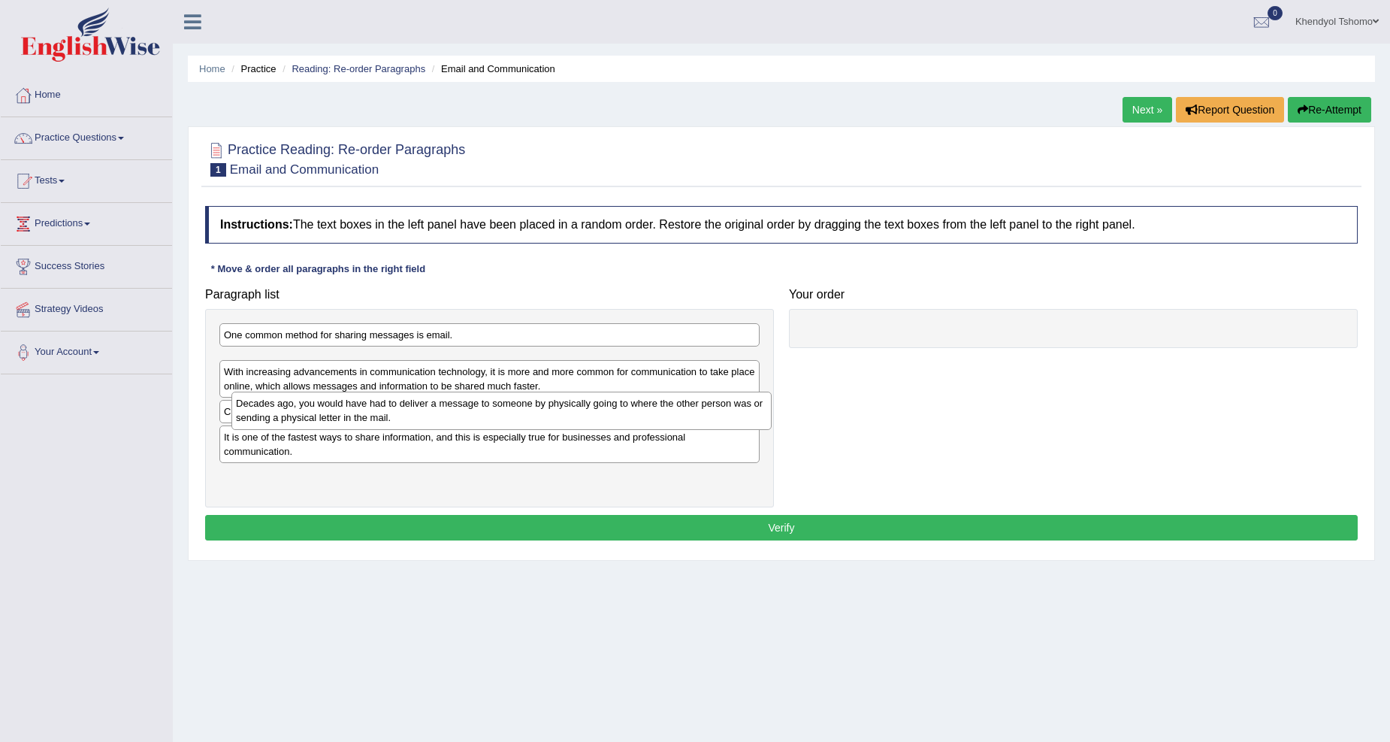
drag, startPoint x: 364, startPoint y: 349, endPoint x: 376, endPoint y: 392, distance: 44.5
click at [376, 392] on div "Decades ago, you would have had to deliver a message to someone by physically g…" at bounding box center [501, 411] width 540 height 38
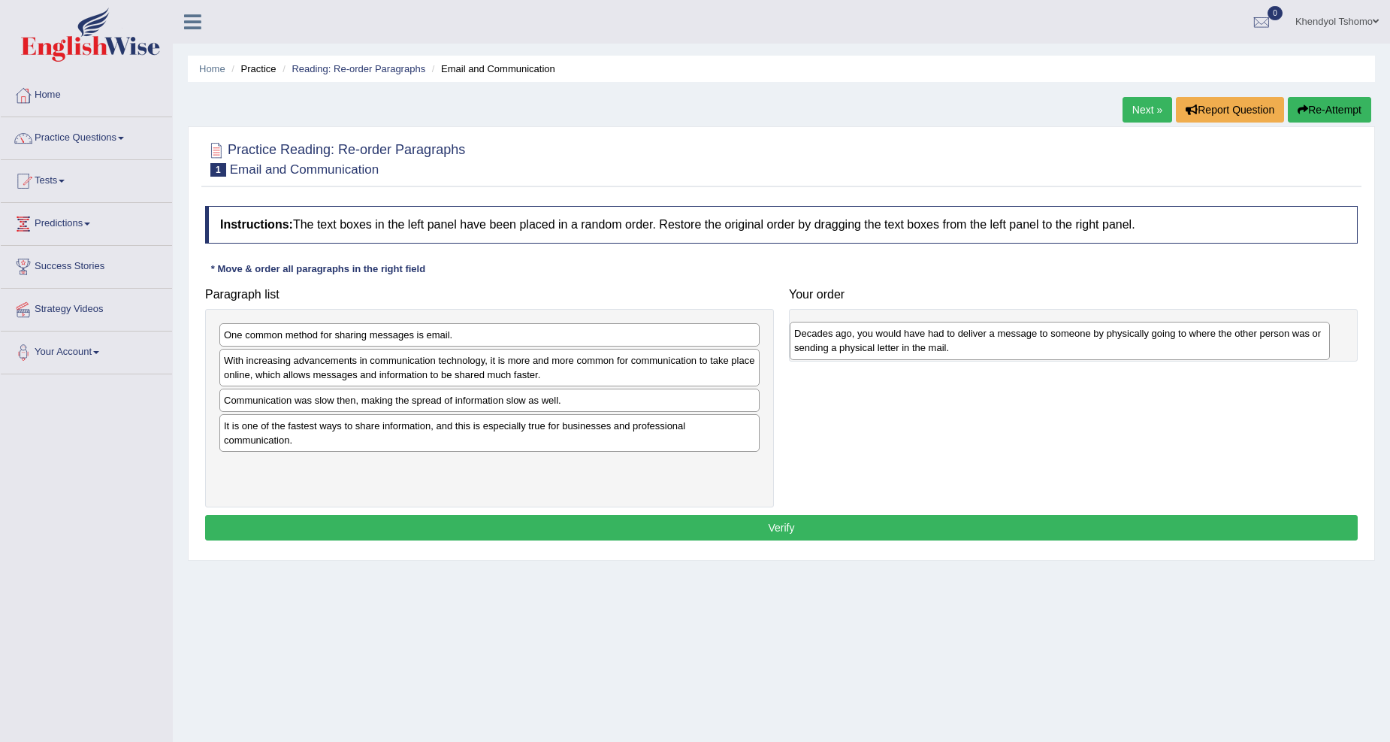
drag, startPoint x: 437, startPoint y: 369, endPoint x: 1008, endPoint y: 342, distance: 571.1
click at [1008, 342] on div "Decades ago, you would have had to deliver a message to someone by physically g…" at bounding box center [1060, 341] width 540 height 38
drag, startPoint x: 978, startPoint y: 347, endPoint x: 957, endPoint y: 336, distance: 23.9
click at [957, 336] on div "Decades ago, you would have had to deliver a message to someone by physically g…" at bounding box center [1056, 331] width 533 height 38
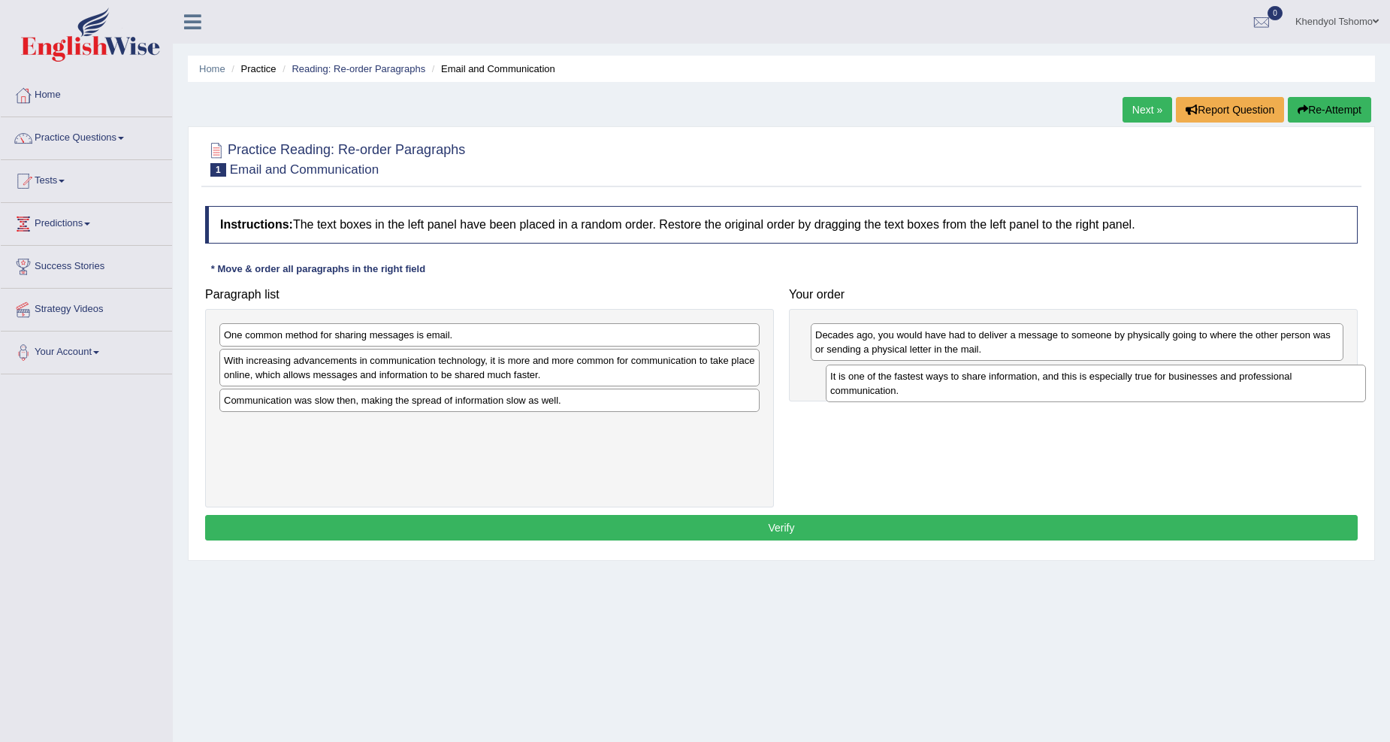
drag, startPoint x: 342, startPoint y: 443, endPoint x: 948, endPoint y: 393, distance: 608.6
click at [948, 393] on div "It is one of the fastest ways to share information, and this is especially true…" at bounding box center [1096, 384] width 540 height 38
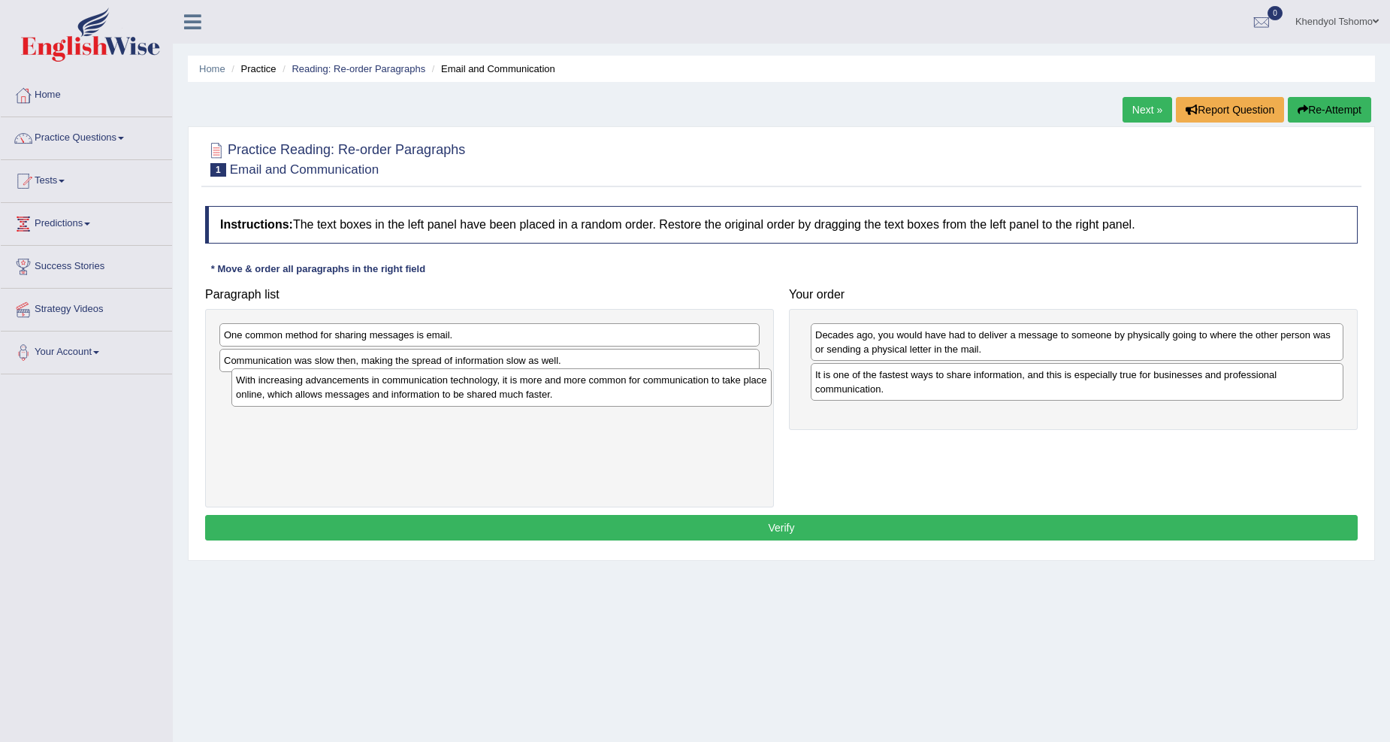
drag, startPoint x: 382, startPoint y: 368, endPoint x: 394, endPoint y: 388, distance: 22.9
click at [394, 388] on div "With increasing advancements in communication technology, it is more and more c…" at bounding box center [501, 387] width 540 height 38
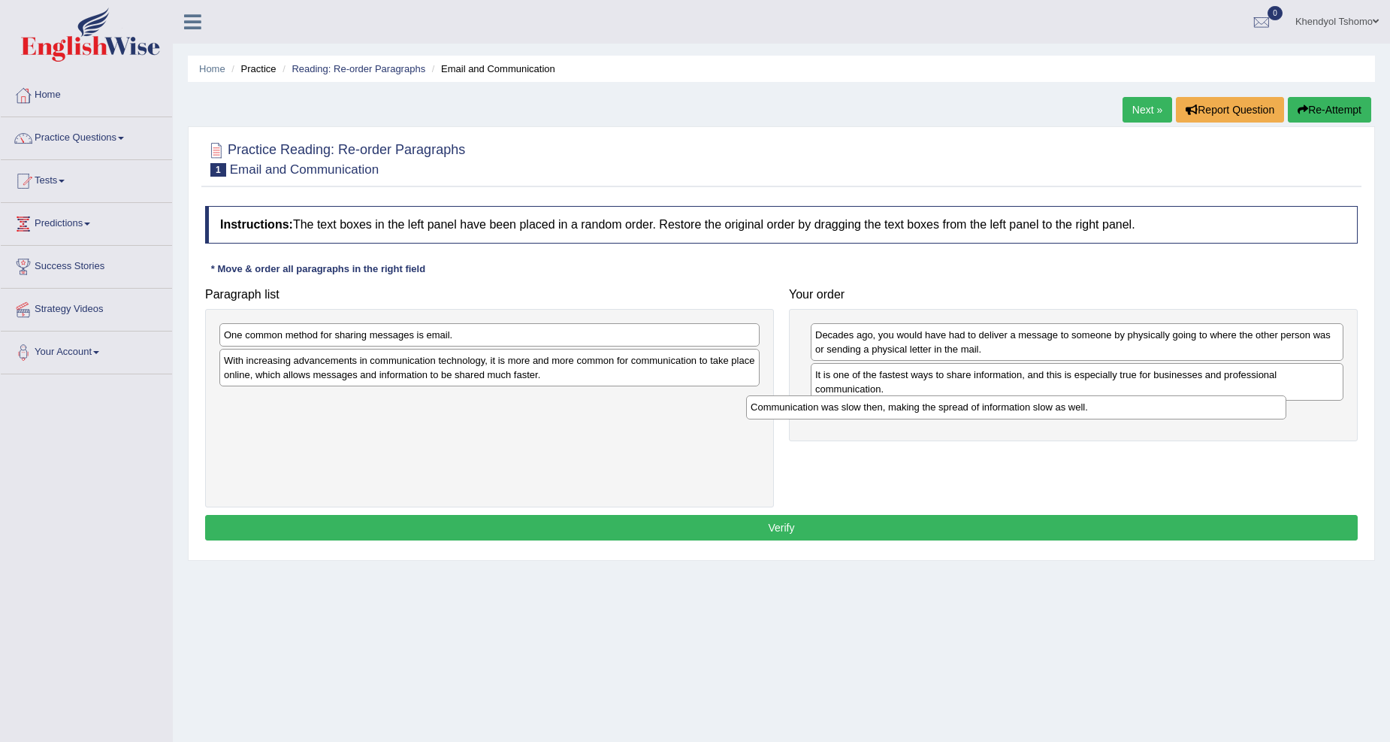
drag, startPoint x: 393, startPoint y: 362, endPoint x: 920, endPoint y: 408, distance: 528.9
click at [920, 408] on div "Communication was slow then, making the spread of information slow as well." at bounding box center [1016, 406] width 540 height 23
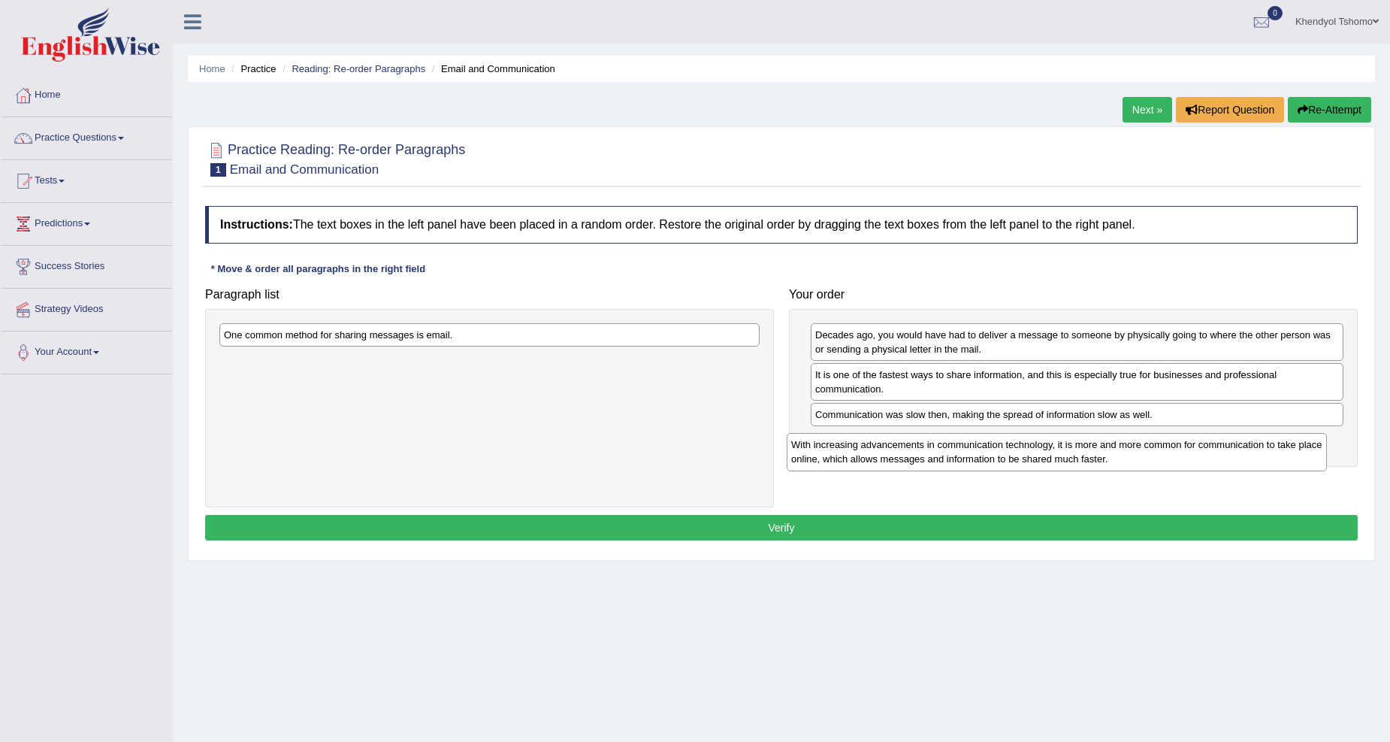
drag, startPoint x: 579, startPoint y: 365, endPoint x: 1146, endPoint y: 449, distance: 573.6
click at [1146, 449] on div "With increasing advancements in communication technology, it is more and more c…" at bounding box center [1057, 452] width 540 height 38
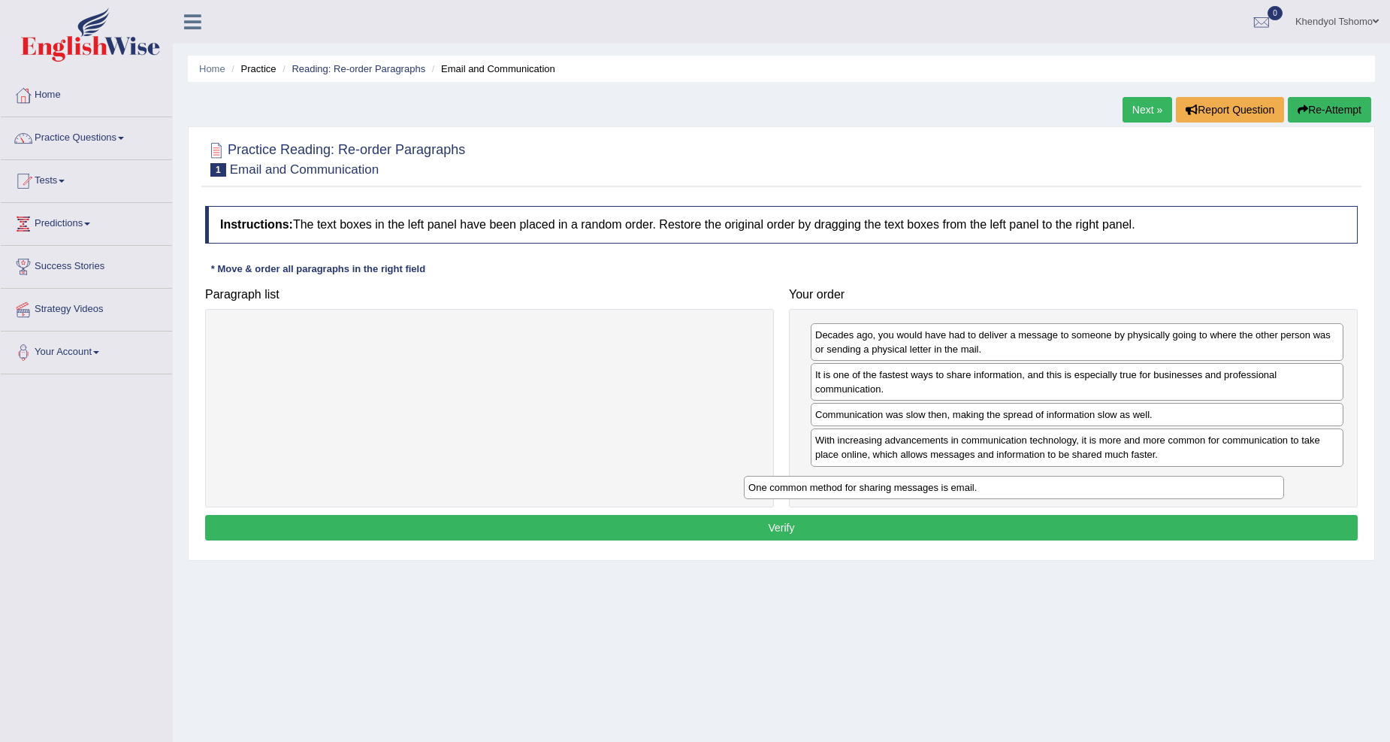
drag, startPoint x: 601, startPoint y: 344, endPoint x: 1126, endPoint y: 497, distance: 546.3
click at [1126, 497] on div "One common method for sharing messages is email." at bounding box center [1014, 487] width 540 height 23
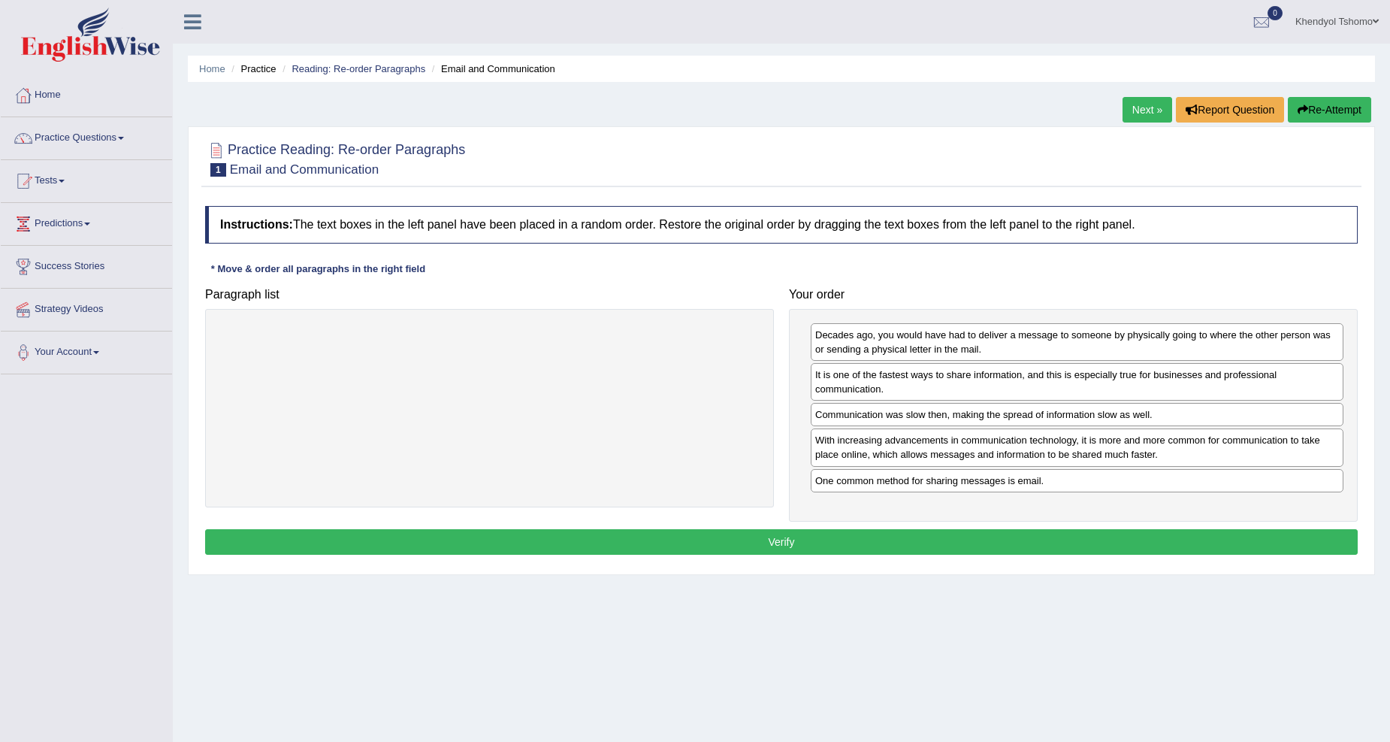
click at [1069, 553] on button "Verify" at bounding box center [781, 542] width 1153 height 26
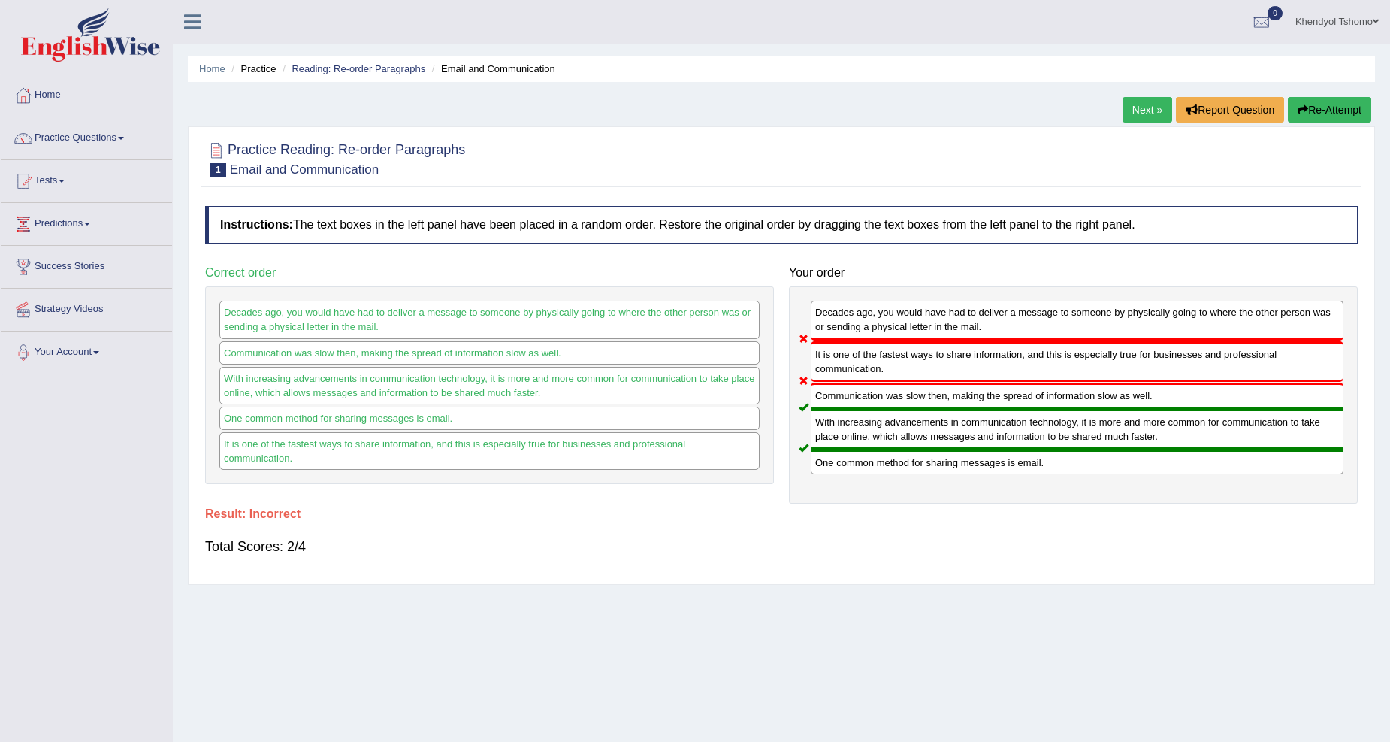
click at [1335, 111] on button "Re-Attempt" at bounding box center [1329, 110] width 83 height 26
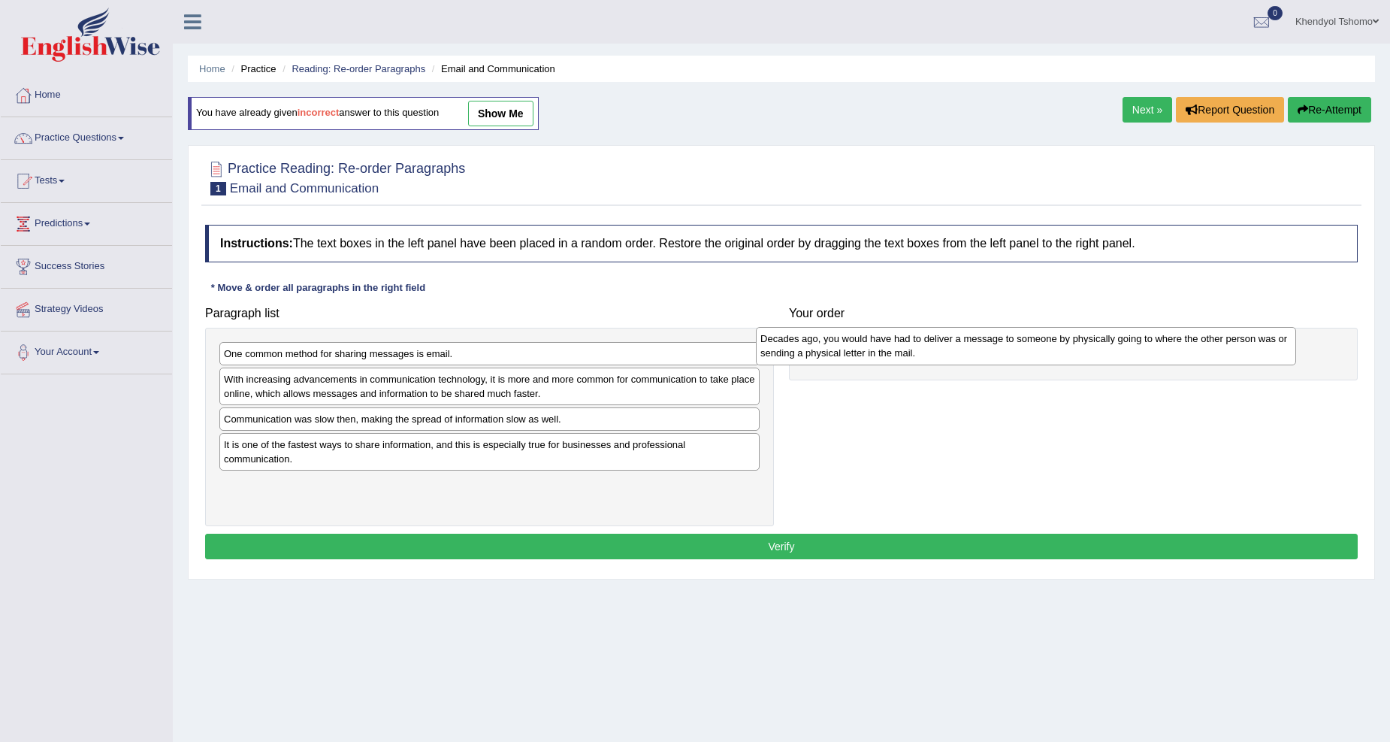
drag, startPoint x: 395, startPoint y: 398, endPoint x: 932, endPoint y: 358, distance: 538.1
click at [932, 358] on div "Decades ago, you would have had to deliver a message to someone by physically g…" at bounding box center [1026, 346] width 540 height 38
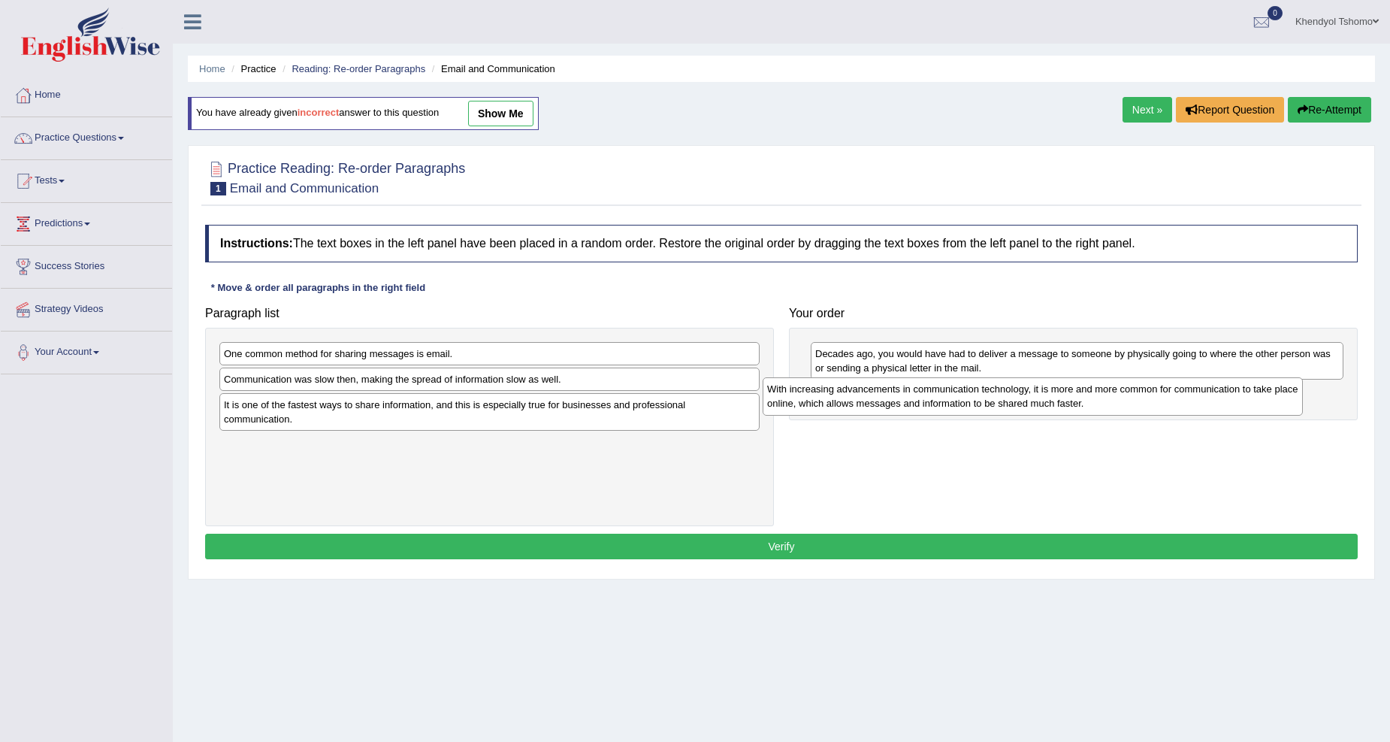
drag, startPoint x: 580, startPoint y: 395, endPoint x: 1124, endPoint y: 404, distance: 543.5
click at [1124, 404] on div "With increasing advancements in communication technology, it is more and more c…" at bounding box center [1033, 396] width 540 height 38
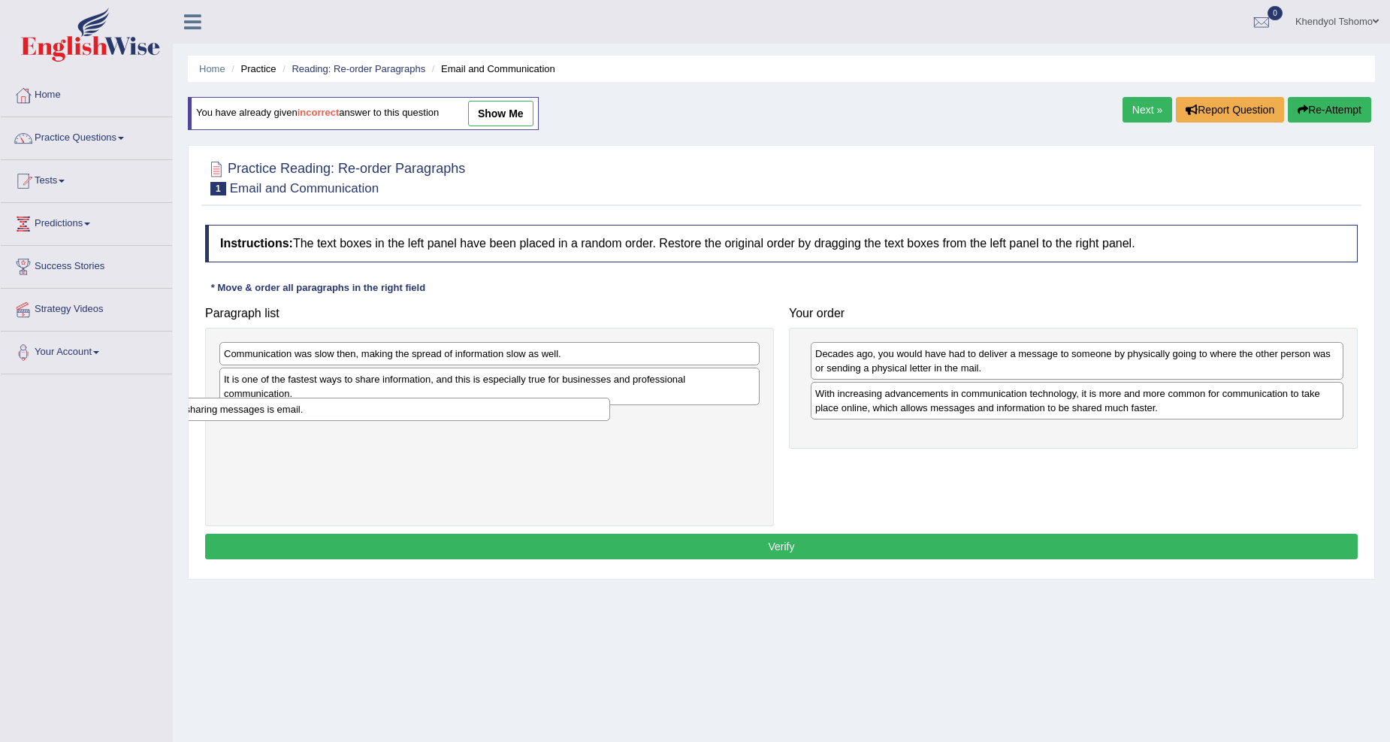
drag, startPoint x: 664, startPoint y: 362, endPoint x: 515, endPoint y: 418, distance: 159.6
click at [515, 418] on div "One common method for sharing messages is email." at bounding box center [340, 409] width 540 height 23
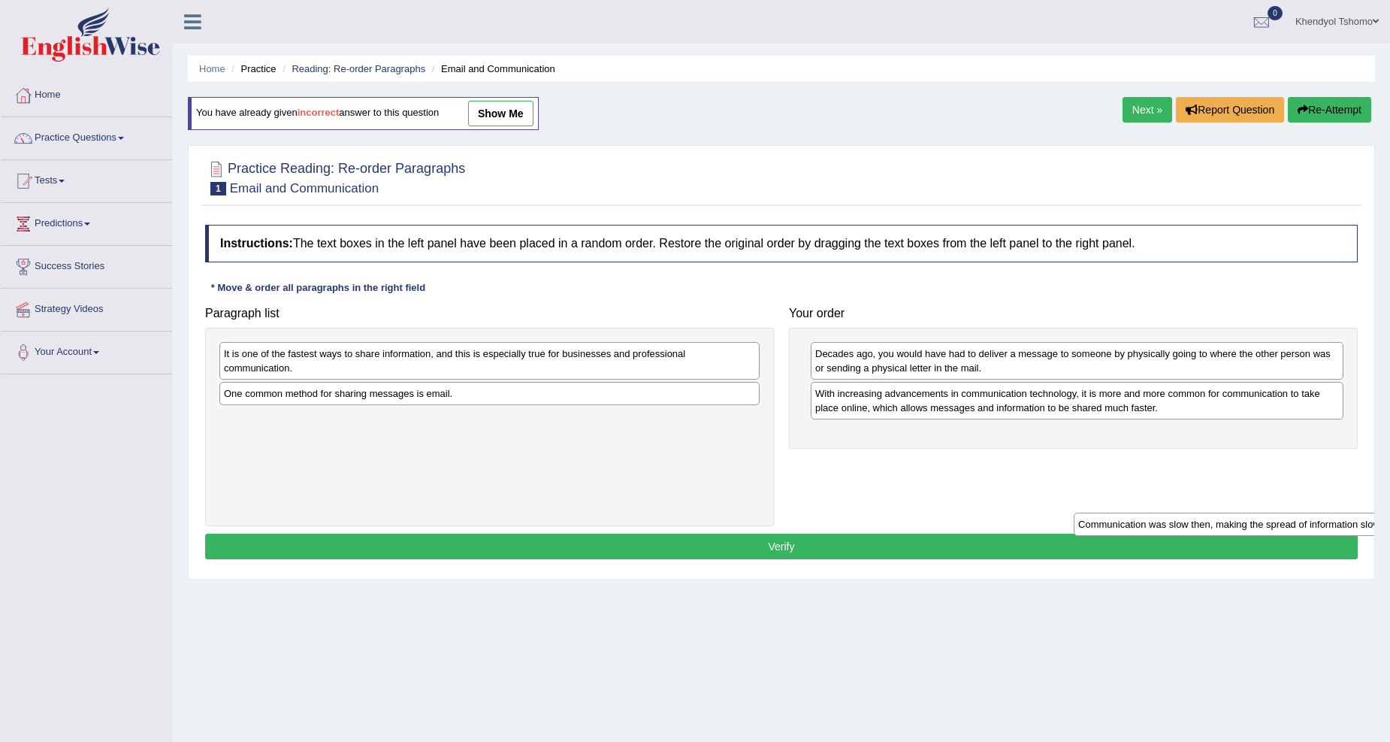
drag, startPoint x: 507, startPoint y: 349, endPoint x: 1362, endPoint y: 520, distance: 871.4
click at [1362, 520] on div "Communication was slow then, making the spread of information slow as well." at bounding box center [1344, 524] width 540 height 23
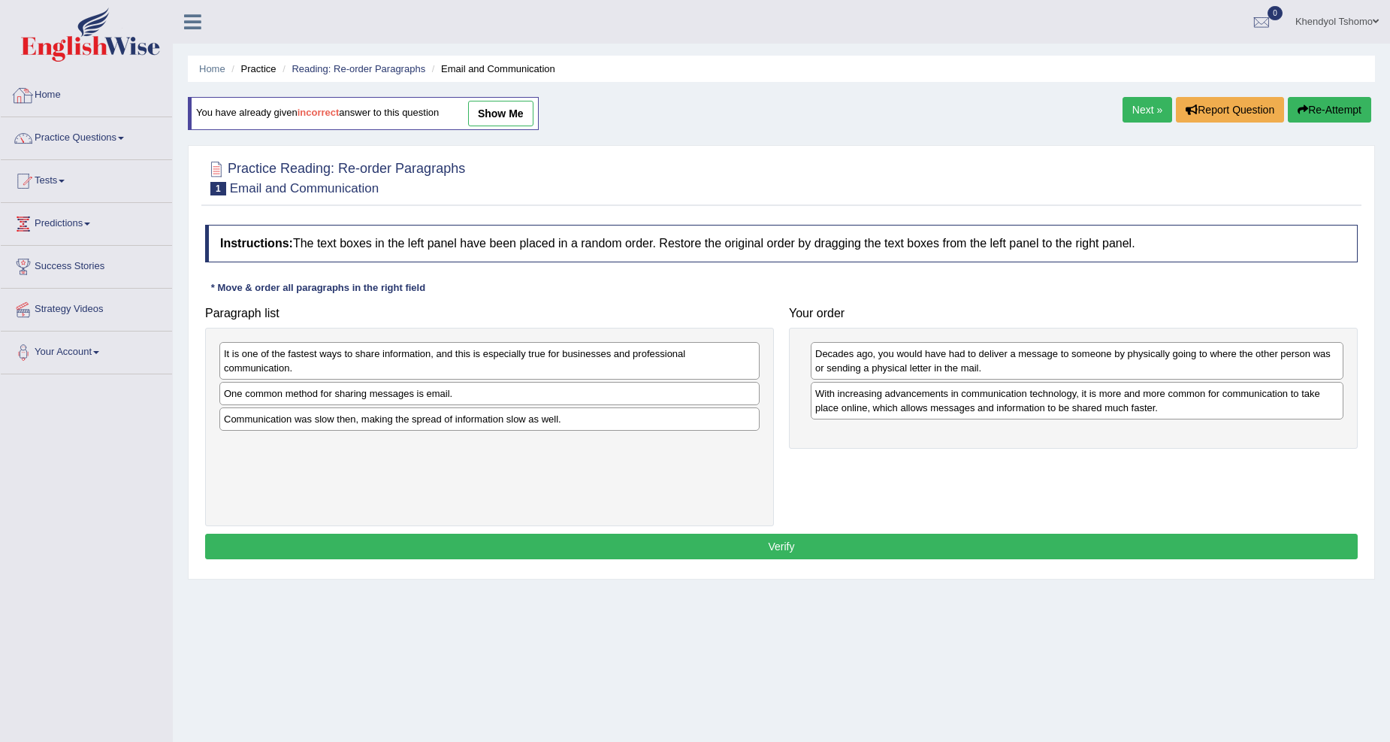
click at [80, 141] on link "Practice Questions" at bounding box center [86, 136] width 171 height 38
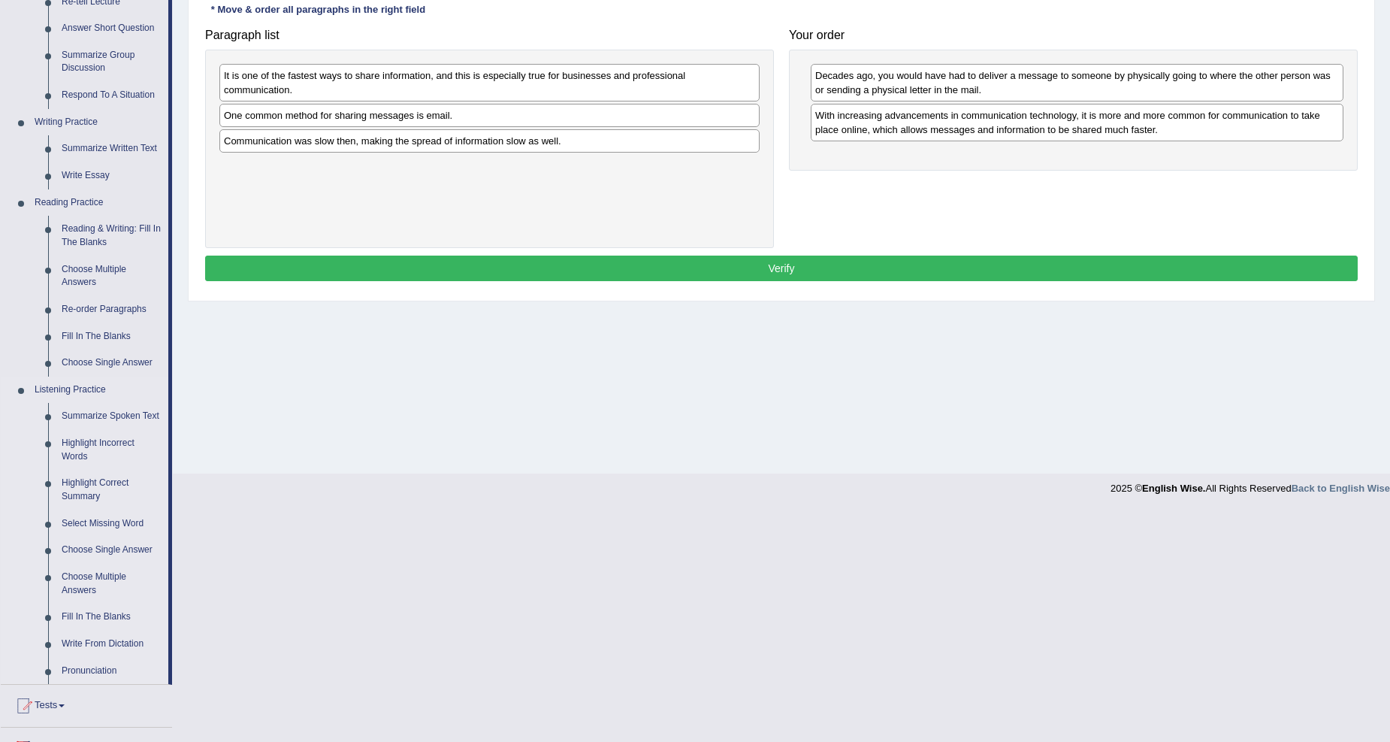
scroll to position [436, 0]
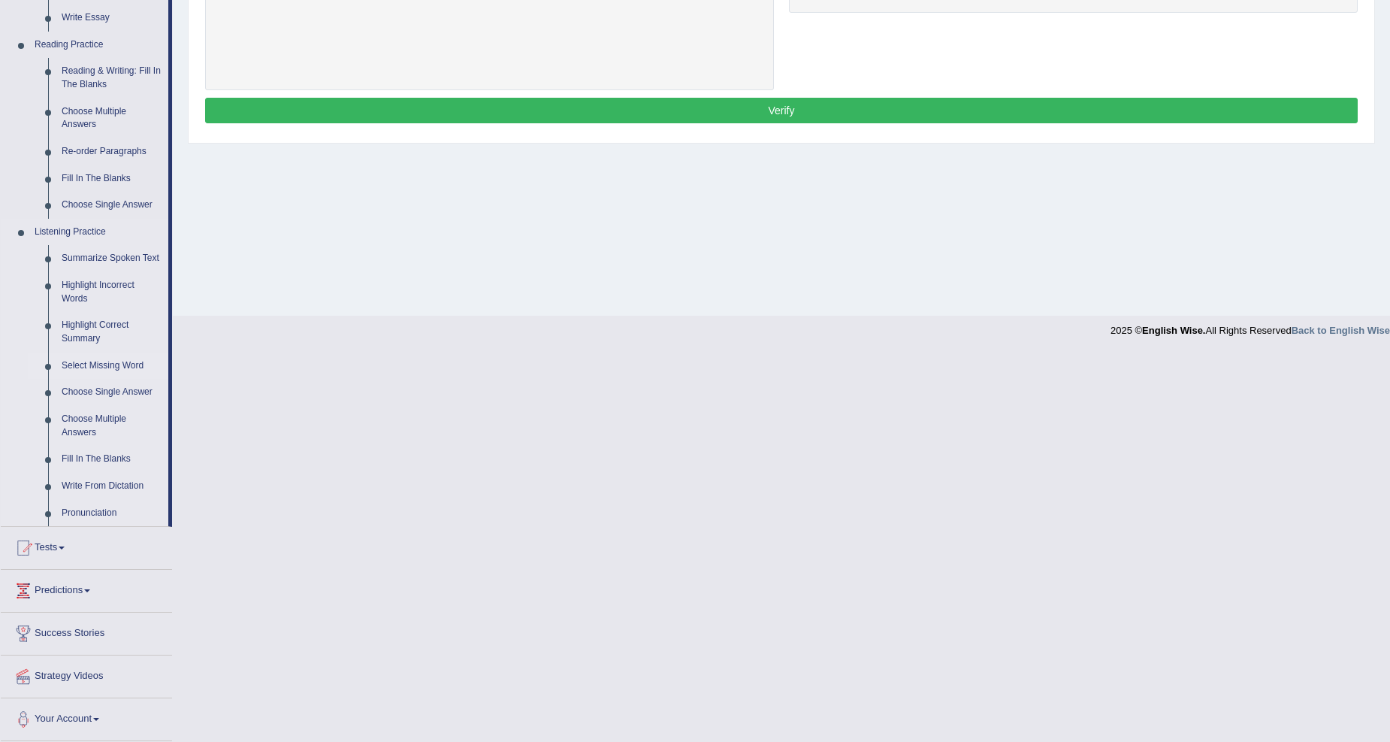
click at [95, 361] on link "Select Missing Word" at bounding box center [111, 365] width 113 height 27
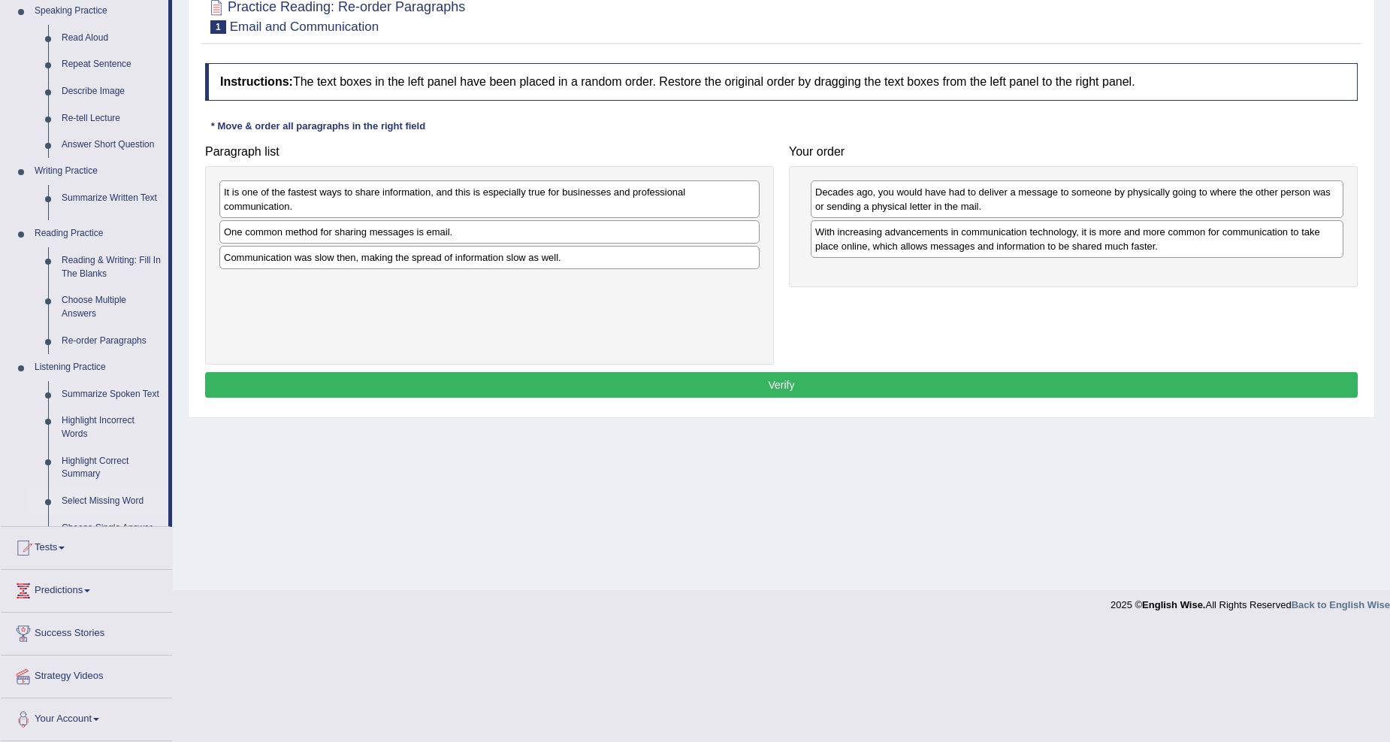
scroll to position [47, 0]
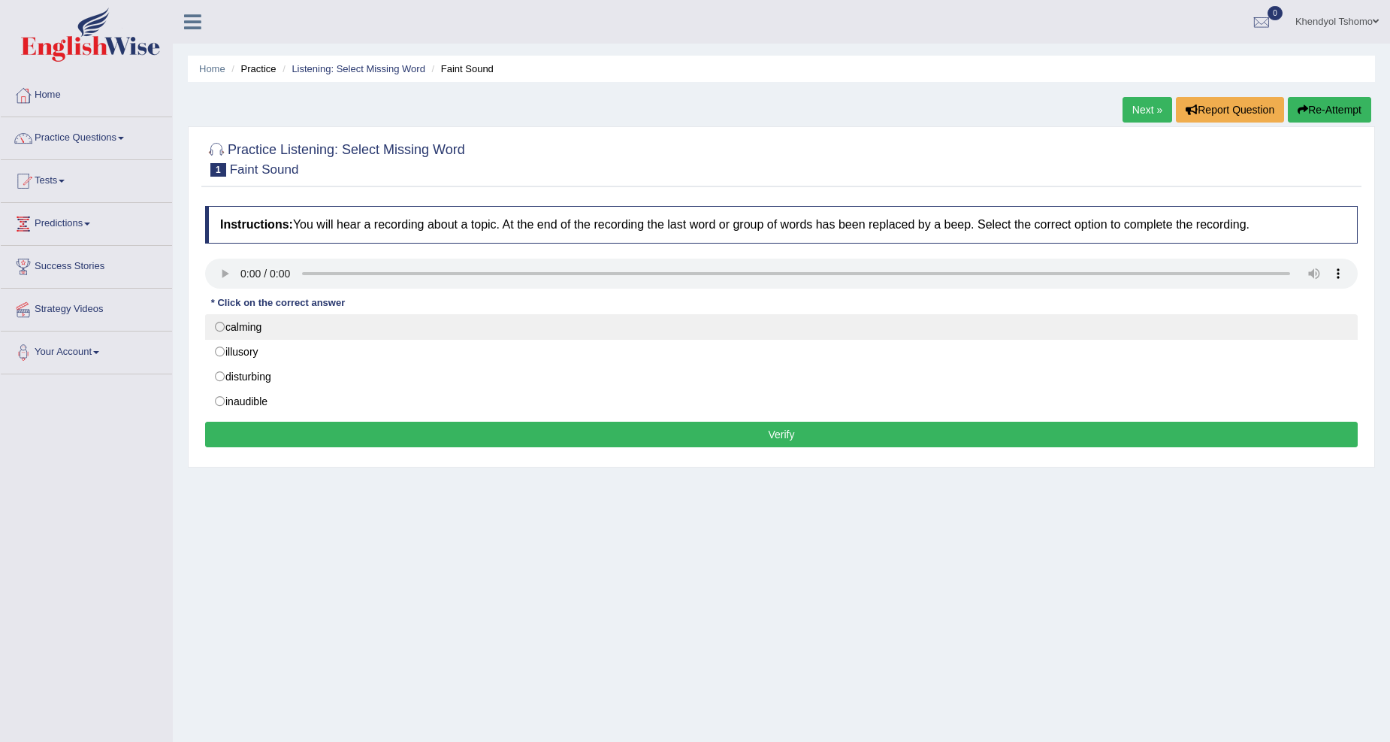
click at [222, 327] on label "calming" at bounding box center [781, 327] width 1153 height 26
radio input "true"
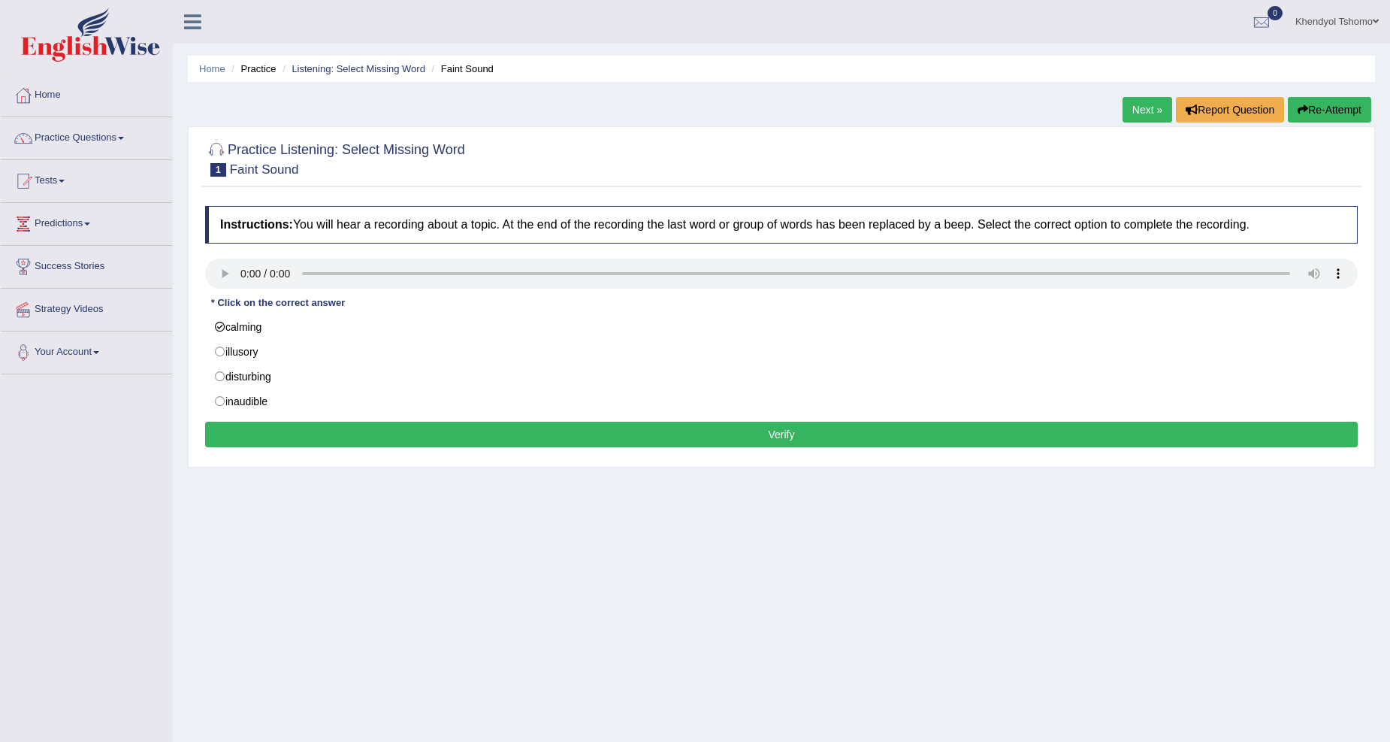
click at [286, 439] on button "Verify" at bounding box center [781, 435] width 1153 height 26
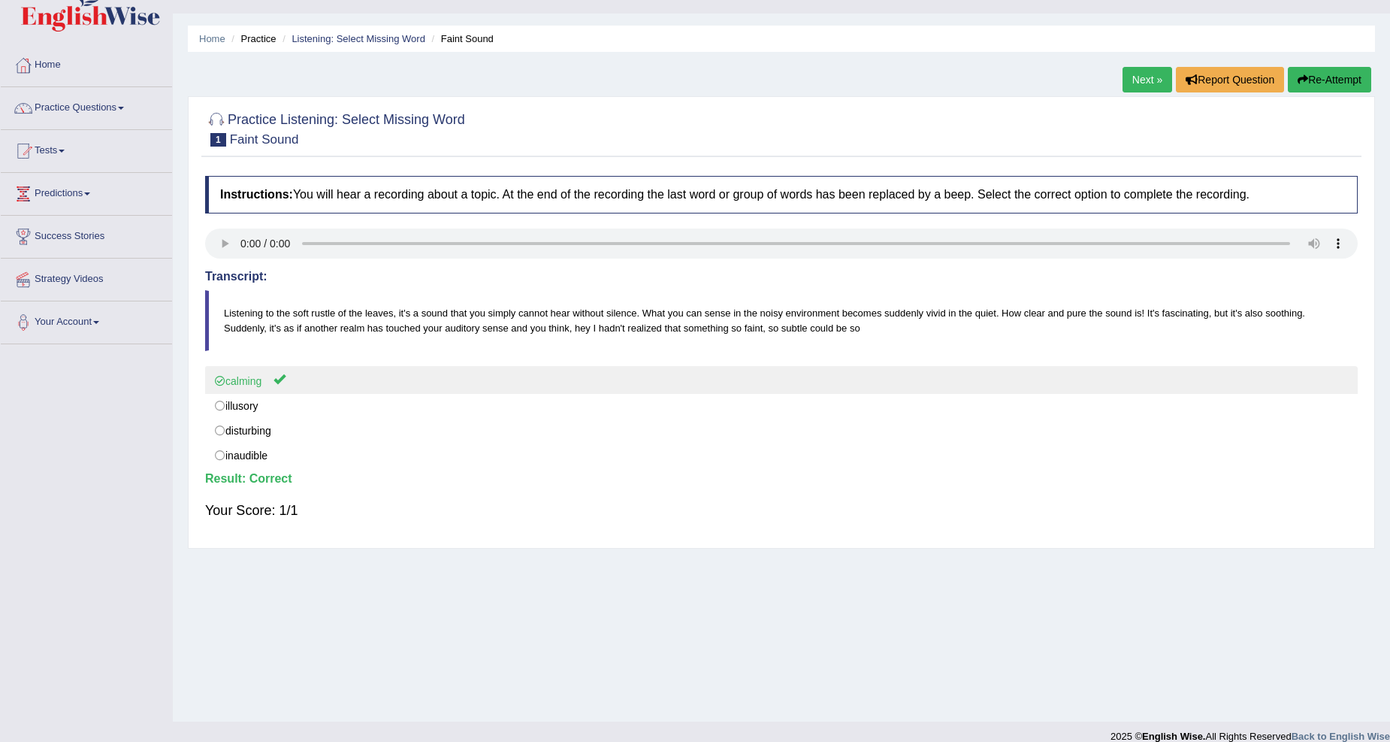
scroll to position [47, 0]
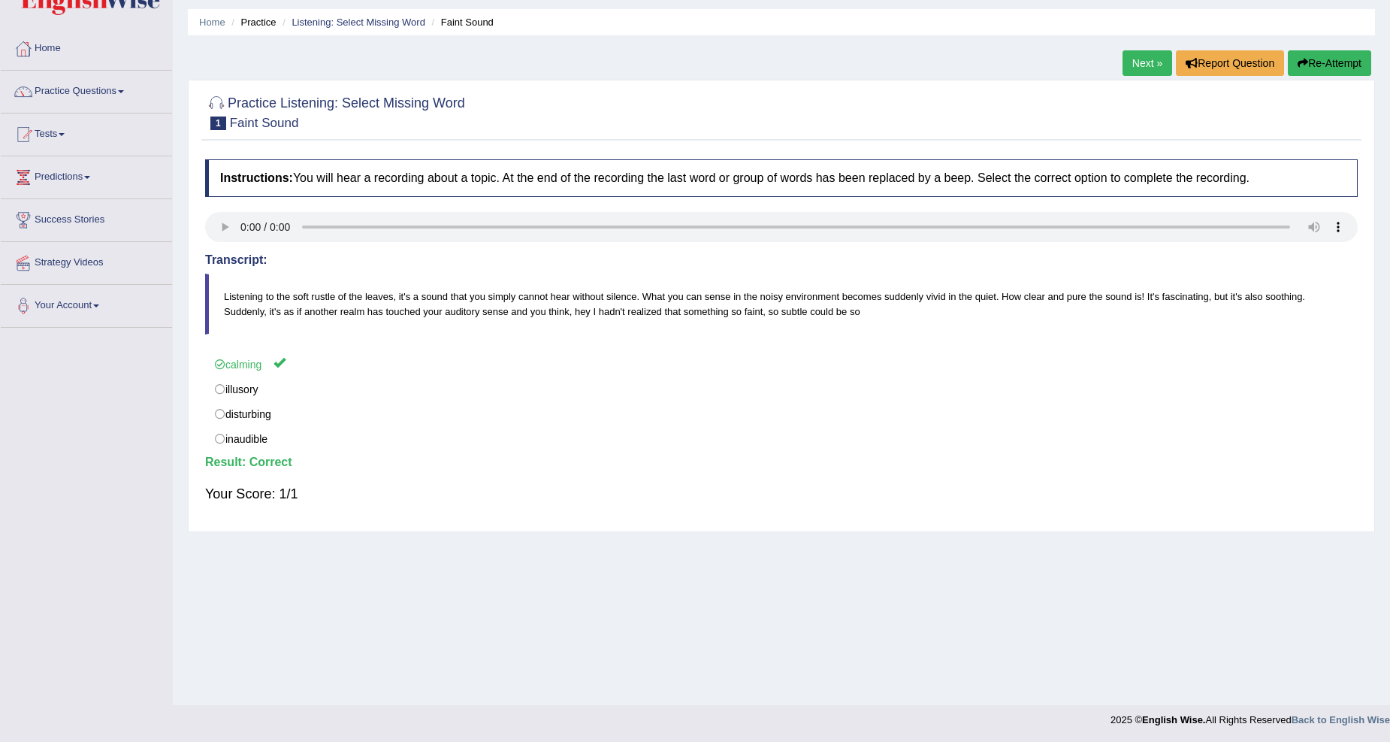
click at [1133, 64] on link "Next »" at bounding box center [1148, 63] width 50 height 26
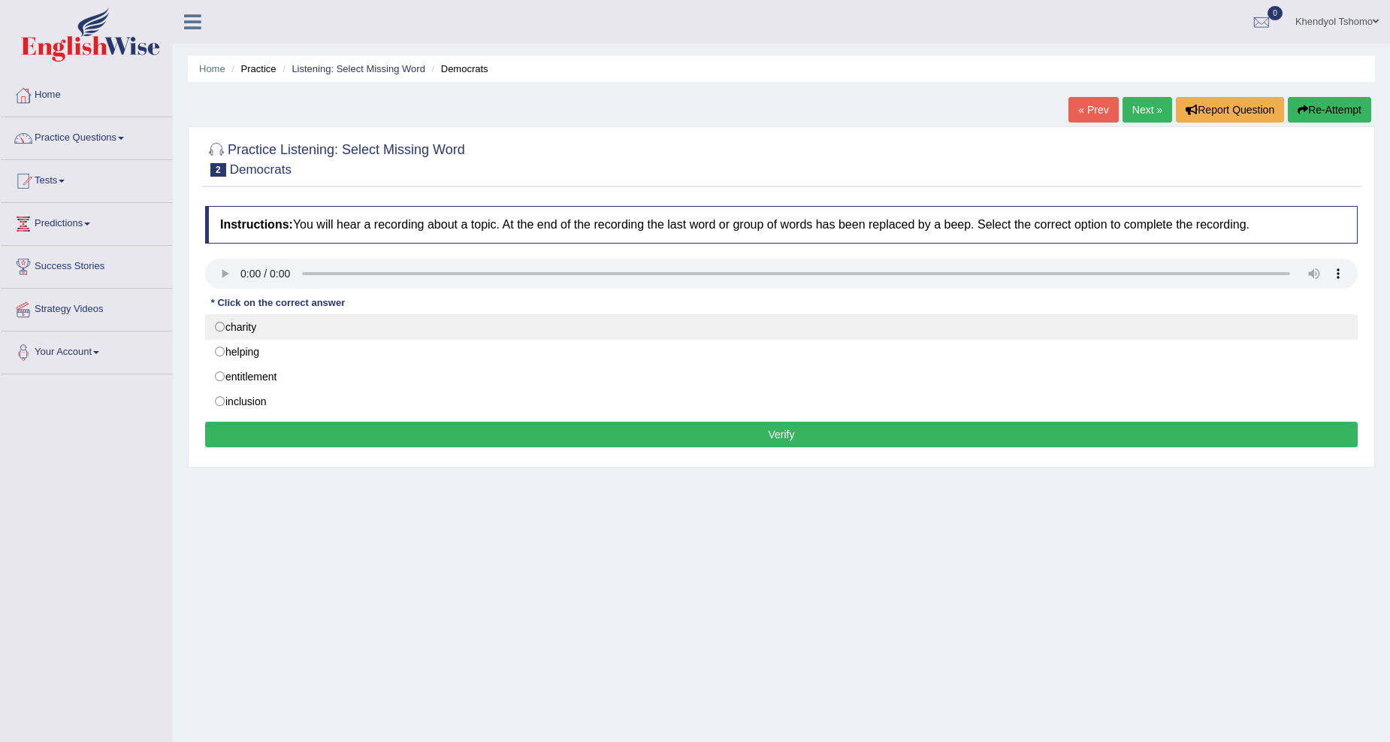
click at [253, 334] on label "charity" at bounding box center [781, 327] width 1153 height 26
radio input "true"
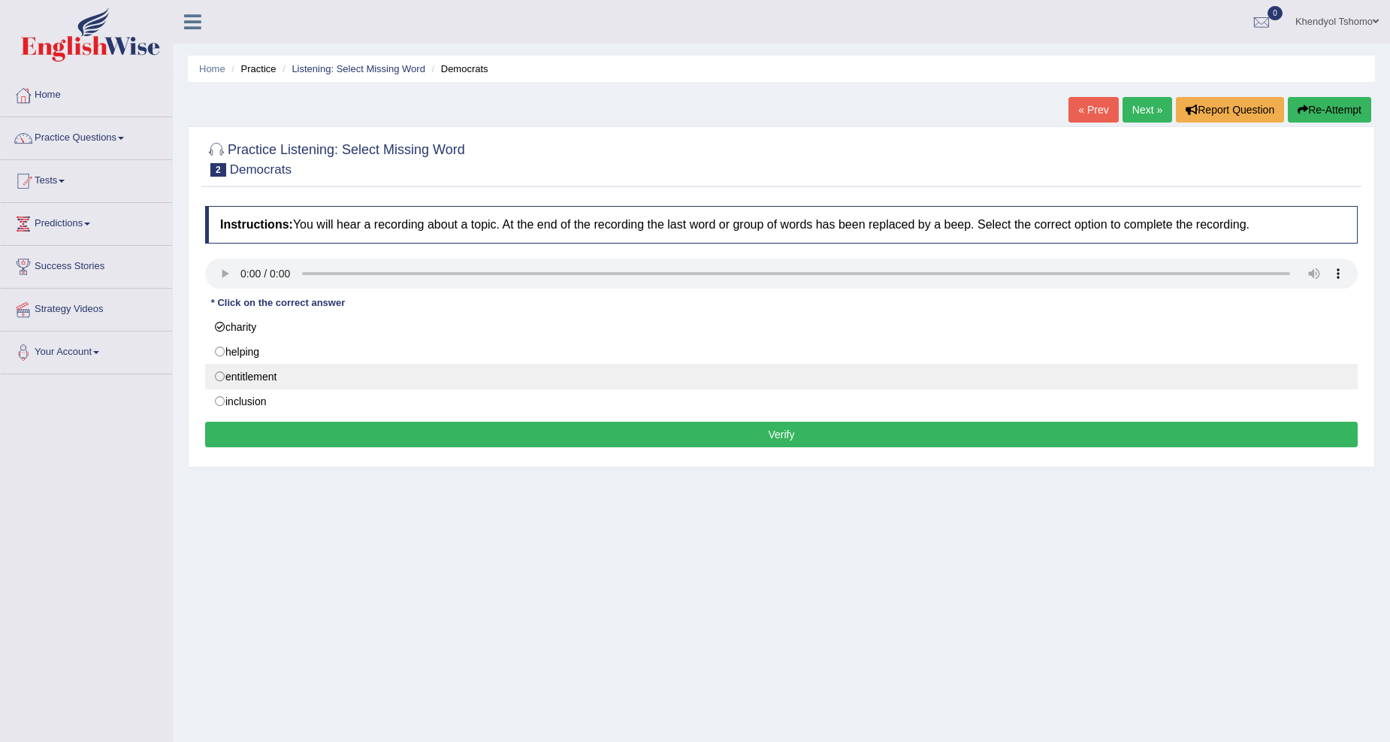
click at [251, 371] on label "entitlement" at bounding box center [781, 377] width 1153 height 26
radio input "true"
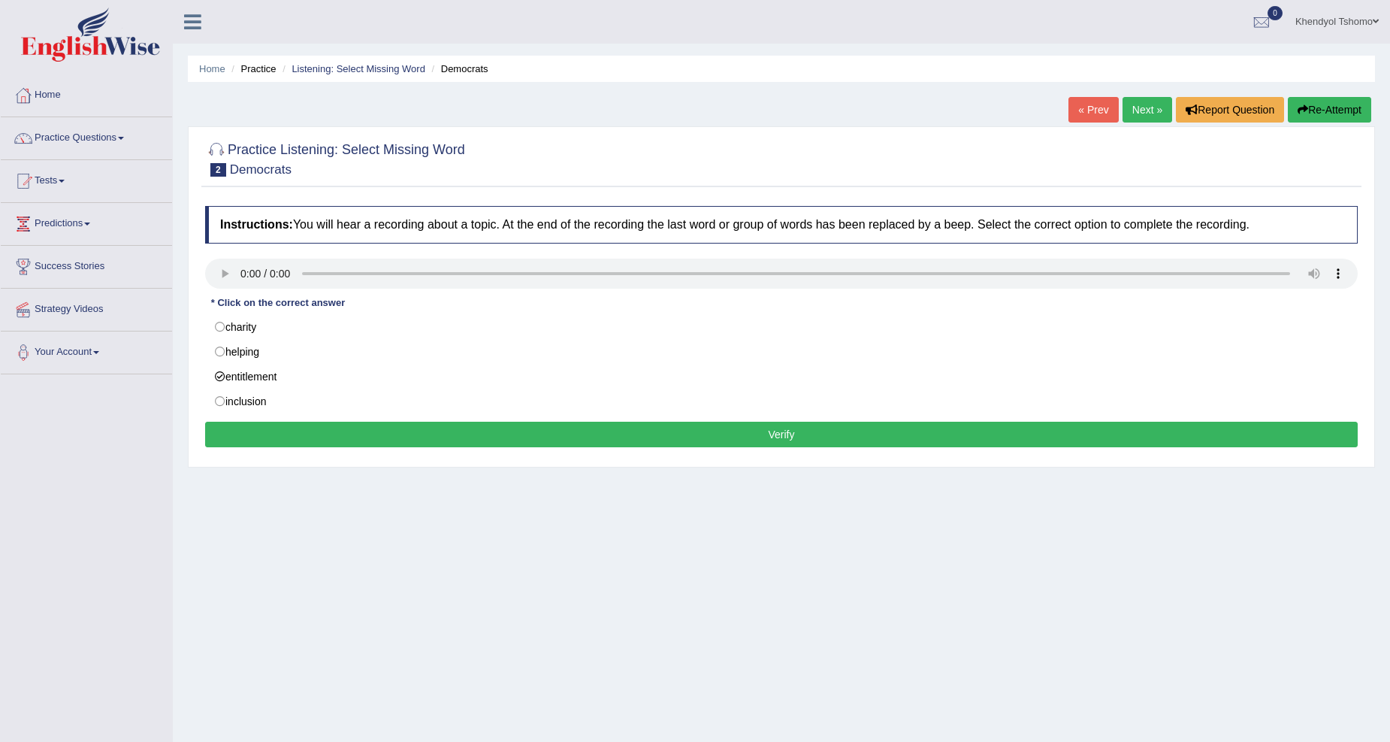
click at [299, 436] on button "Verify" at bounding box center [781, 435] width 1153 height 26
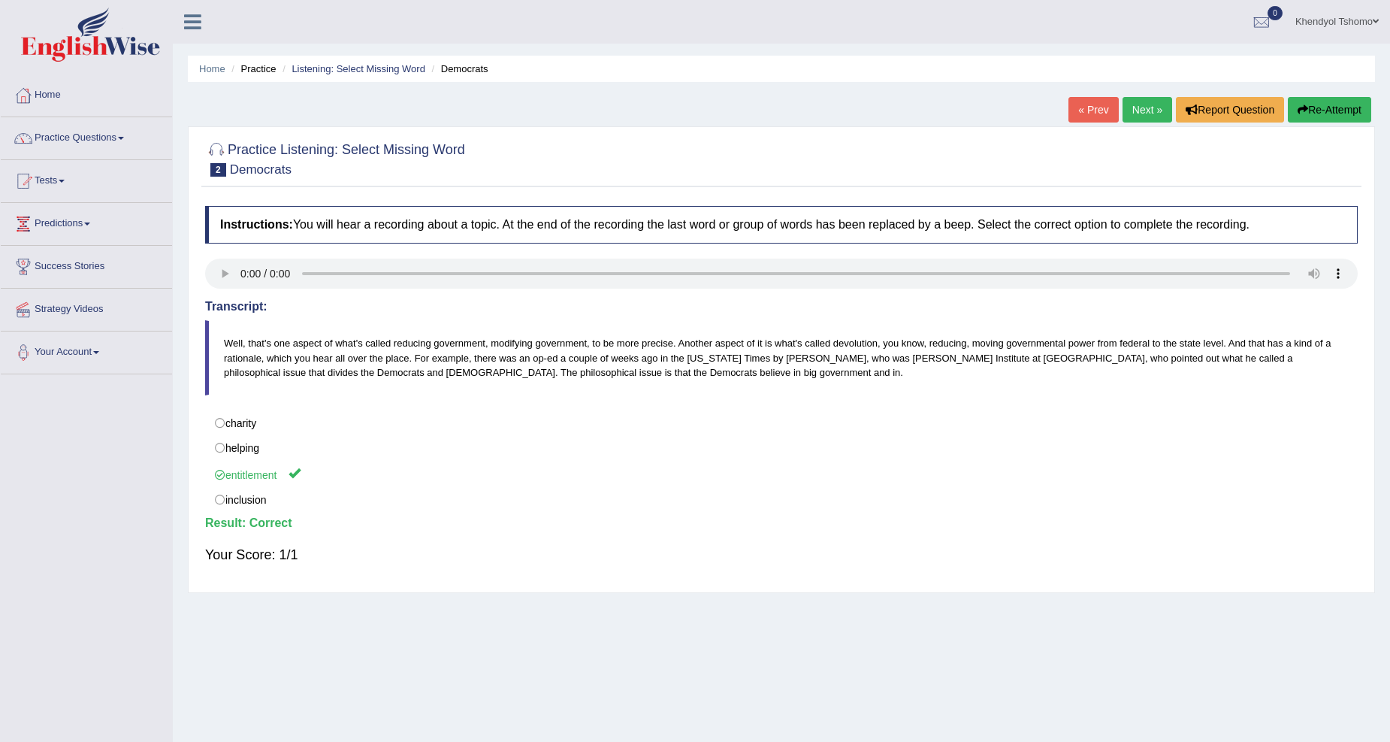
click at [1130, 104] on link "Next »" at bounding box center [1148, 110] width 50 height 26
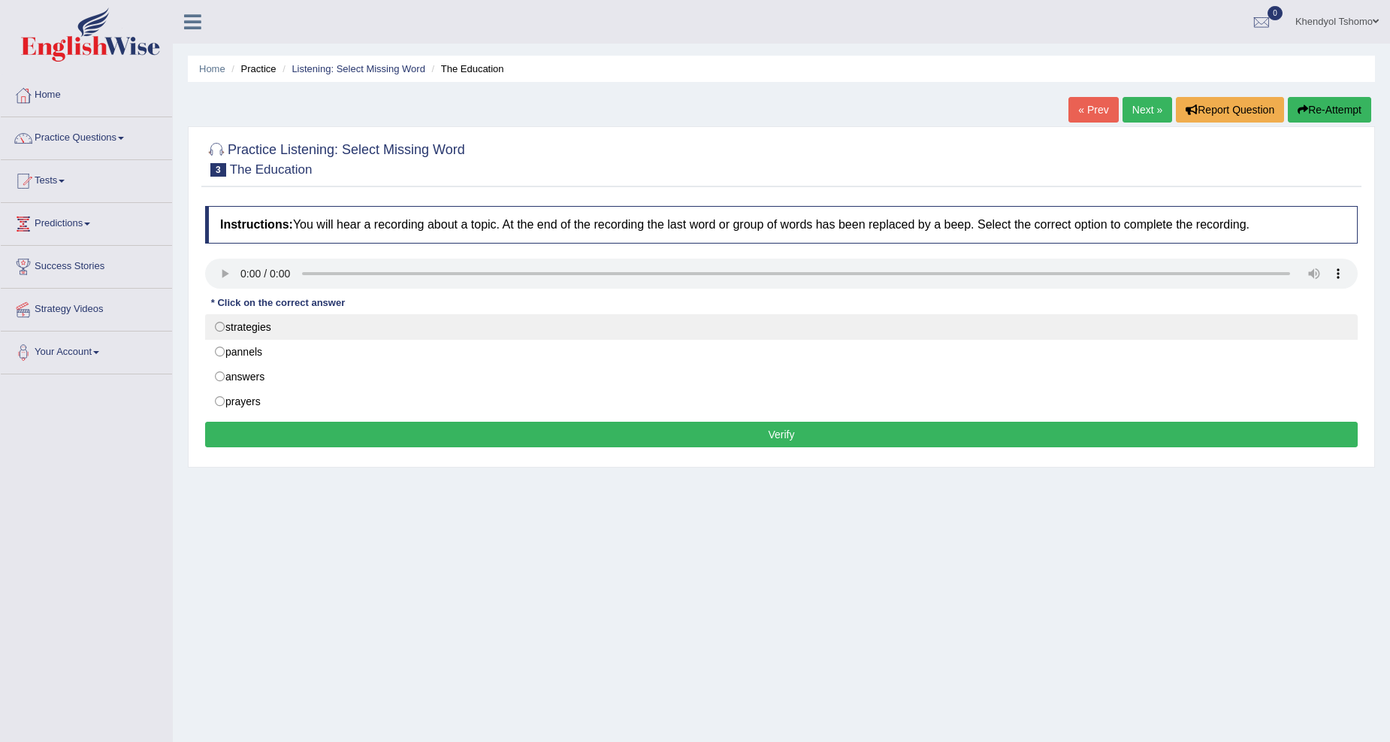
click at [253, 321] on label "strategies" at bounding box center [781, 327] width 1153 height 26
radio input "true"
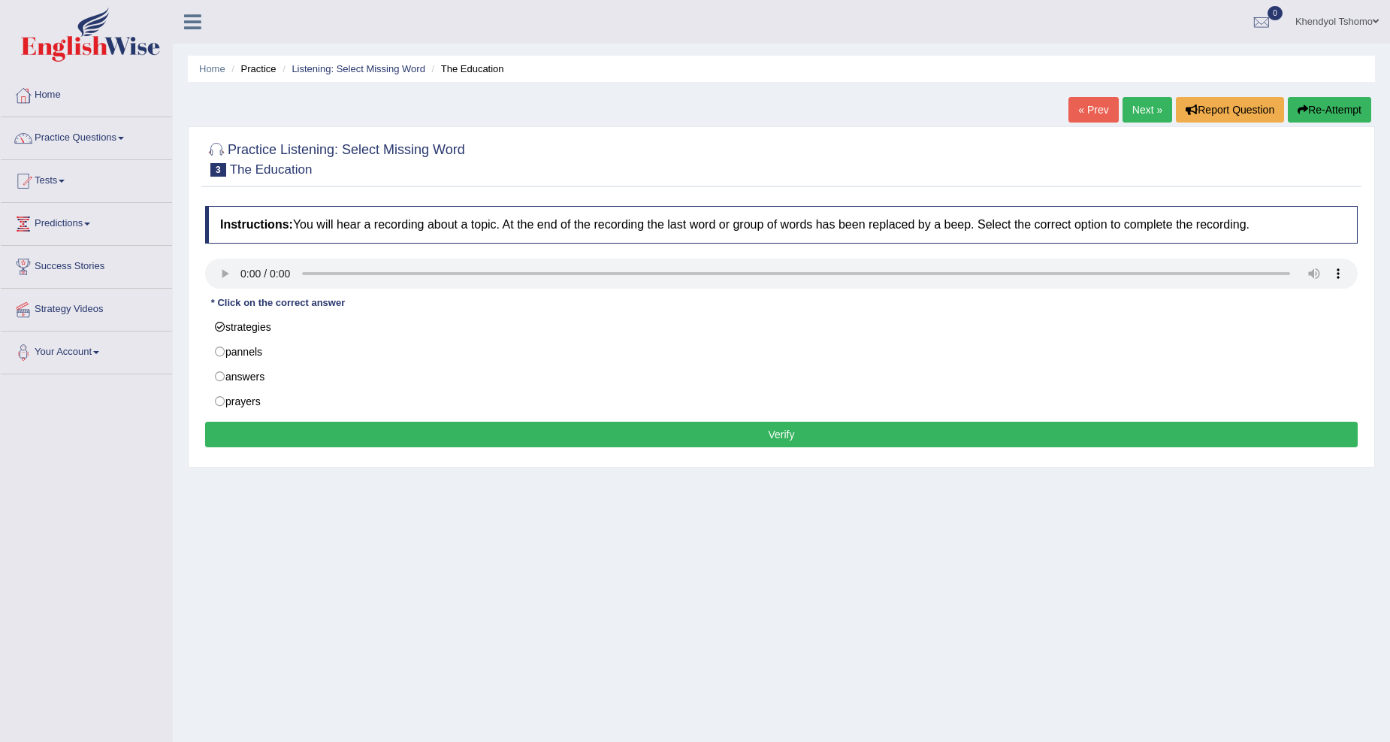
click at [309, 445] on button "Verify" at bounding box center [781, 435] width 1153 height 26
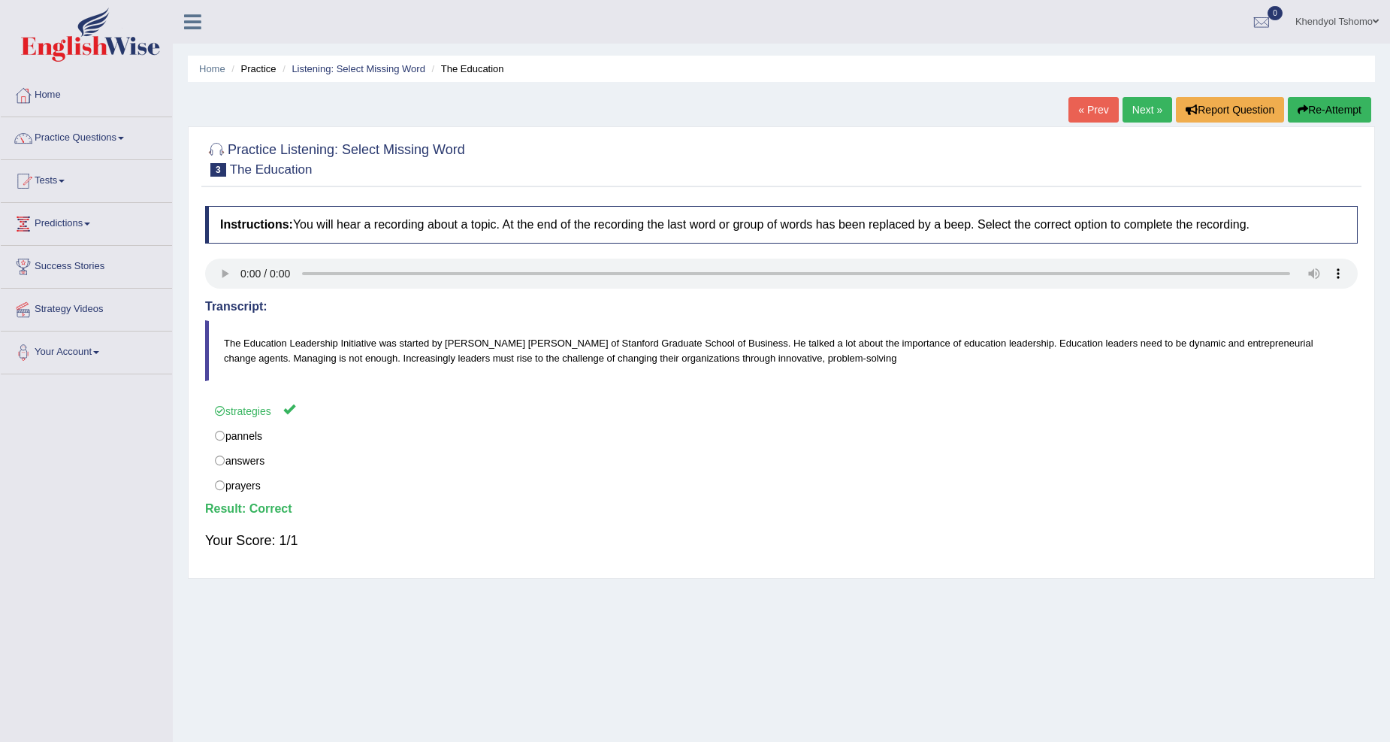
click at [1130, 113] on link "Next »" at bounding box center [1148, 110] width 50 height 26
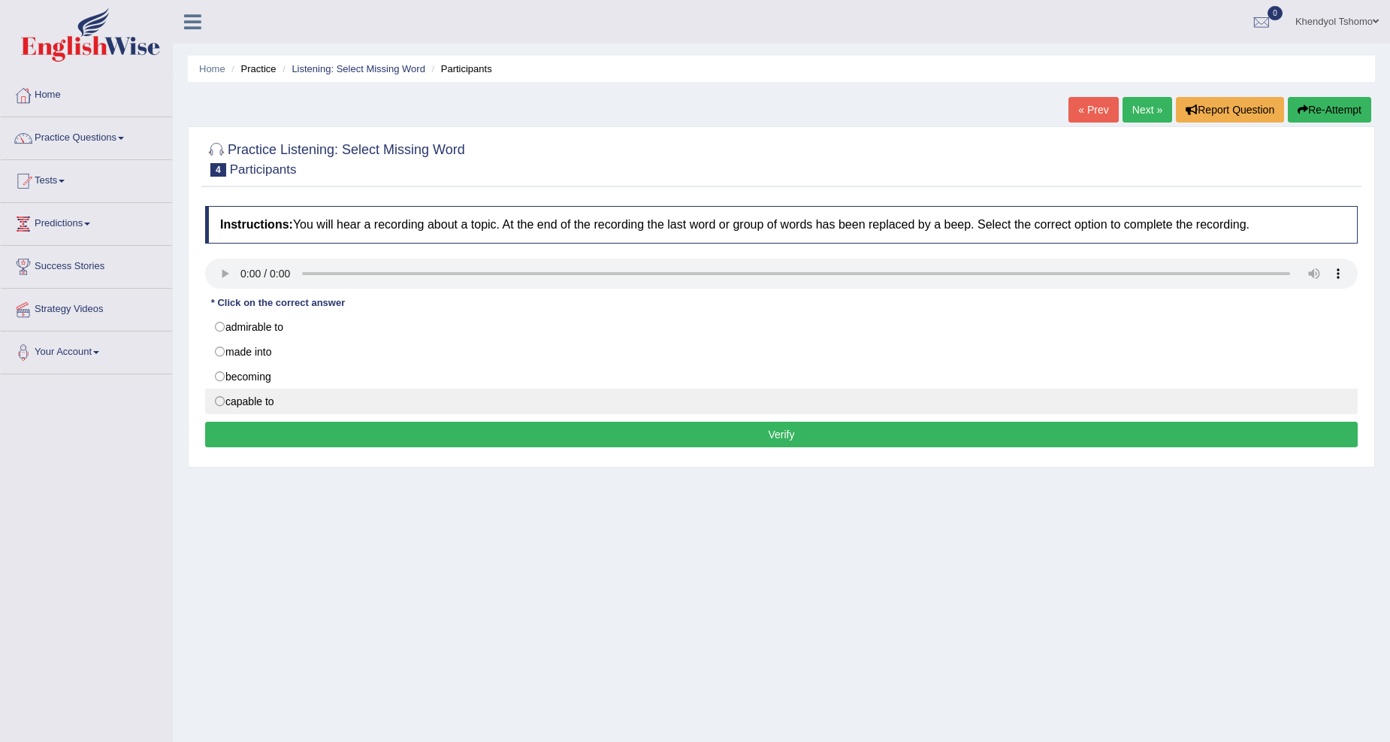
click at [245, 408] on label "capable to" at bounding box center [781, 402] width 1153 height 26
radio input "true"
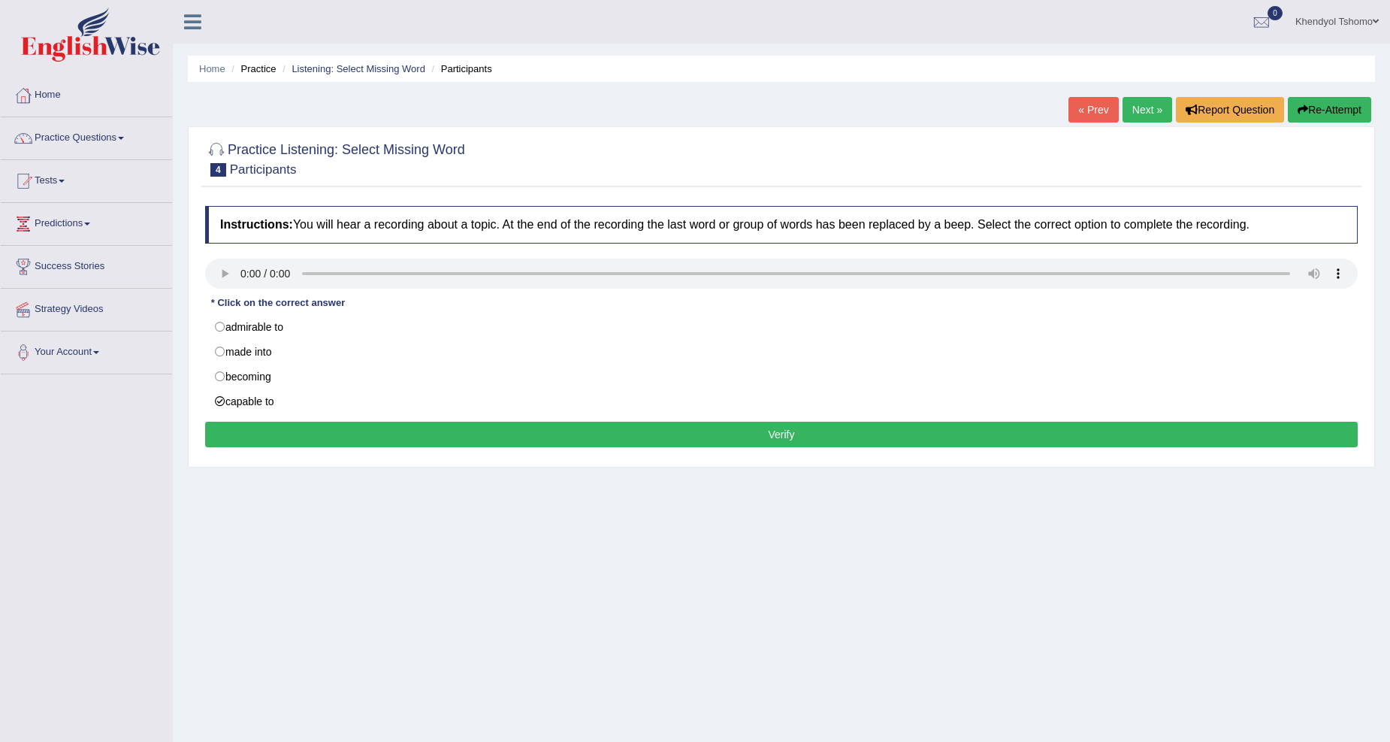
click at [376, 431] on button "Verify" at bounding box center [781, 435] width 1153 height 26
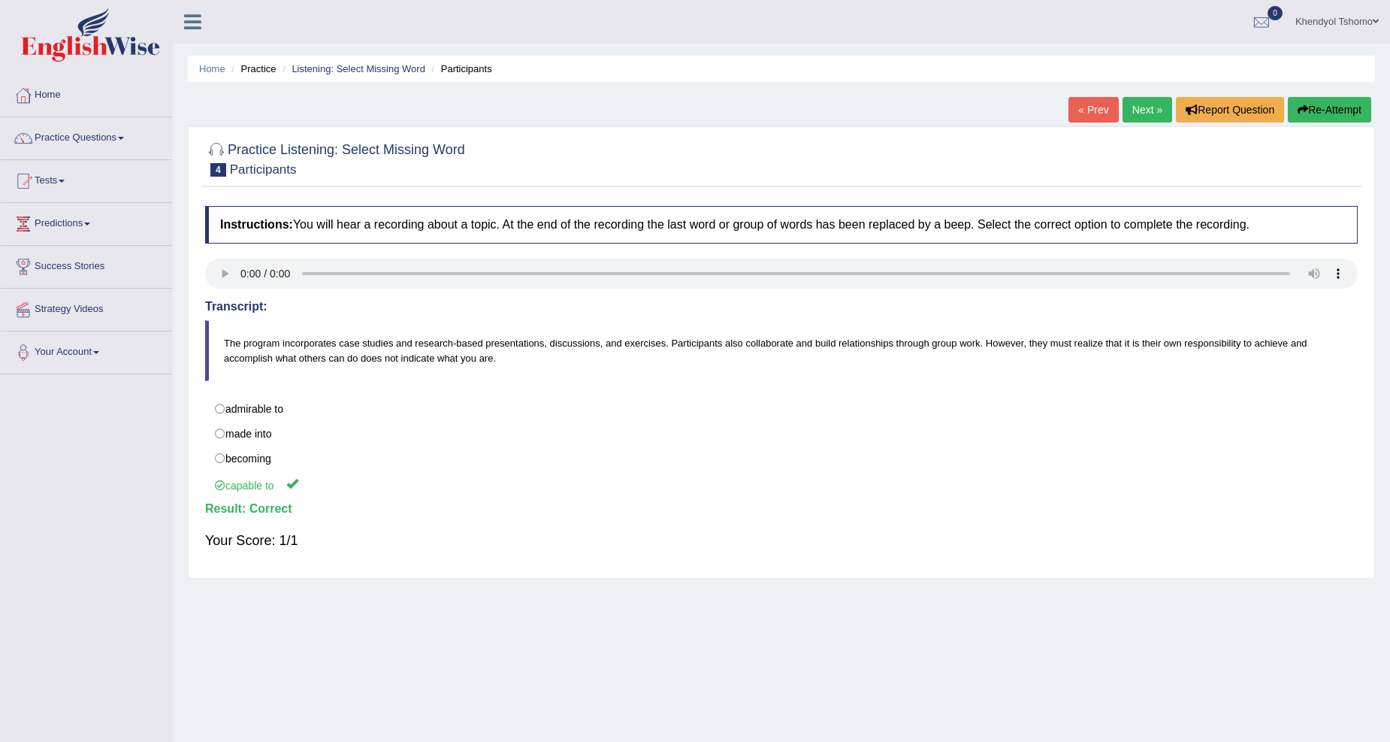
click at [1132, 107] on link "Next »" at bounding box center [1148, 110] width 50 height 26
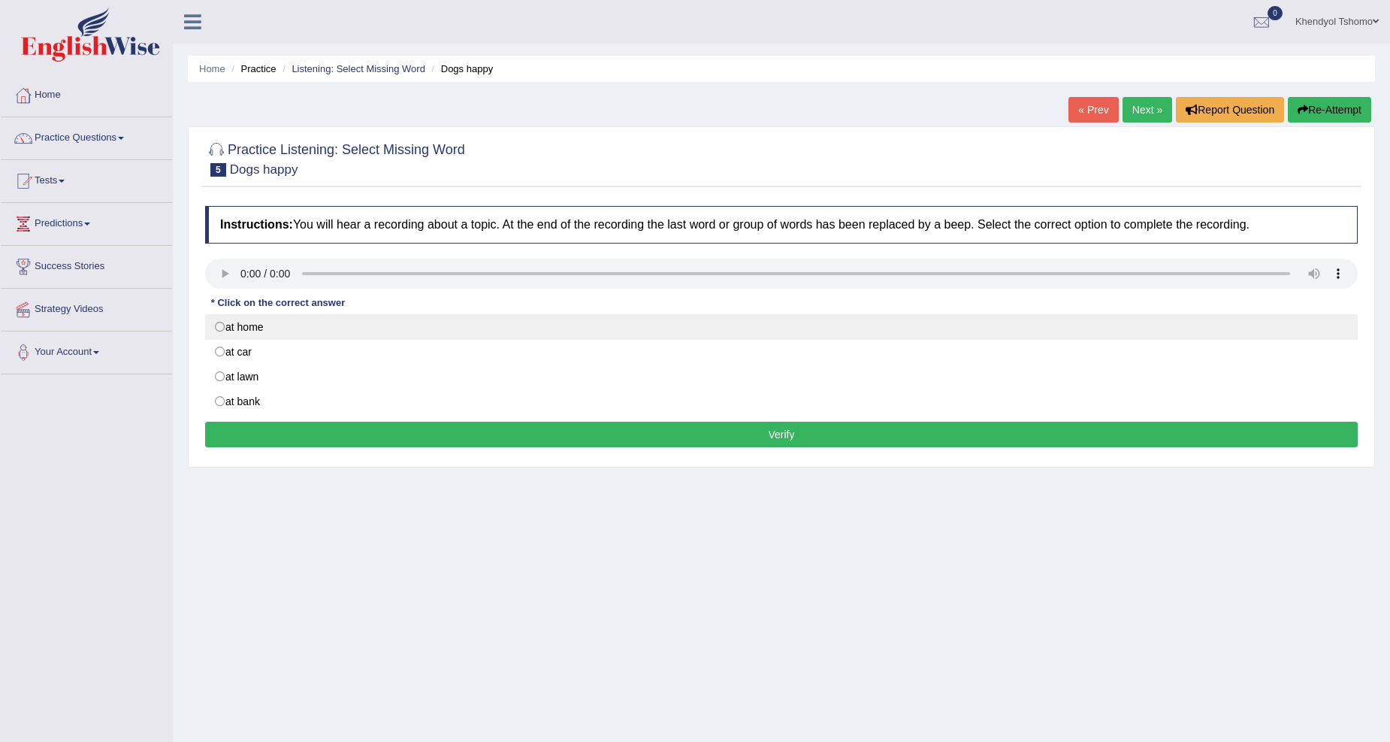
click at [266, 321] on label "at home" at bounding box center [781, 327] width 1153 height 26
radio input "true"
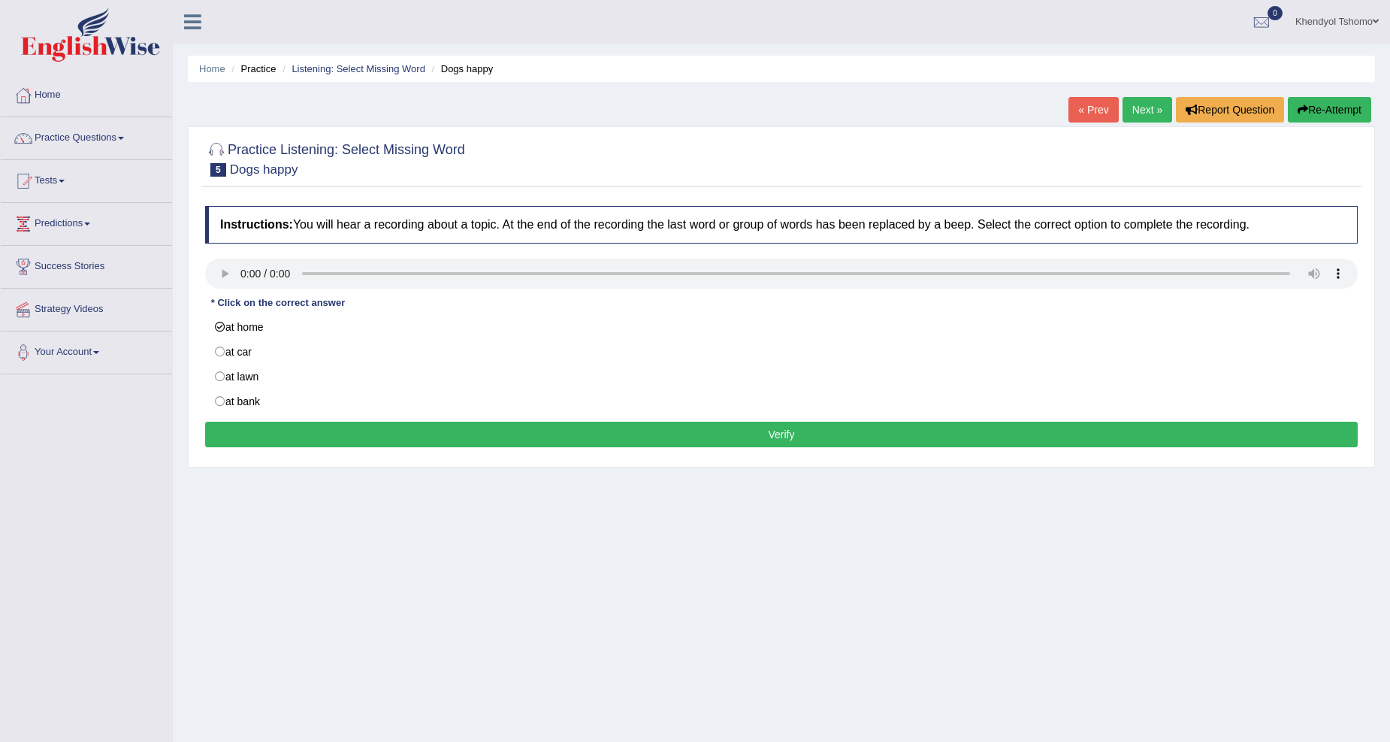
click at [409, 439] on button "Verify" at bounding box center [781, 435] width 1153 height 26
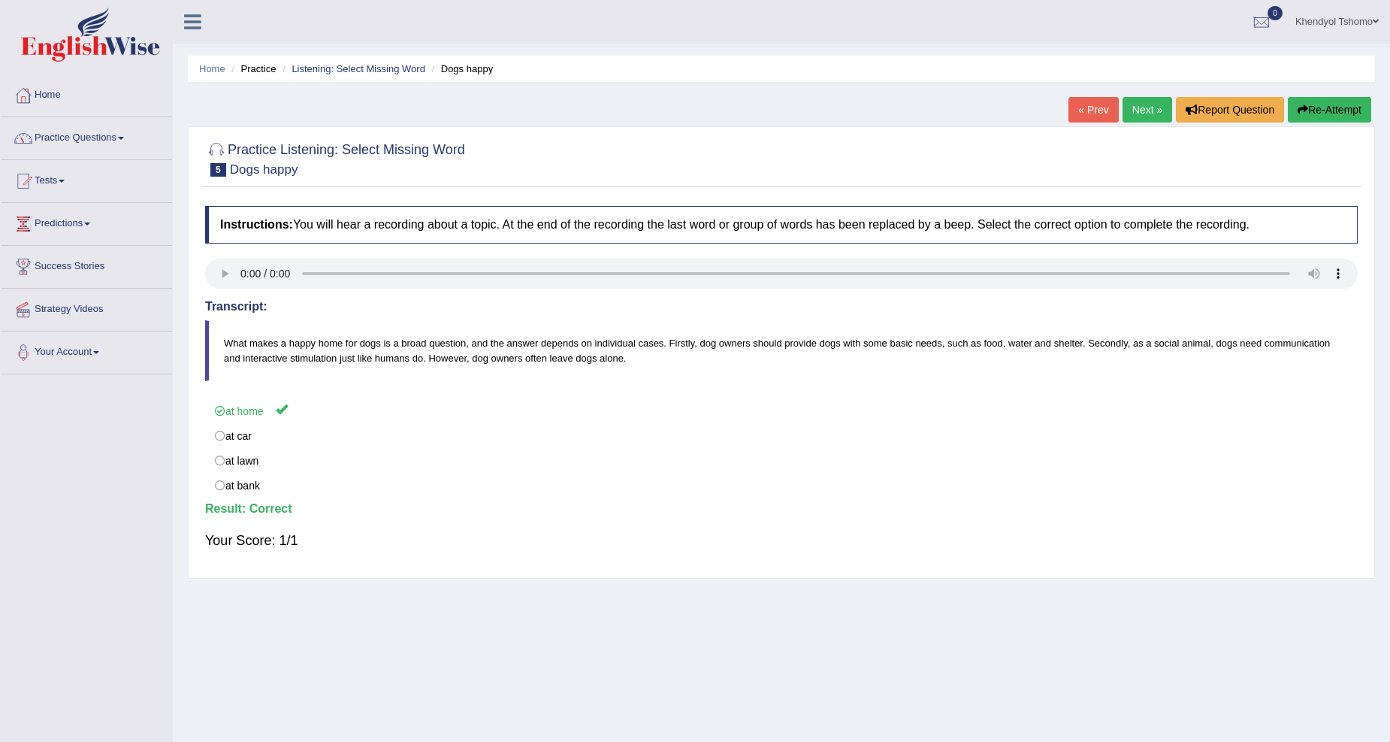
click at [1136, 98] on link "Next »" at bounding box center [1148, 110] width 50 height 26
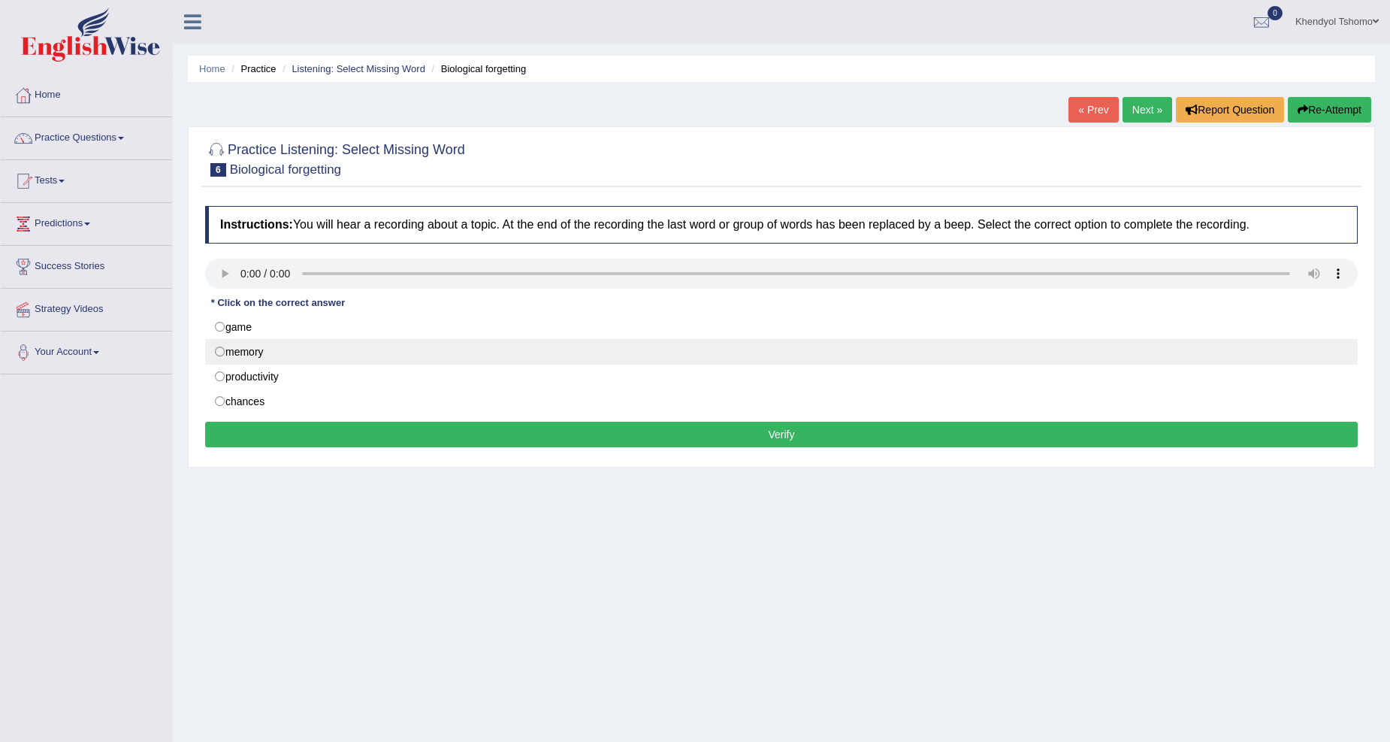
click at [214, 346] on label "memory" at bounding box center [781, 352] width 1153 height 26
radio input "true"
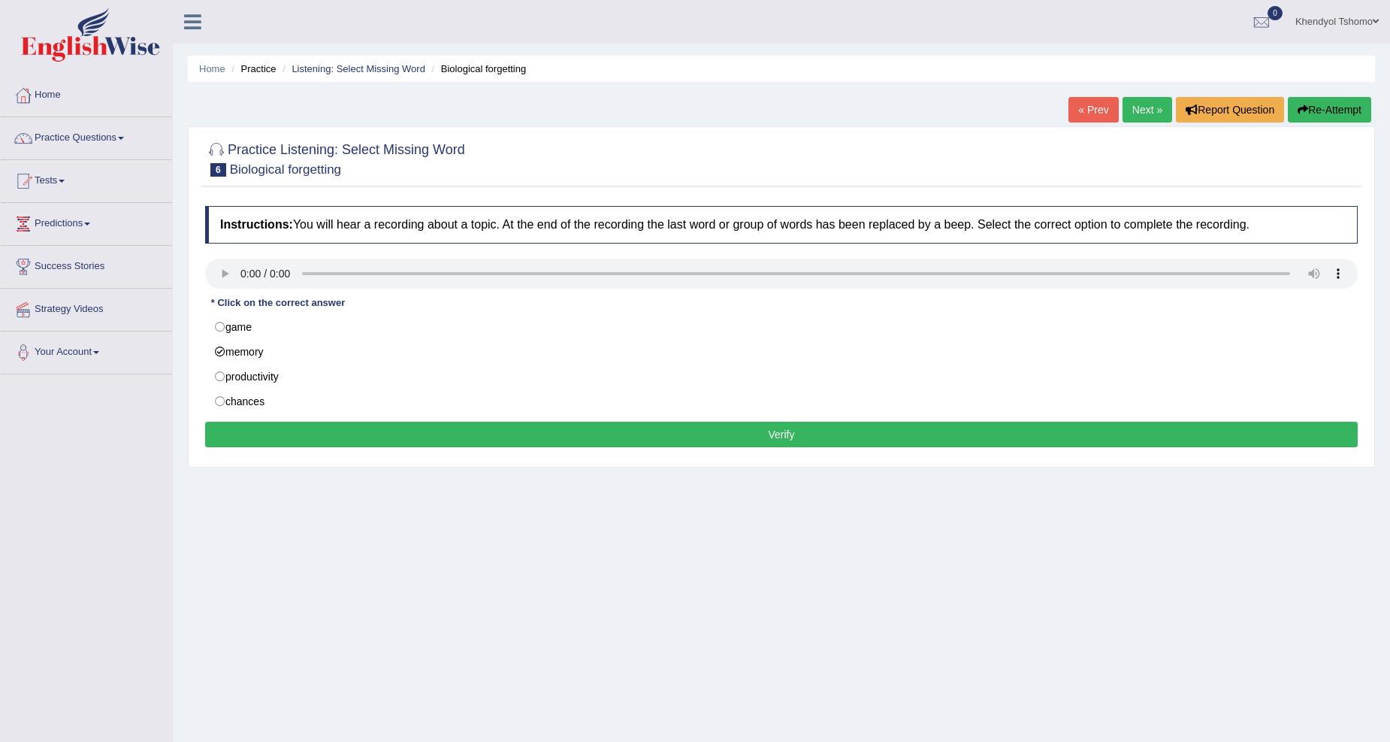
click at [318, 431] on button "Verify" at bounding box center [781, 435] width 1153 height 26
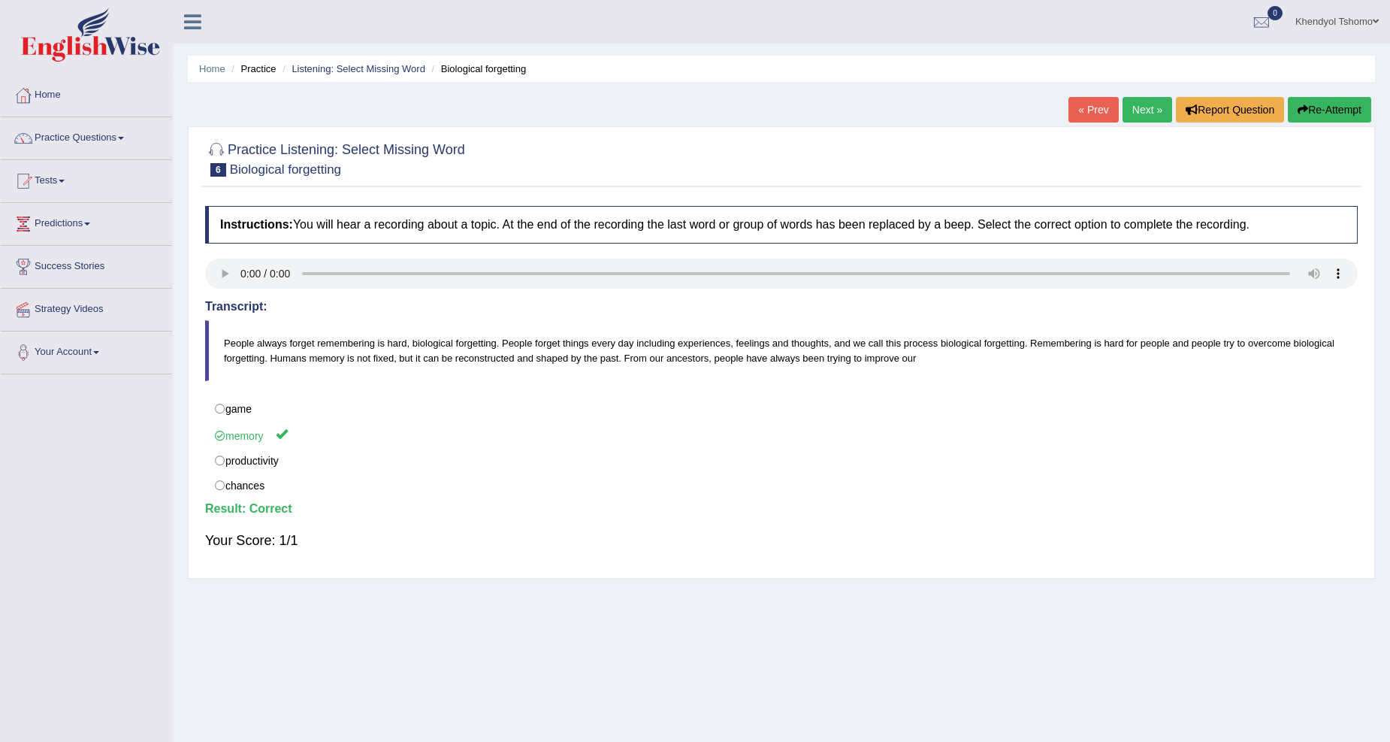
click at [1130, 116] on link "Next »" at bounding box center [1148, 110] width 50 height 26
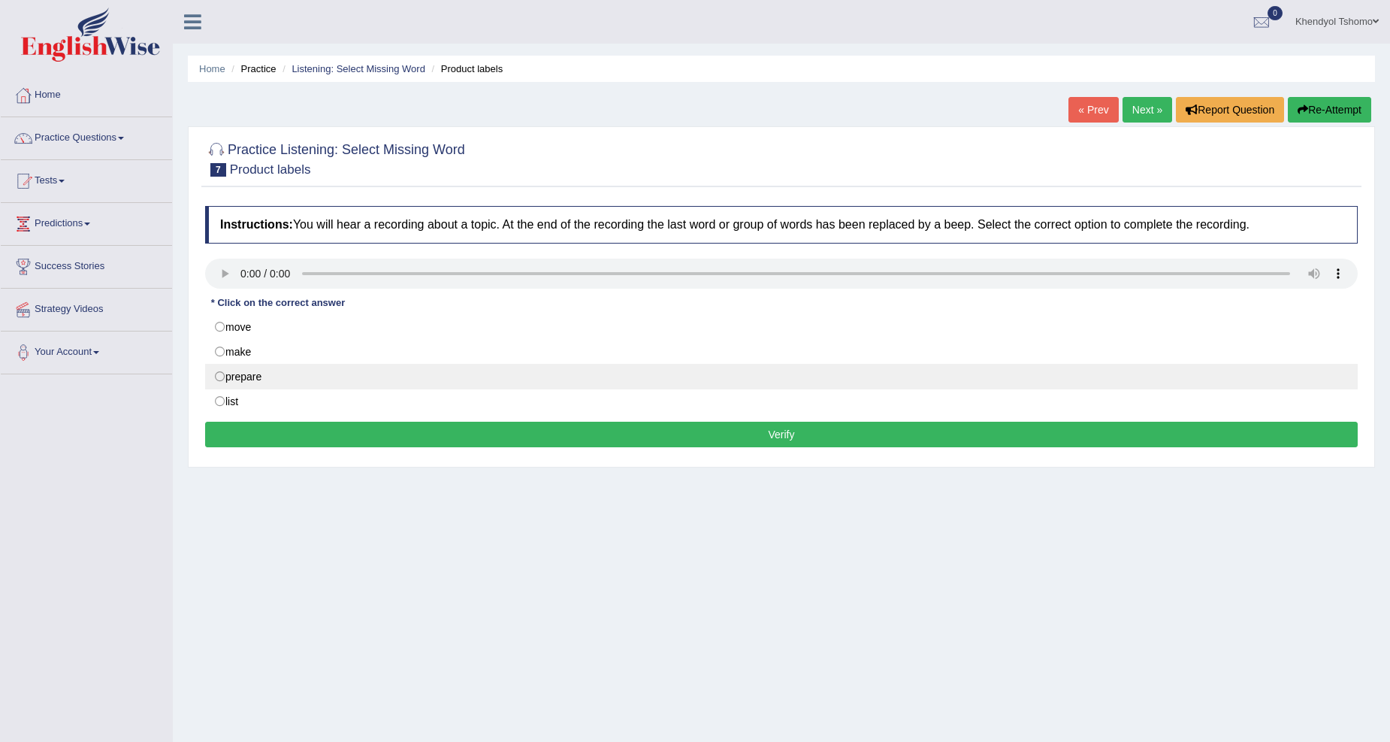
click at [233, 378] on label "prepare" at bounding box center [781, 377] width 1153 height 26
radio input "true"
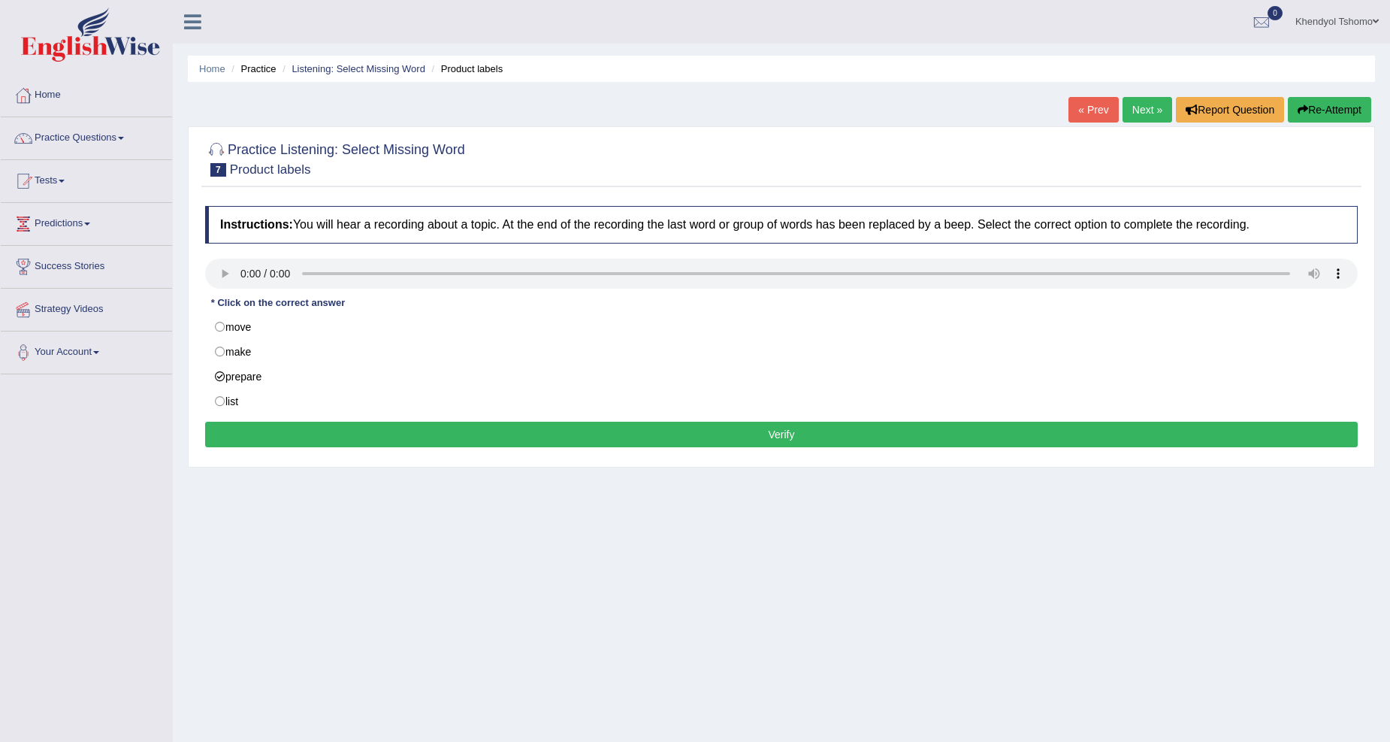
click at [321, 441] on button "Verify" at bounding box center [781, 435] width 1153 height 26
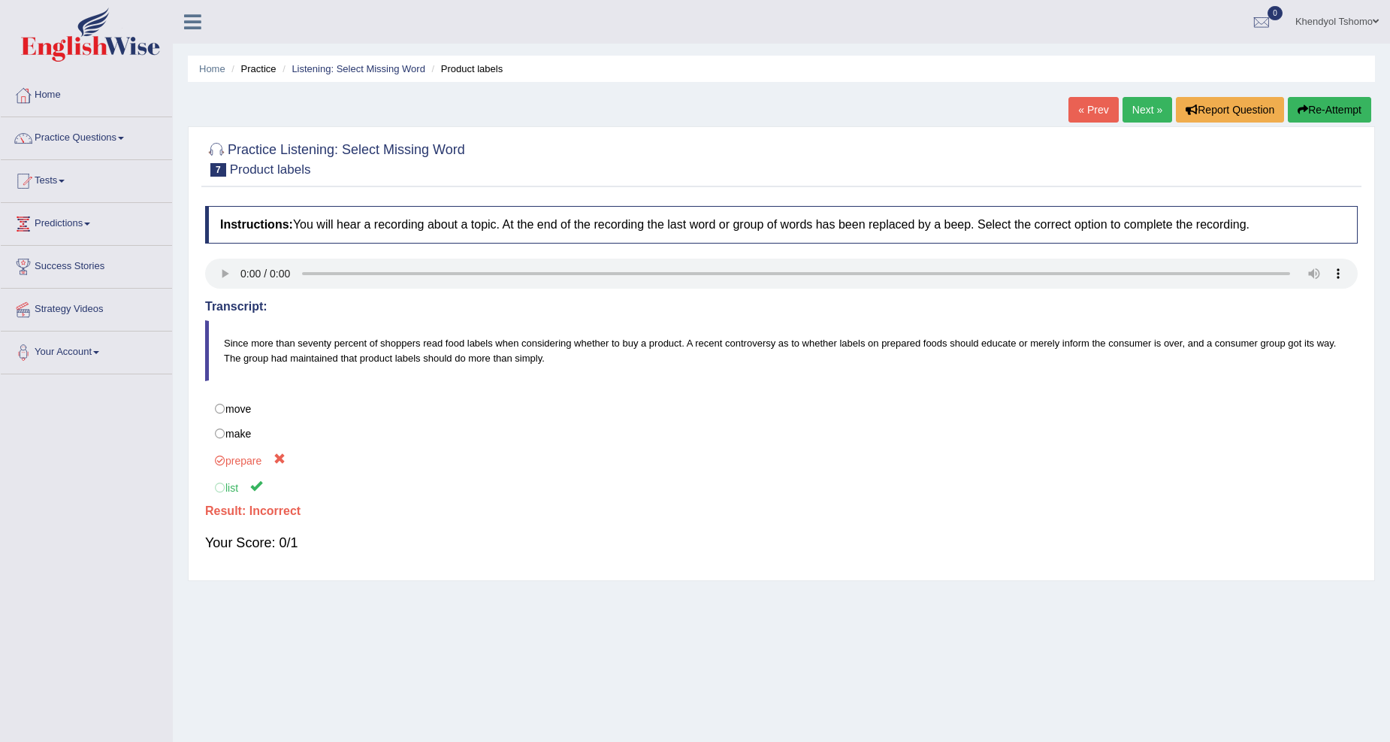
click at [1317, 113] on button "Re-Attempt" at bounding box center [1329, 110] width 83 height 26
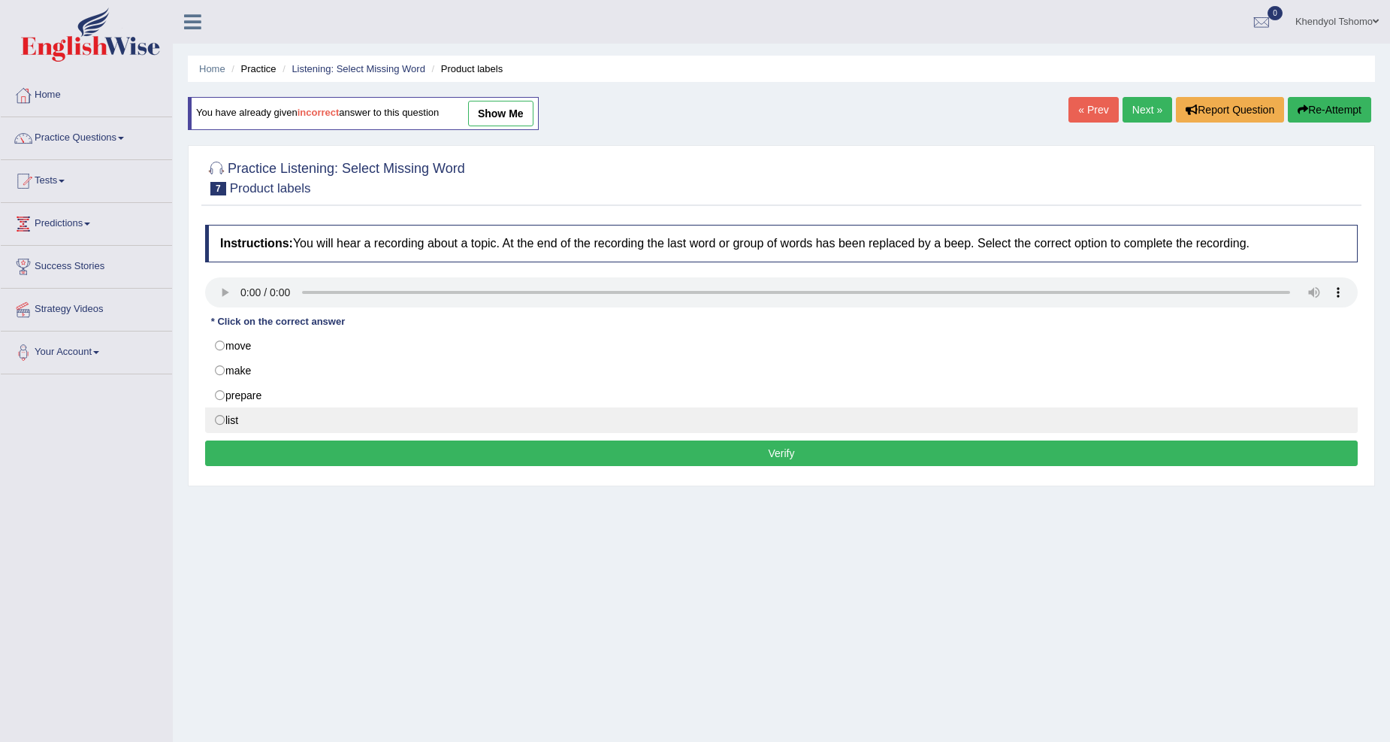
click at [313, 428] on label "list" at bounding box center [781, 420] width 1153 height 26
radio input "true"
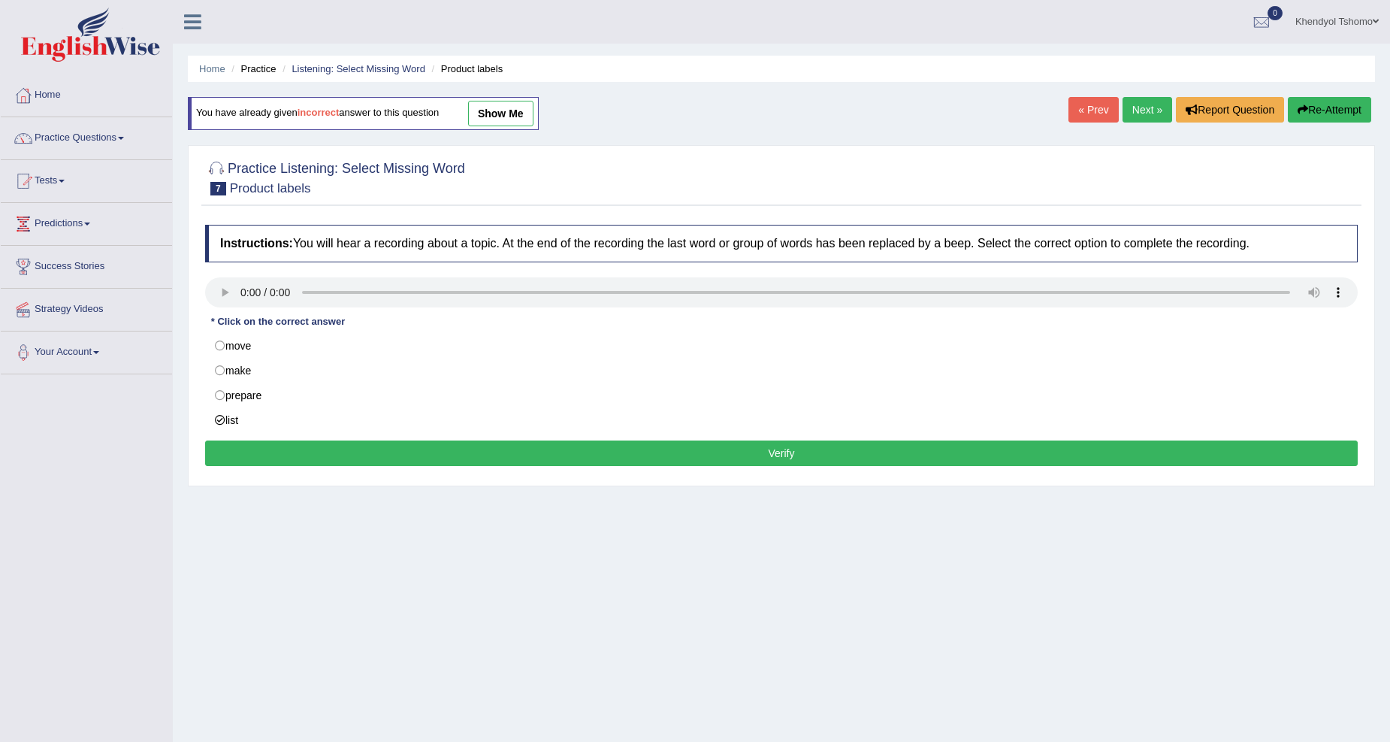
click at [338, 454] on button "Verify" at bounding box center [781, 453] width 1153 height 26
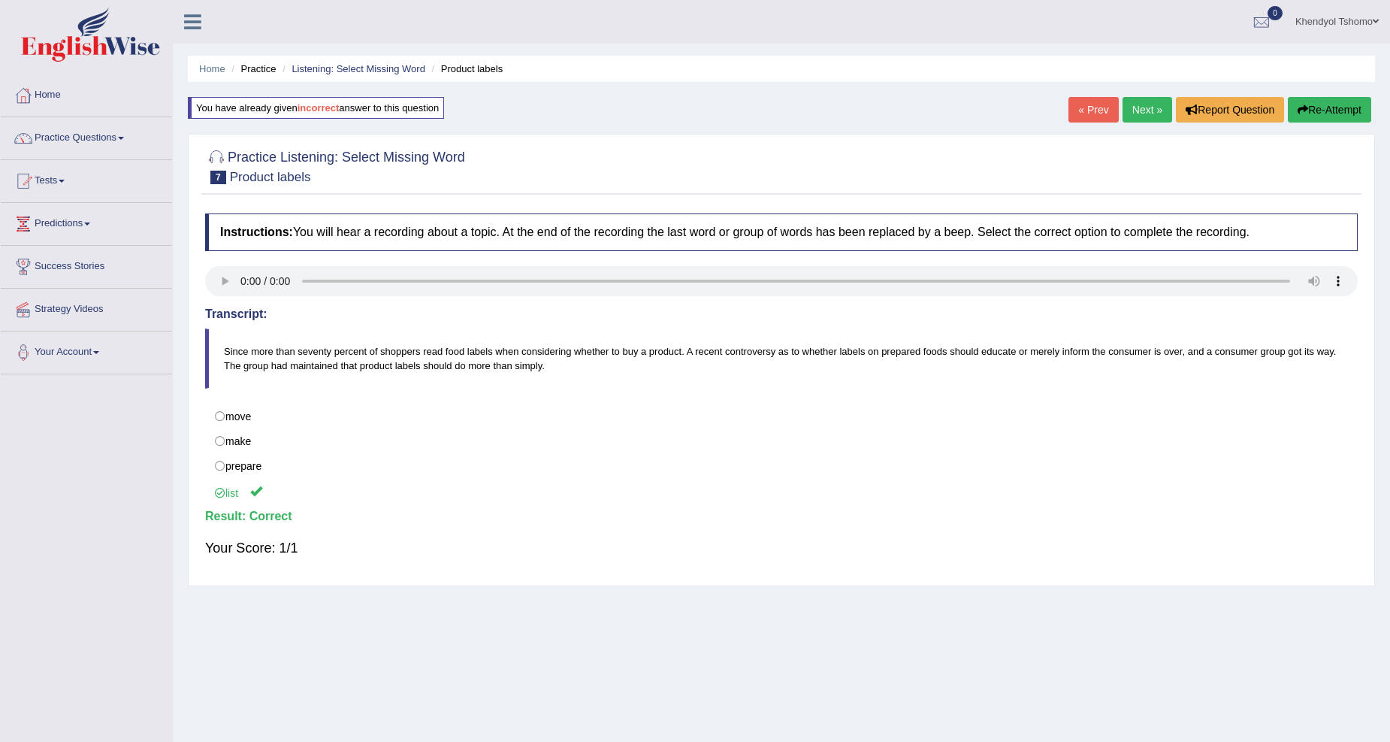
click at [1152, 106] on link "Next »" at bounding box center [1148, 110] width 50 height 26
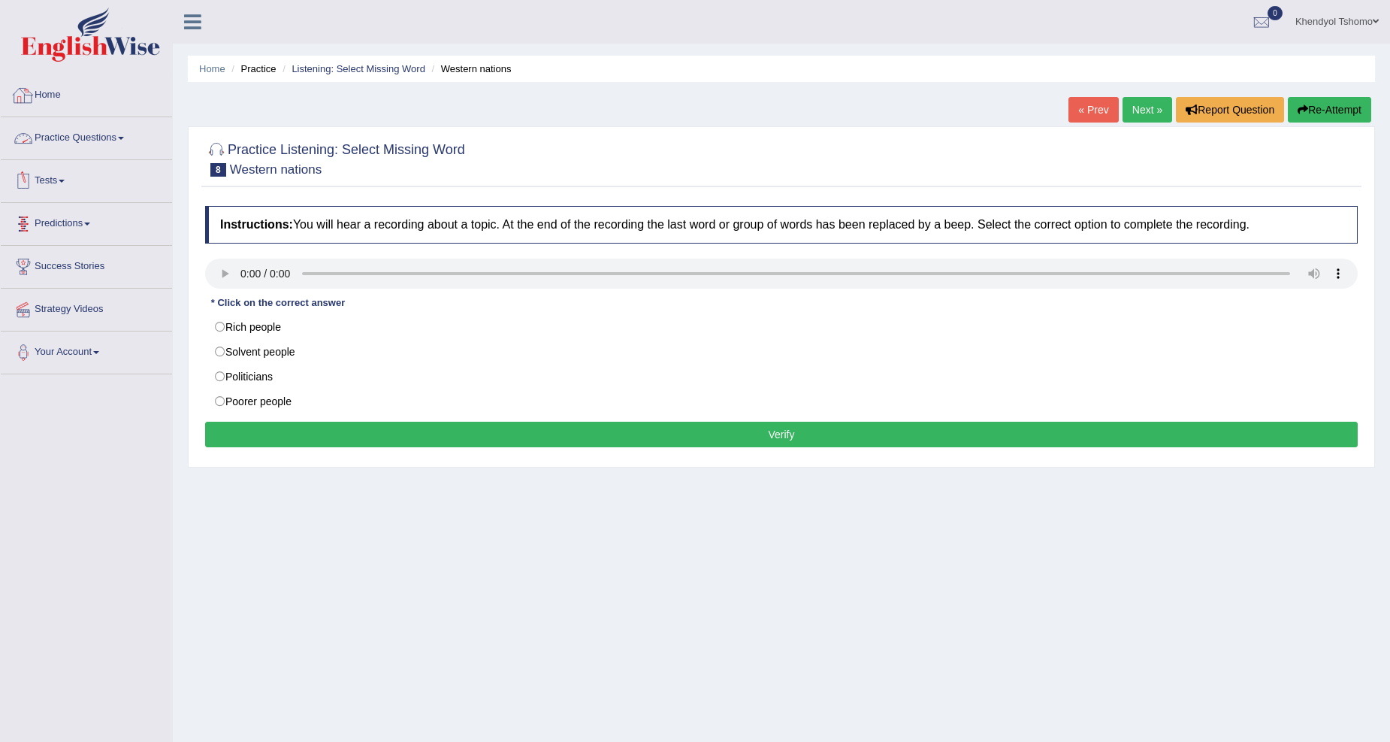
click at [32, 102] on div at bounding box center [23, 95] width 23 height 23
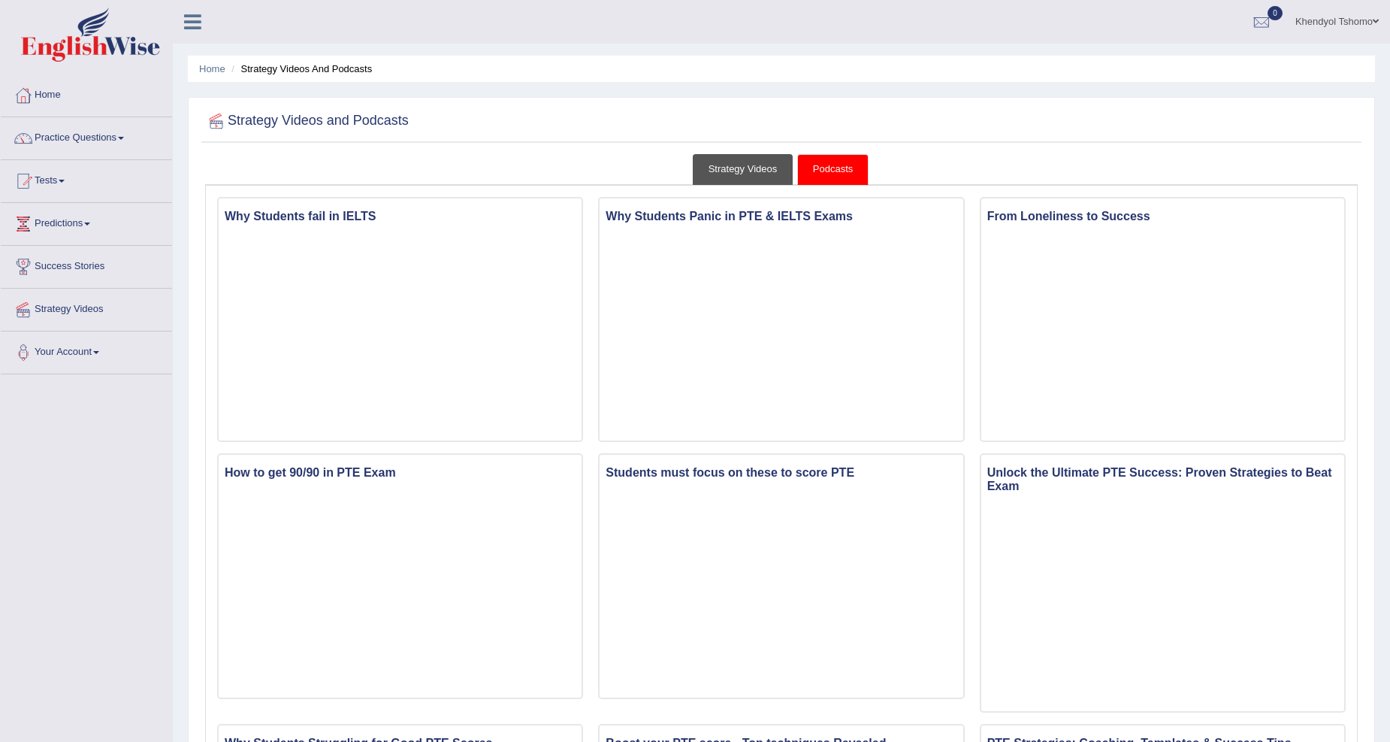
click at [718, 156] on link "Strategy Videos" at bounding box center [743, 169] width 101 height 31
